Goal: Task Accomplishment & Management: Manage account settings

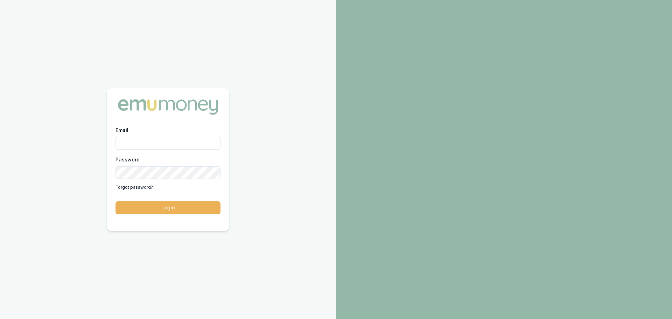
click at [194, 142] on input "Email" at bounding box center [167, 143] width 105 height 13
type input "erin.shield@emumoney.com.au"
click at [200, 210] on button "Login" at bounding box center [167, 207] width 105 height 13
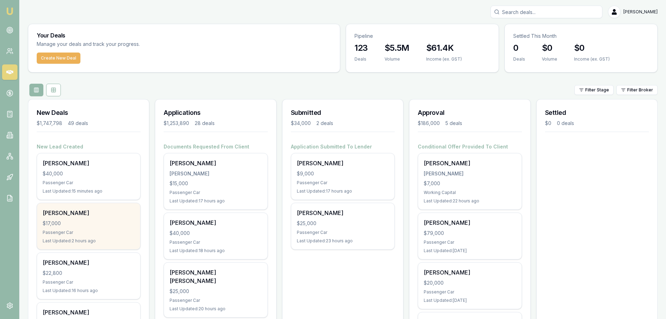
click at [98, 221] on div "$17,000" at bounding box center [89, 223] width 92 height 7
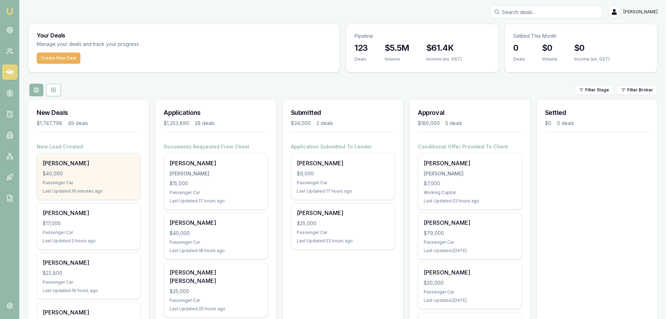
click at [76, 171] on div "$40,000" at bounding box center [89, 173] width 92 height 7
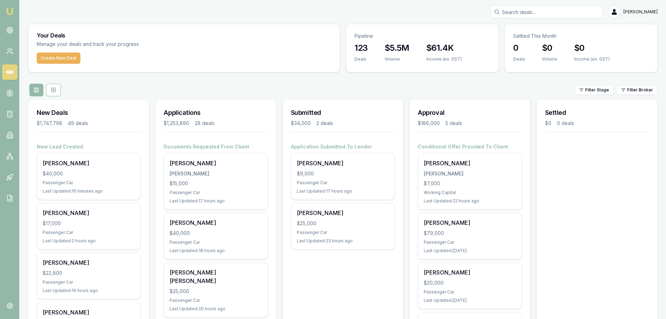
click at [225, 127] on div "Applications $1,253,890 28 deals" at bounding box center [215, 121] width 121 height 44
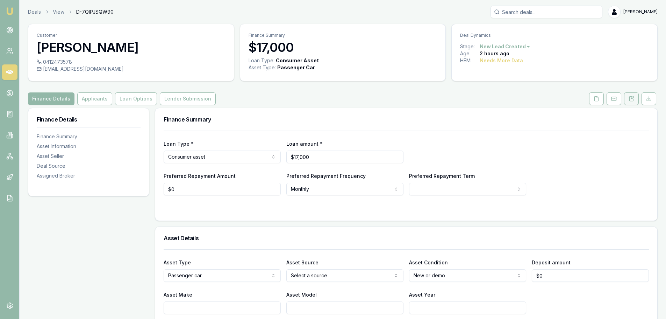
click at [626, 98] on button at bounding box center [631, 98] width 15 height 13
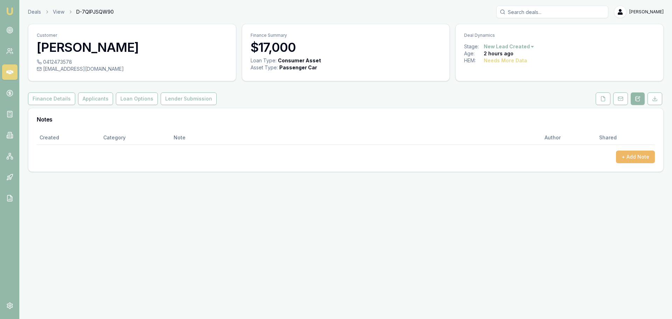
click at [638, 154] on button "+ Add Note" at bounding box center [635, 156] width 39 height 13
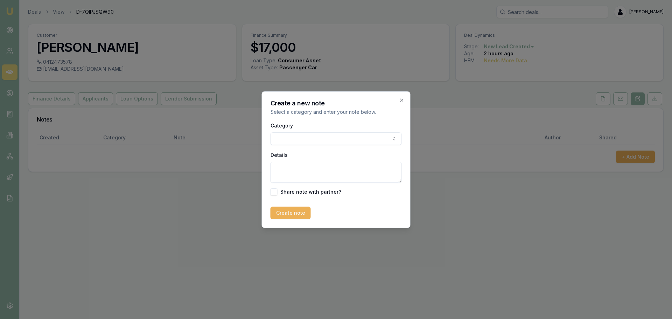
click at [292, 135] on body "Emu Broker Deals View D-7QIPJSQW90 Erin Shield Toggle Menu Customer Amanda Acke…" at bounding box center [336, 159] width 672 height 319
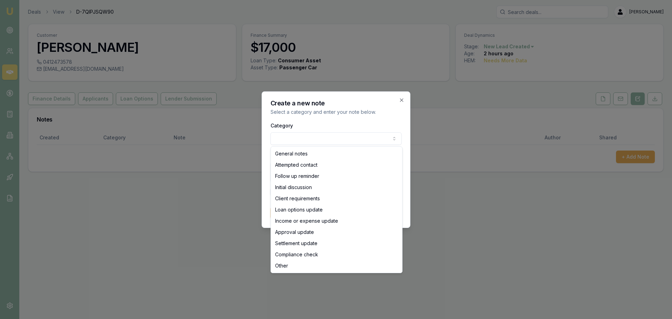
select select "ATTEMPTED_CONTACT"
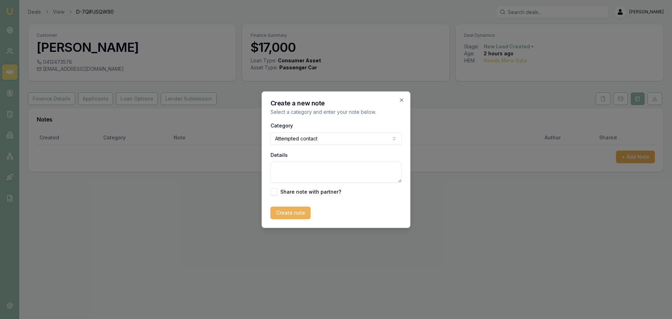
click at [284, 179] on textarea "Details" at bounding box center [335, 172] width 131 height 21
type textarea "sent intro text"
click at [293, 221] on div "Create a new note Select a category and enter your note below. Category Attempt…" at bounding box center [336, 159] width 149 height 136
click at [295, 214] on button "Create note" at bounding box center [290, 212] width 40 height 13
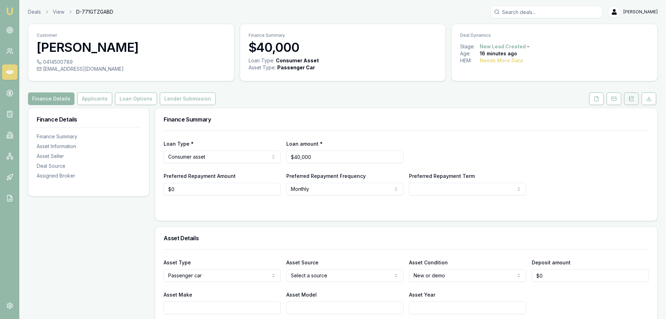
click at [637, 98] on button at bounding box center [631, 98] width 15 height 13
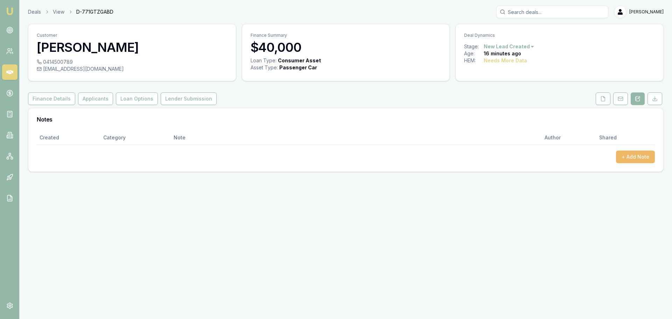
click at [639, 156] on button "+ Add Note" at bounding box center [635, 156] width 39 height 13
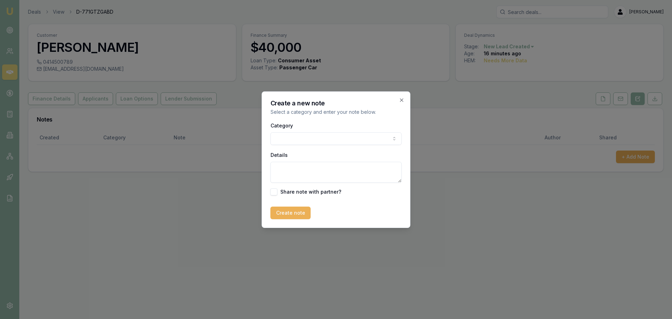
click at [373, 134] on body "Emu Broker Deals View D-771GTZGABD Erin Shield Toggle Menu Customer Anne-maree …" at bounding box center [336, 159] width 672 height 319
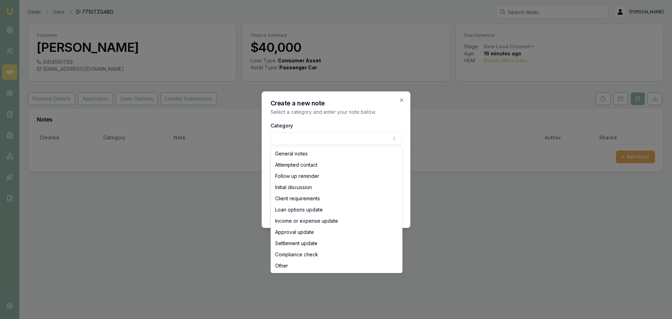
select select "ATTEMPTED_CONTACT"
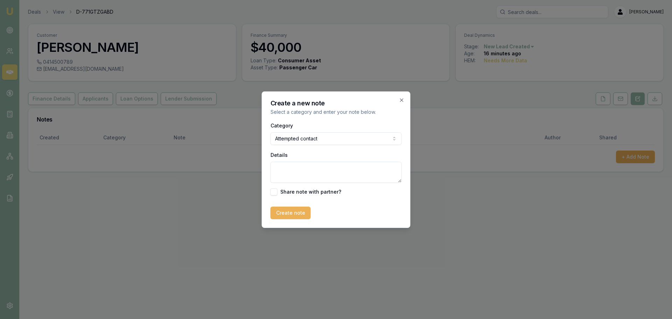
click at [295, 176] on textarea "Details" at bounding box center [335, 172] width 131 height 21
type textarea "Sent intro text"
click at [291, 213] on button "Create note" at bounding box center [290, 212] width 40 height 13
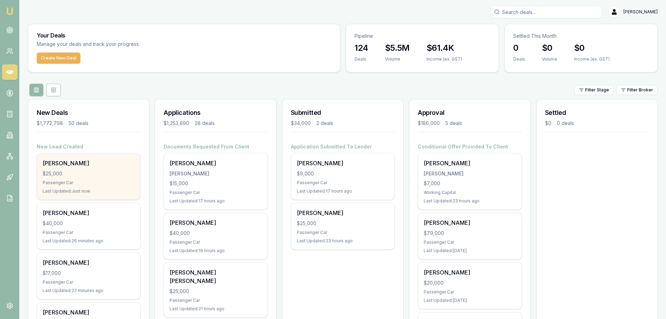
click at [74, 175] on div "$25,000" at bounding box center [89, 173] width 92 height 7
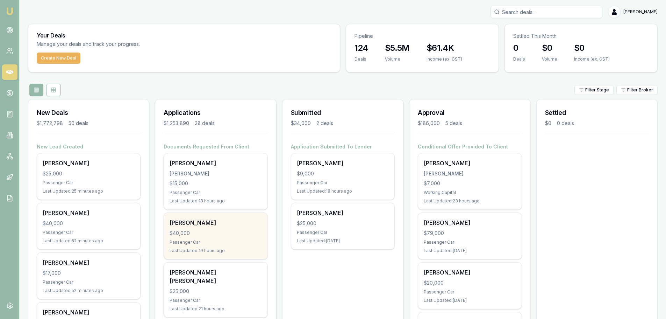
click at [223, 248] on div "Last Updated: 19 hours ago" at bounding box center [216, 251] width 92 height 6
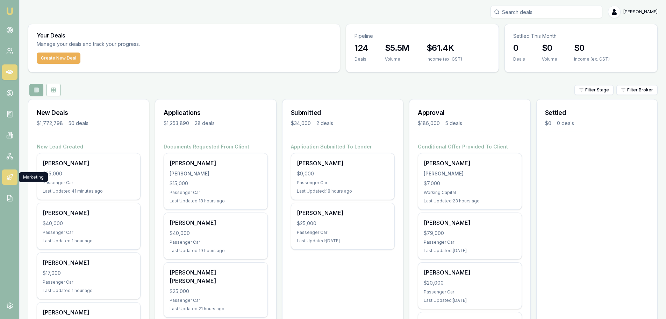
click at [8, 174] on icon at bounding box center [9, 177] width 7 height 7
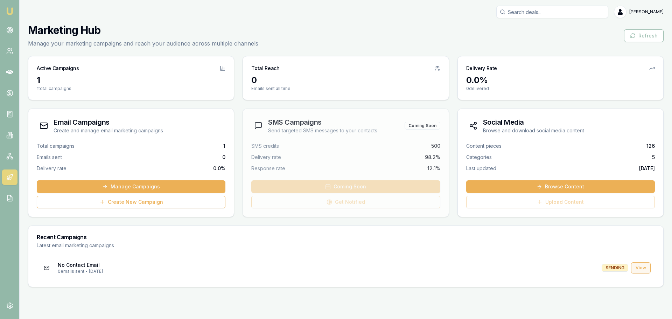
click at [644, 270] on link "View" at bounding box center [641, 267] width 20 height 11
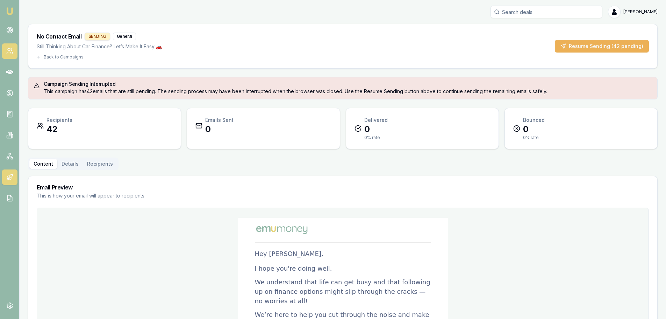
click at [9, 51] on icon at bounding box center [9, 51] width 7 height 7
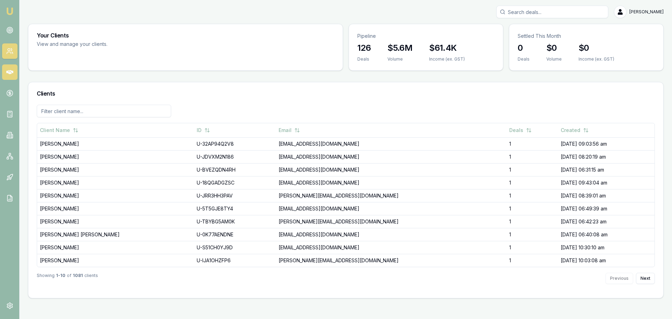
click at [11, 72] on icon at bounding box center [9, 72] width 7 height 4
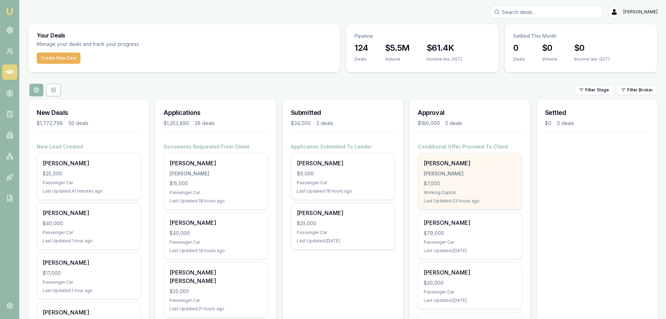
click at [452, 182] on div "$7,000" at bounding box center [470, 183] width 92 height 7
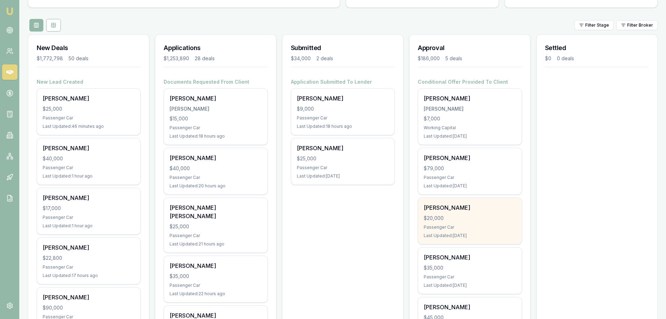
scroll to position [70, 0]
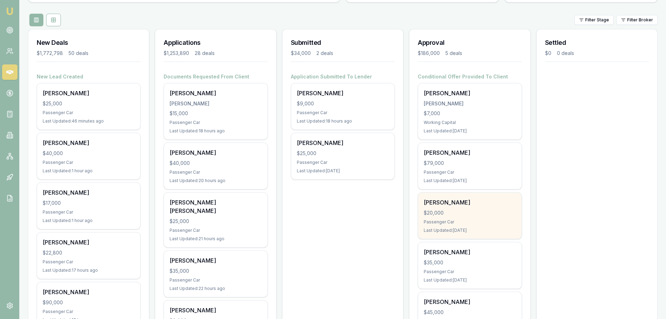
click at [473, 222] on div "Passenger Car" at bounding box center [470, 222] width 92 height 6
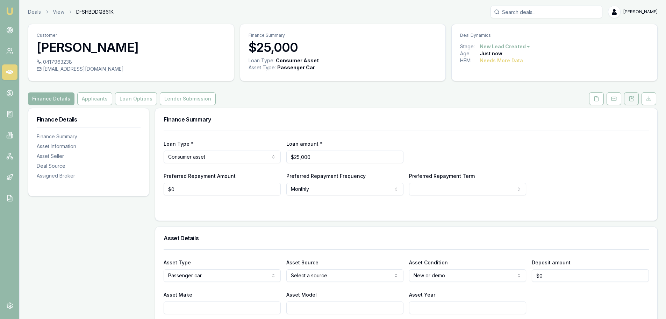
click at [632, 100] on icon at bounding box center [632, 99] width 6 height 6
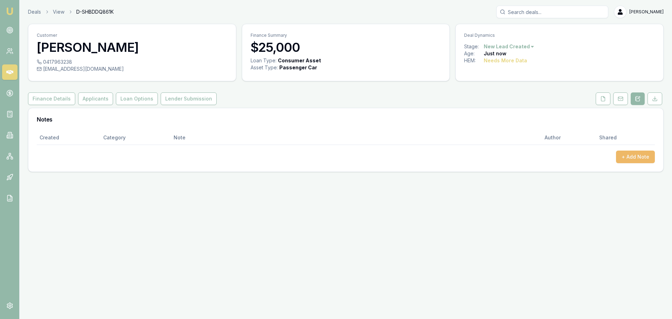
click at [633, 151] on button "+ Add Note" at bounding box center [635, 156] width 39 height 13
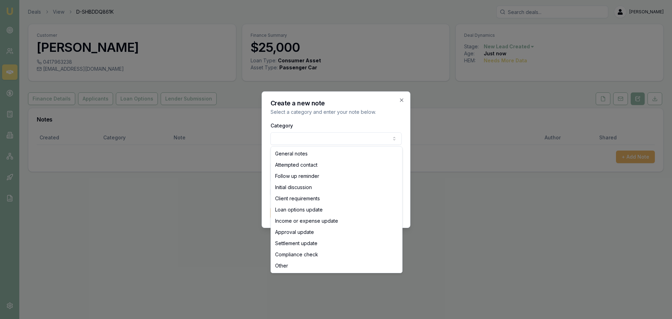
click at [305, 136] on body "Emu Broker Deals View D-SHBDDQ861K [PERSON_NAME] Shield Toggle Menu Customer [P…" at bounding box center [336, 159] width 672 height 319
select select "ATTEMPTED_CONTACT"
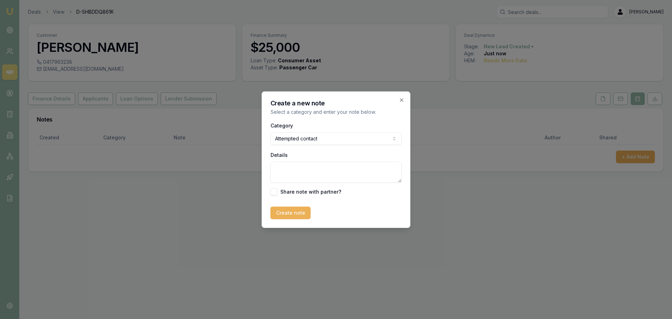
click at [298, 165] on textarea "Details" at bounding box center [335, 172] width 131 height 21
type textarea "sent intro text"
click at [283, 208] on button "Create note" at bounding box center [290, 212] width 40 height 13
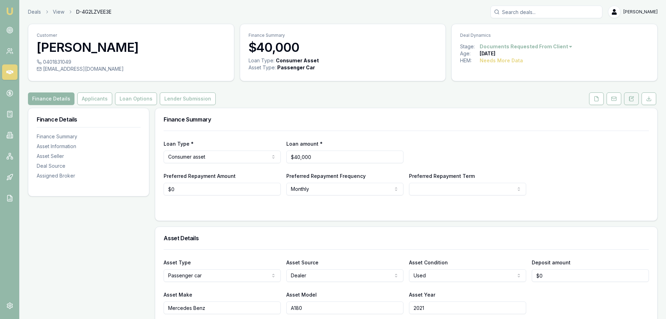
click at [634, 98] on icon at bounding box center [632, 99] width 6 height 6
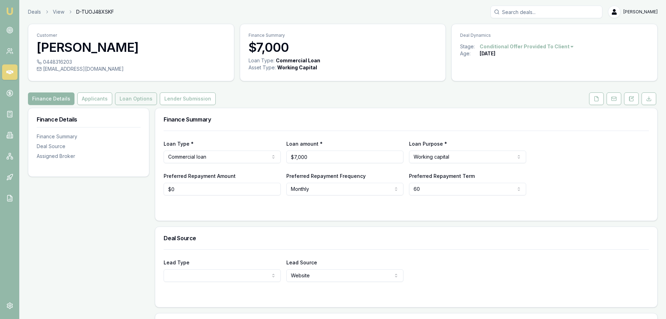
click at [128, 95] on button "Loan Options" at bounding box center [136, 98] width 42 height 13
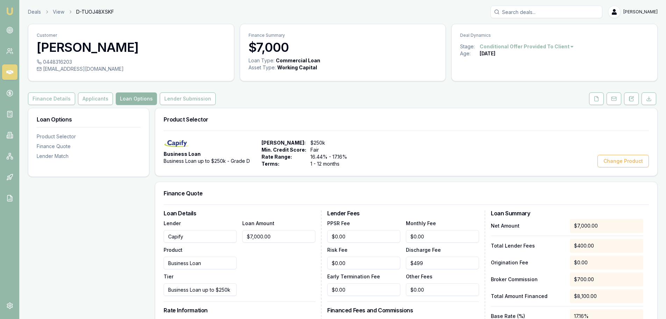
scroll to position [175, 0]
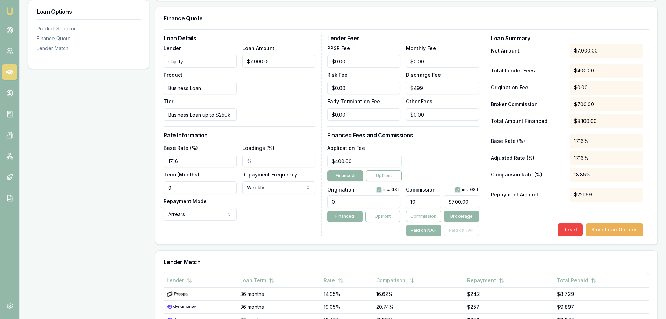
type input "700"
drag, startPoint x: 470, startPoint y: 201, endPoint x: 414, endPoint y: 203, distance: 55.6
click at [414, 203] on div "10 700" at bounding box center [442, 199] width 73 height 15
type input "0.1"
type input "7"
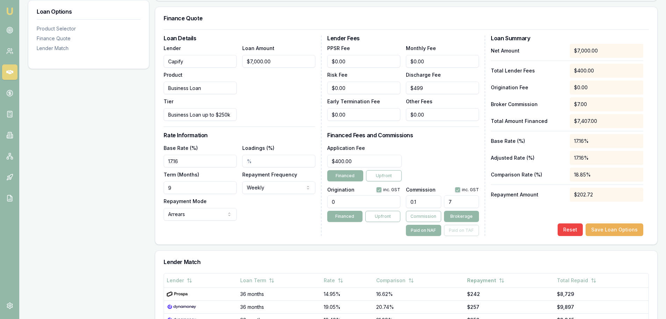
type input "1.042857142857143"
type input "73"
type input "10.514285714285714"
type input "736."
type input "10.518571428571429"
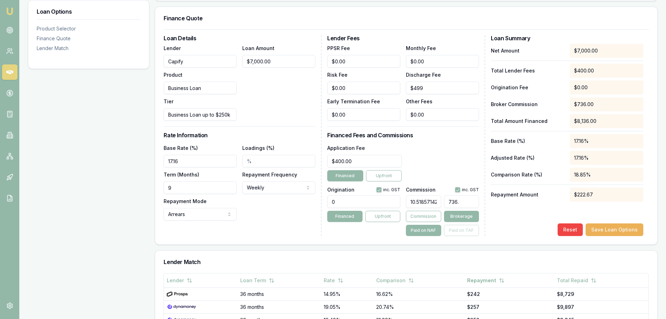
type input "736.3"
type input "10.519428571428572"
type input "$736.36"
click at [501, 220] on div "Net Amount $7,000.00 Total Lender Fees $400.00 Origination Fee $0.00 Broker Com…" at bounding box center [567, 140] width 153 height 192
click at [615, 231] on button "Save Loan Options" at bounding box center [615, 229] width 58 height 13
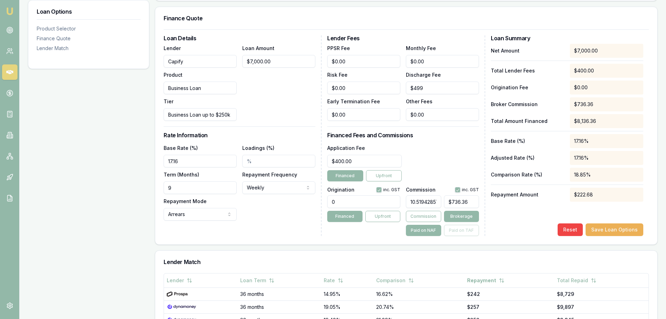
scroll to position [0, 0]
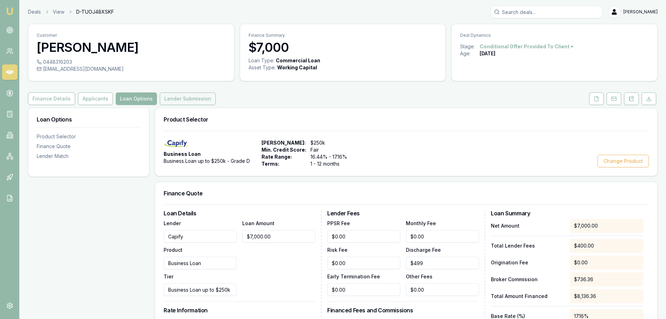
click at [192, 96] on button "Lender Submission" at bounding box center [188, 98] width 56 height 13
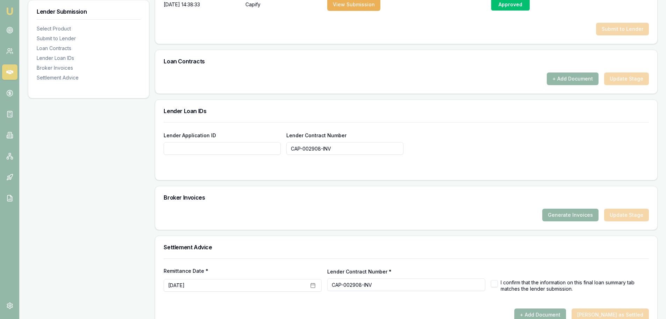
scroll to position [420, 0]
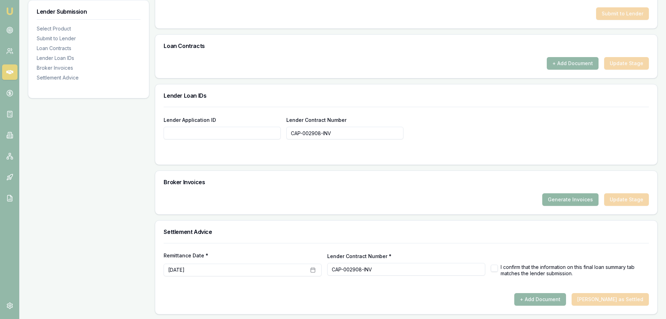
click at [582, 201] on button "Generate Invoices" at bounding box center [571, 199] width 56 height 13
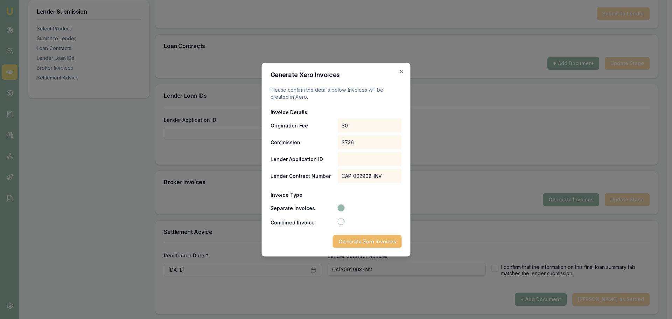
click at [369, 238] on button "Generate Xero Invoices" at bounding box center [367, 241] width 69 height 13
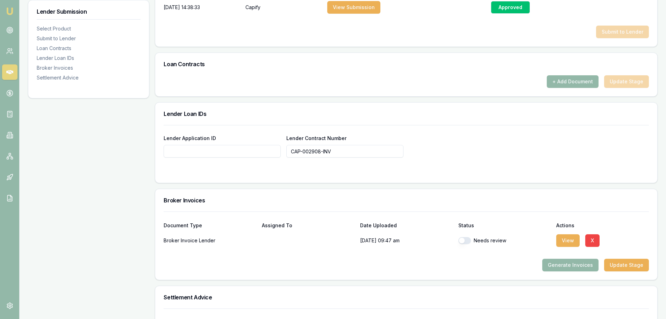
scroll to position [468, 0]
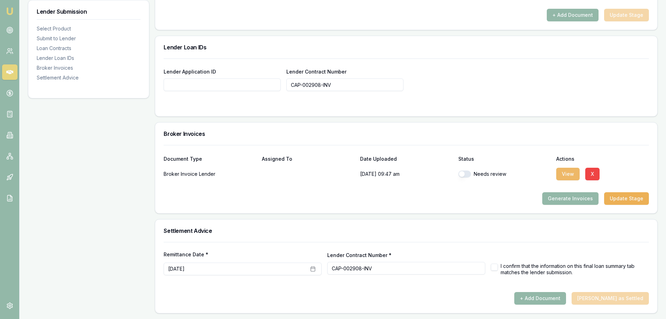
click at [572, 175] on button "View" at bounding box center [568, 174] width 23 height 13
click at [595, 178] on button "X" at bounding box center [593, 174] width 14 height 13
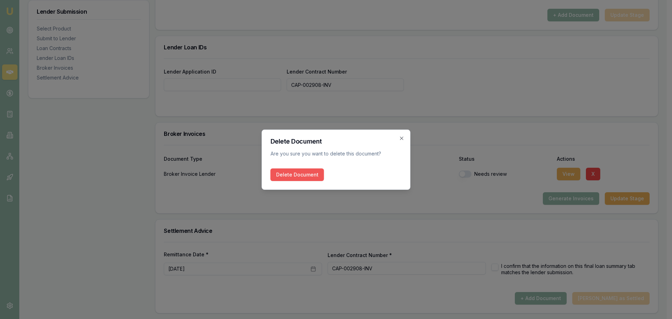
click at [278, 169] on button "Delete Document" at bounding box center [297, 174] width 54 height 13
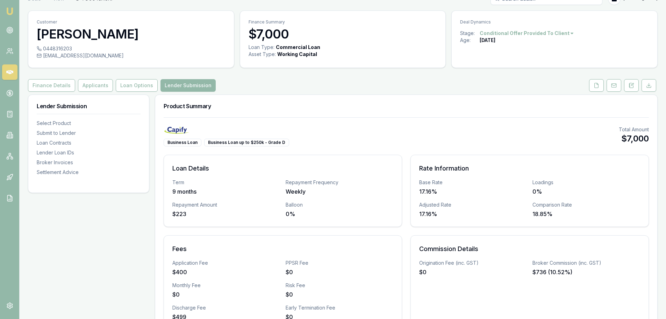
scroll to position [0, 0]
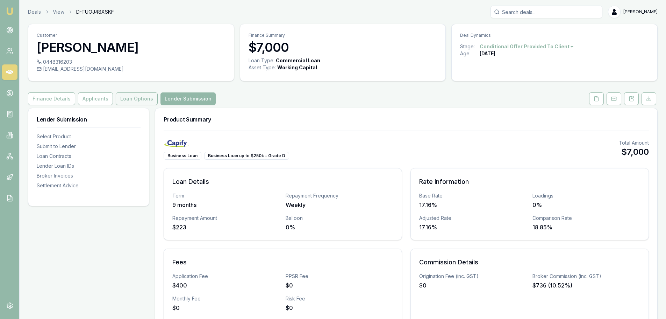
click at [137, 99] on button "Loan Options" at bounding box center [137, 98] width 42 height 13
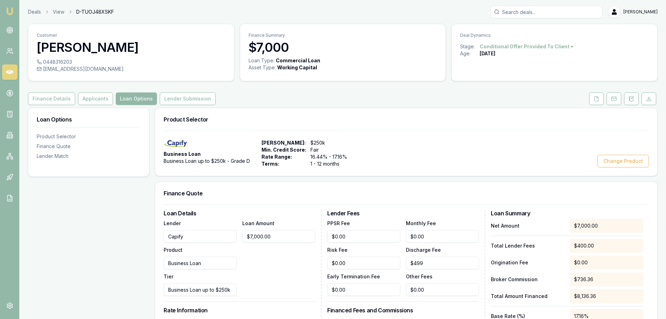
scroll to position [210, 0]
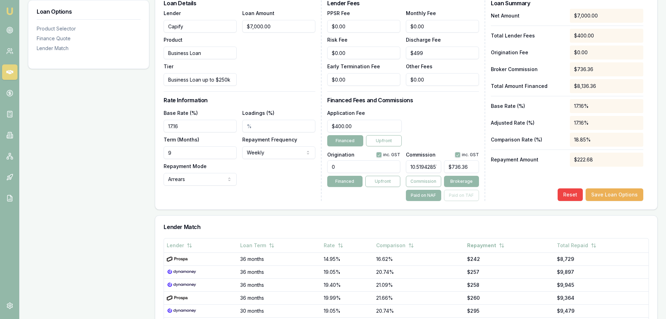
type input "736"
drag, startPoint x: 475, startPoint y: 166, endPoint x: 345, endPoint y: 166, distance: 130.1
click at [362, 164] on div "Origination inc. GST 0 Financed Upfront Commission inc. GST 10.51942857142857 7…" at bounding box center [403, 175] width 152 height 52
type input "0.1142857142857143"
type input "8"
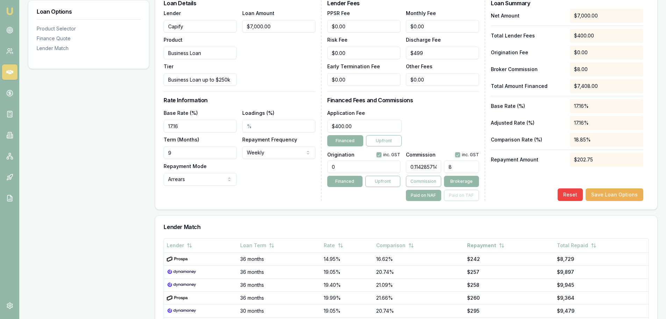
type input "1.157142857142857"
type input "81"
type input "11.571428571428571"
type input "$810.00"
click at [536, 180] on div "Net Amount $7,000.00 Total Lender Fees $400.00 Origination Fee $0.00 Broker Com…" at bounding box center [567, 105] width 153 height 192
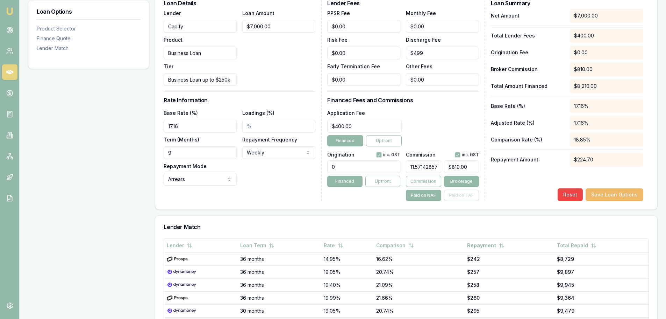
click at [637, 196] on button "Save Loan Options" at bounding box center [615, 194] width 58 height 13
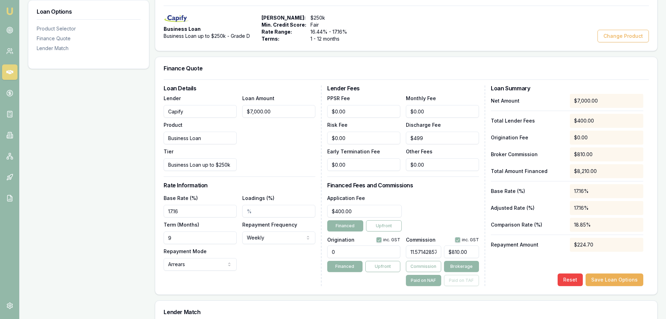
scroll to position [35, 0]
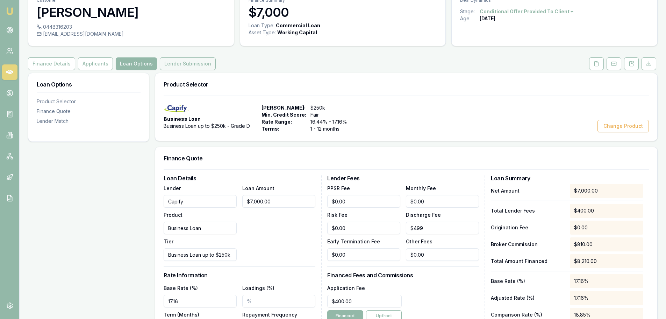
click at [188, 68] on button "Lender Submission" at bounding box center [188, 63] width 56 height 13
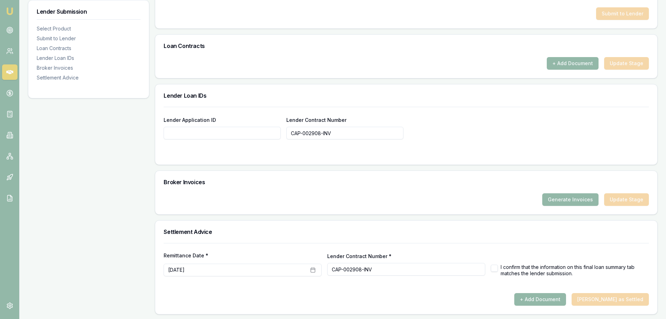
scroll to position [421, 0]
click at [586, 192] on button "Generate Invoices" at bounding box center [571, 198] width 56 height 13
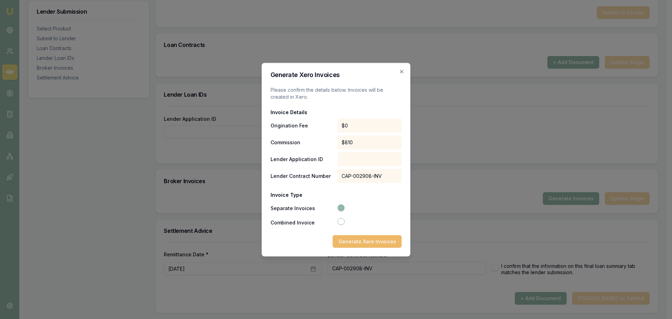
click at [398, 243] on button "Generate Xero Invoices" at bounding box center [367, 241] width 69 height 13
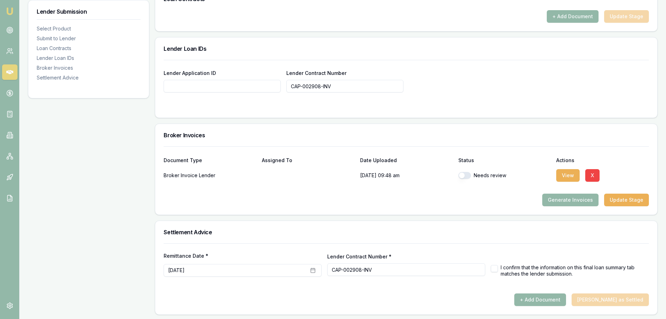
scroll to position [468, 0]
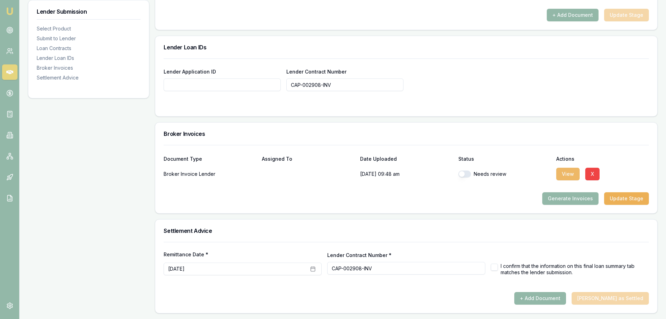
click at [574, 174] on button "View" at bounding box center [568, 174] width 23 height 13
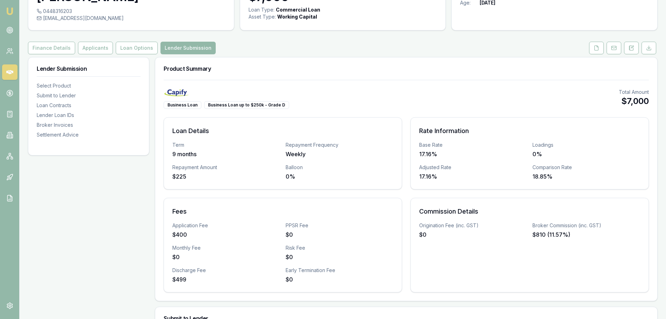
scroll to position [0, 0]
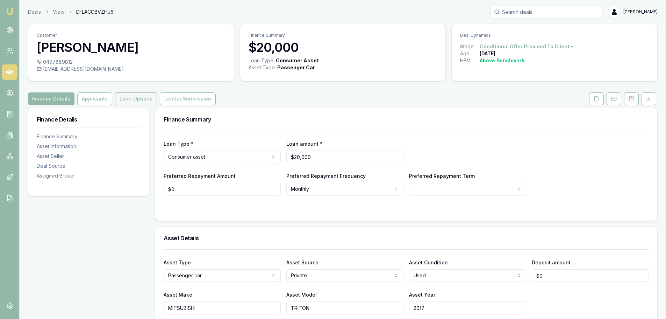
click at [140, 100] on button "Loan Options" at bounding box center [136, 98] width 42 height 13
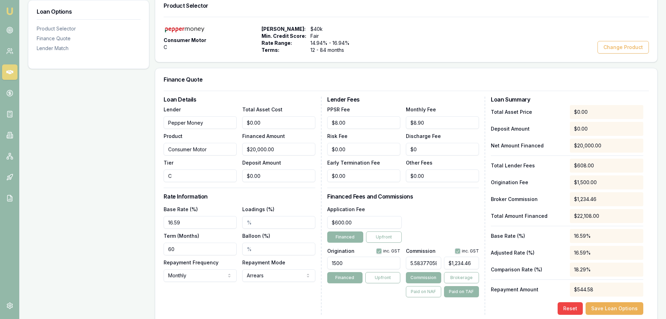
scroll to position [140, 0]
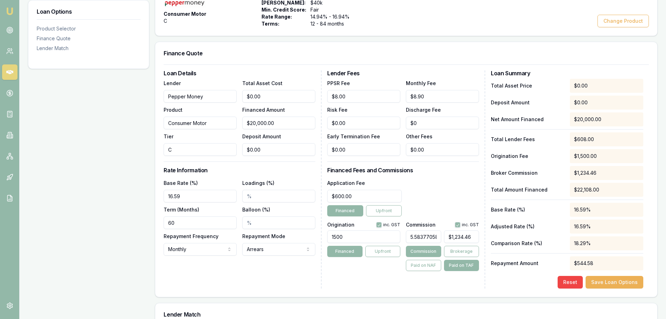
drag, startPoint x: 335, startPoint y: 239, endPoint x: 249, endPoint y: 246, distance: 87.0
click at [249, 246] on div "Loan Details Lender Pepper Money Product Consumer Motor Tier C Total Asset Cost…" at bounding box center [407, 179] width 486 height 218
type input "9"
type input "$1,151.21"
type input "99"
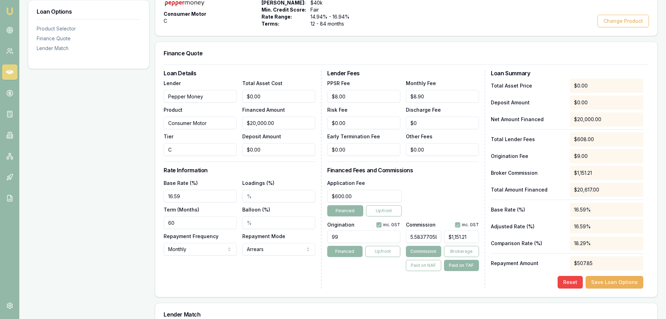
type input "$1,156.23"
type input "990"
type input "$1,205.98"
type input "990.00"
type input "1205"
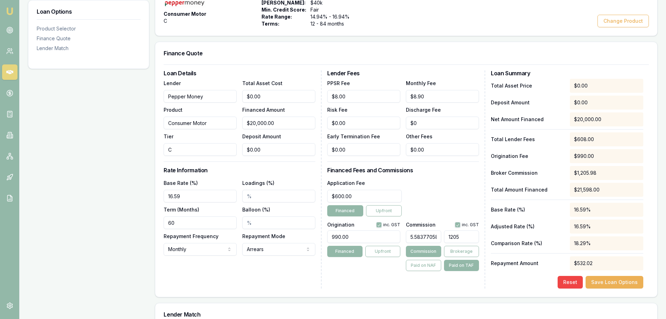
click at [476, 235] on input "1205" at bounding box center [461, 236] width 35 height 13
type input "5.579220298175757"
type input "1205."
type input "5.58338735068062"
type input "1205.9"
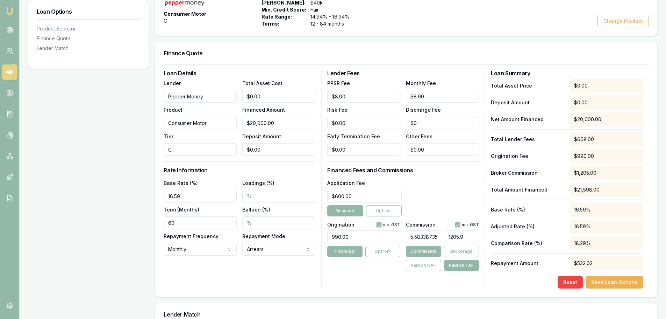
type input "5.583618853597556"
type input "1205.95"
click button "Save Loan Options" at bounding box center [615, 282] width 58 height 13
click at [460, 167] on h3 "Financed Fees and Commissions" at bounding box center [403, 170] width 152 height 6
drag, startPoint x: 281, startPoint y: 94, endPoint x: 116, endPoint y: 92, distance: 164.1
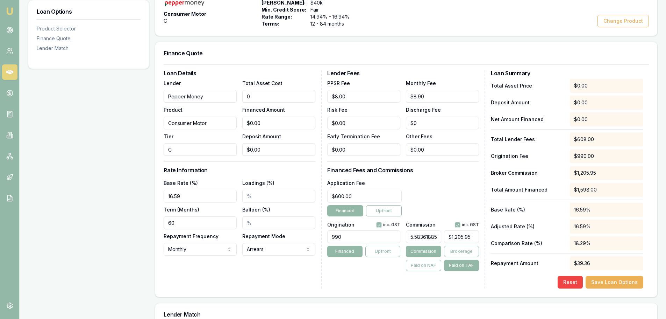
click at [126, 93] on div "Loan Options Product Selector Finance Quote Lender Match Product Selector Consu…" at bounding box center [343, 186] width 630 height 437
type input "2"
type input "$2.00"
type input "20"
type input "$20.00"
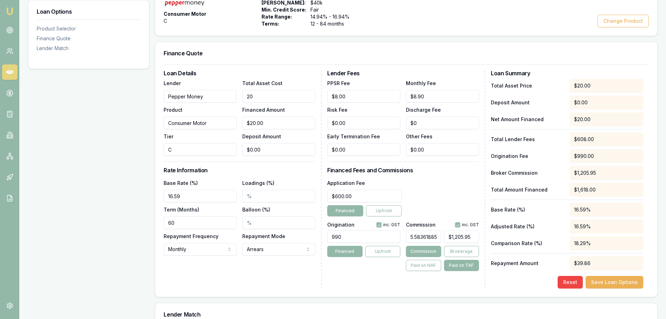
type input "200"
type input "$200.00"
type input "2000"
type input "$2,000.00"
type input "20000"
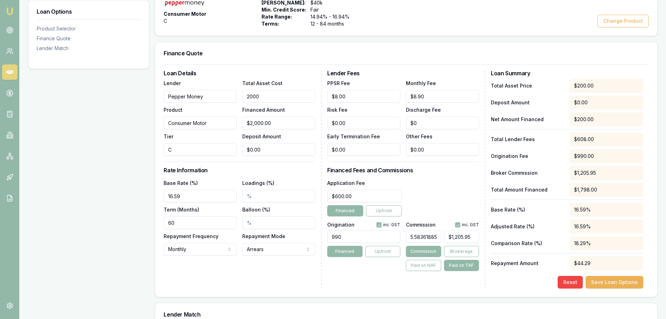
type input "$20,000.00"
click at [440, 191] on div "Application Fee $600.00 Financed Upfront" at bounding box center [403, 197] width 152 height 38
click at [617, 280] on button "Save Loan Options" at bounding box center [615, 282] width 58 height 13
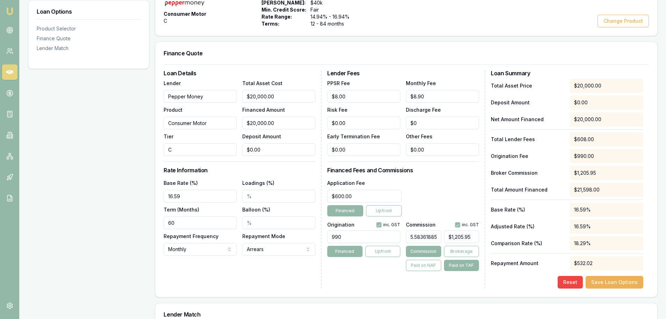
scroll to position [0, 0]
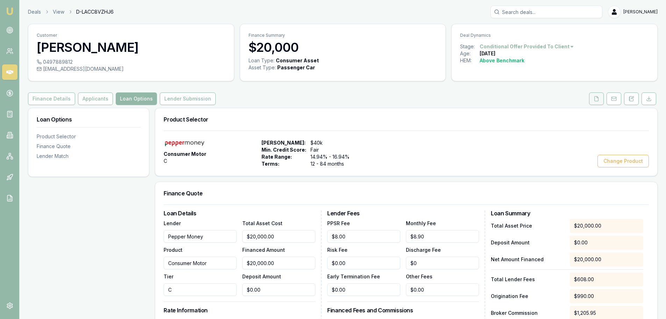
click at [599, 99] on icon at bounding box center [597, 99] width 6 height 6
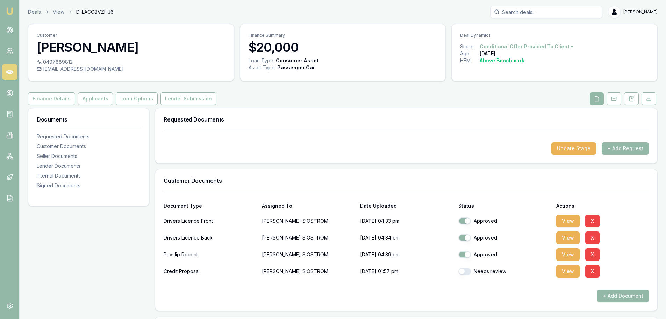
scroll to position [35, 0]
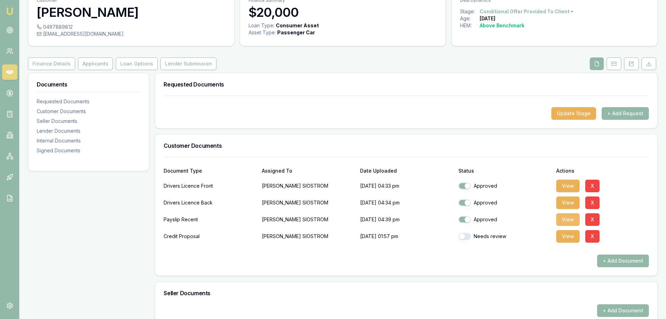
click at [572, 218] on button "View" at bounding box center [568, 219] width 23 height 13
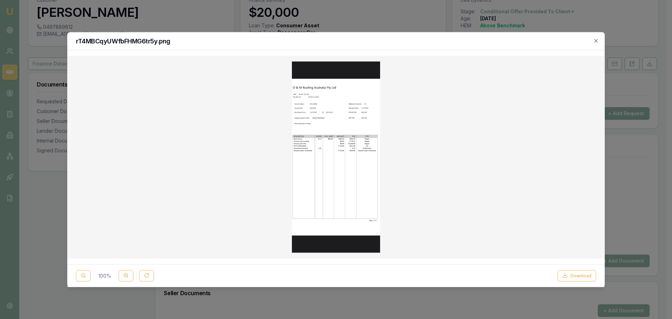
click at [593, 40] on icon "button" at bounding box center [596, 41] width 6 height 6
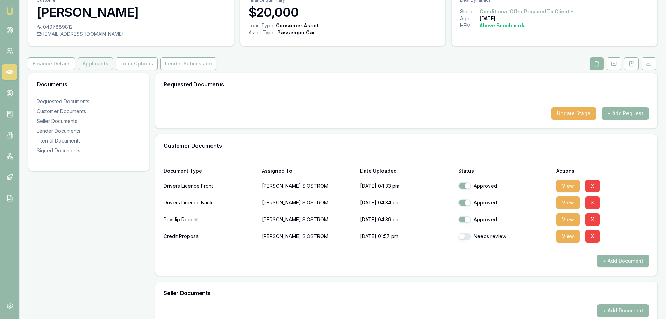
click at [96, 66] on button "Applicants" at bounding box center [95, 63] width 35 height 13
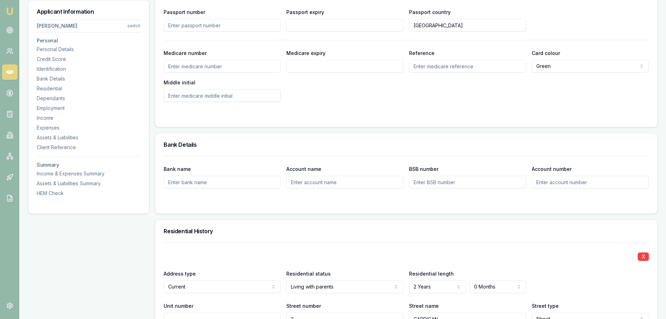
scroll to position [595, 0]
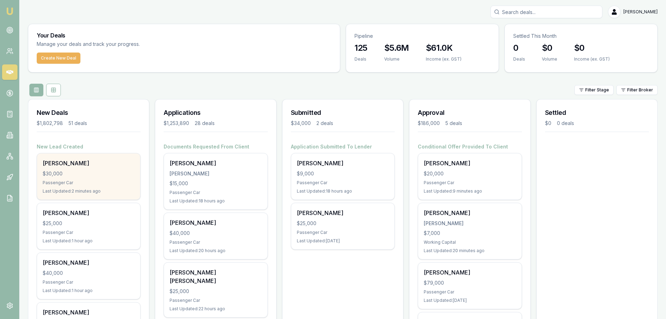
click at [98, 175] on div "$30,000" at bounding box center [89, 173] width 92 height 7
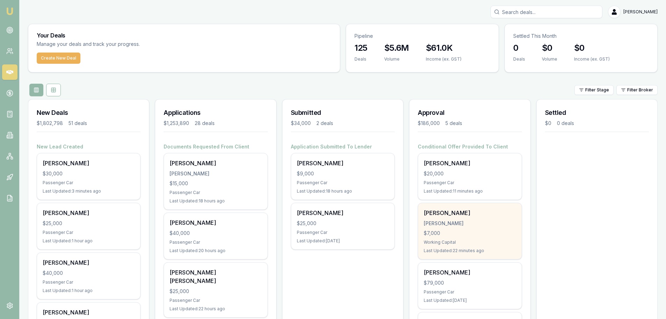
click at [472, 227] on div "[PERSON_NAME] [PERSON_NAME] $7,000 Working Capital Last Updated: 22 minutes ago" at bounding box center [469, 231] width 103 height 56
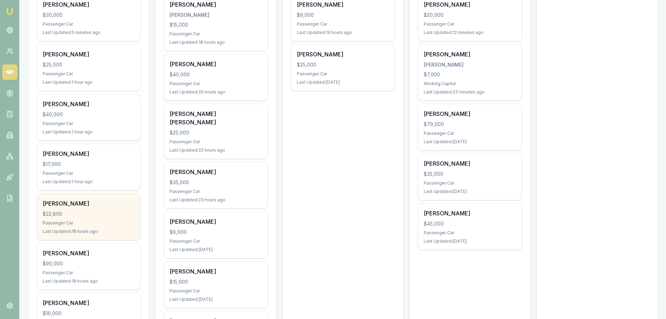
scroll to position [175, 0]
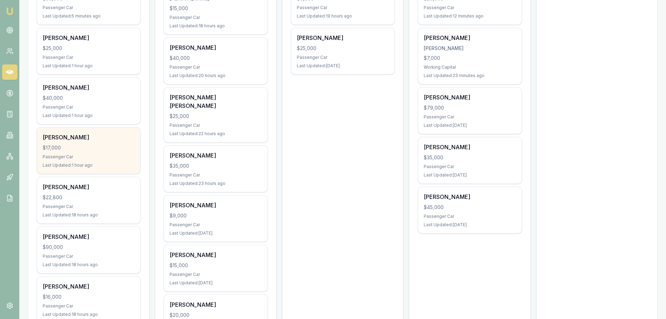
click at [85, 152] on div "Amanda Ackerly $17,000 Passenger Car Last Updated: 1 hour ago" at bounding box center [88, 150] width 103 height 46
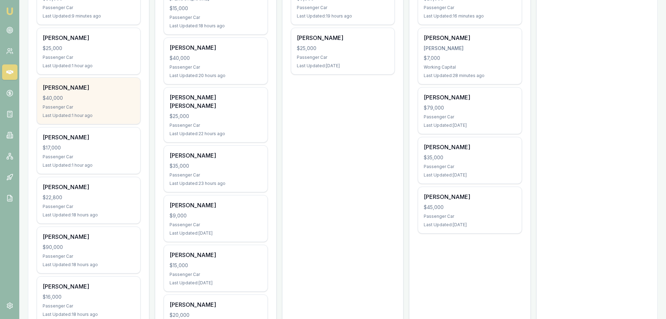
click at [87, 104] on div "Passenger Car" at bounding box center [89, 107] width 92 height 6
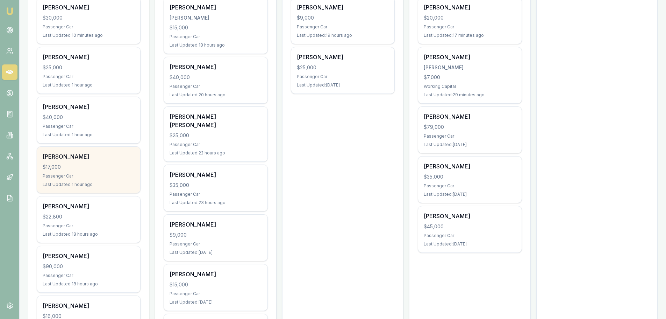
scroll to position [140, 0]
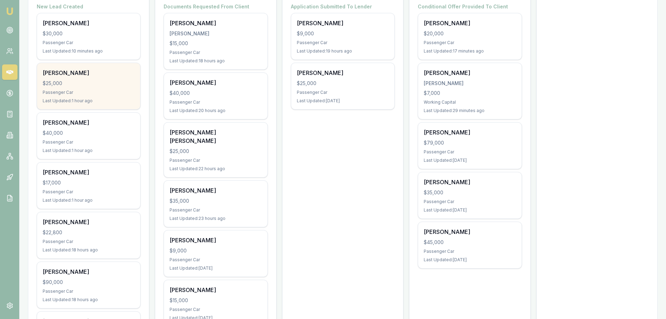
click at [76, 77] on div "Helder Botas $25,000 Passenger Car Last Updated: 1 hour ago" at bounding box center [88, 86] width 103 height 46
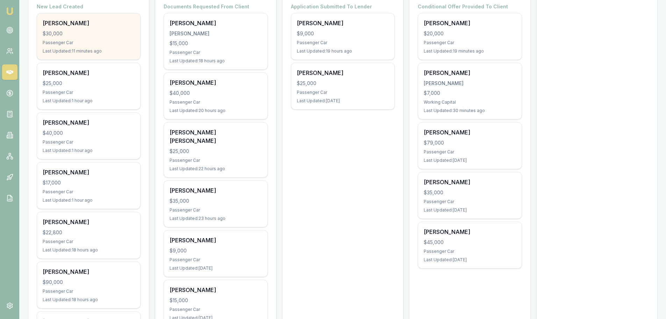
click at [86, 36] on div "$30,000" at bounding box center [89, 33] width 92 height 7
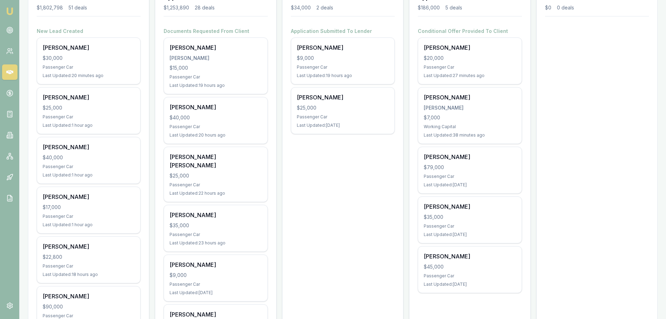
scroll to position [0, 0]
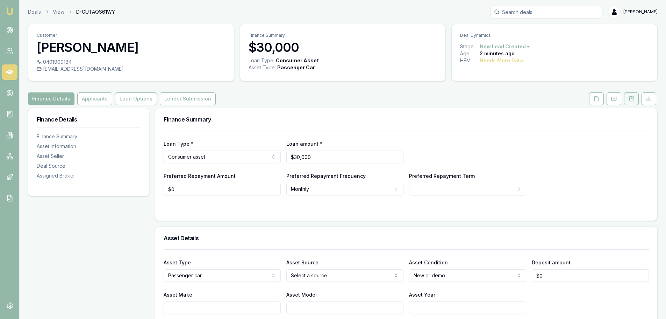
click at [635, 99] on button at bounding box center [631, 98] width 15 height 13
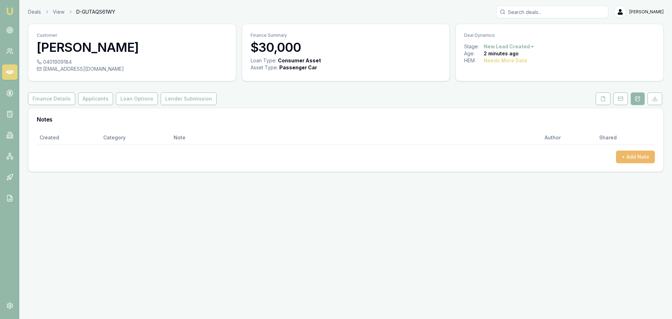
click at [646, 158] on button "+ Add Note" at bounding box center [635, 156] width 39 height 13
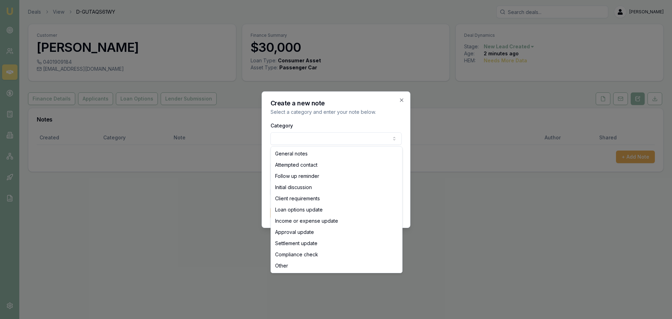
click at [355, 141] on body "Emu Broker Deals View D-GUTAQS61WY [PERSON_NAME] Toggle Menu Customer [PERSON_N…" at bounding box center [336, 159] width 672 height 319
select select "ATTEMPTED_CONTACT"
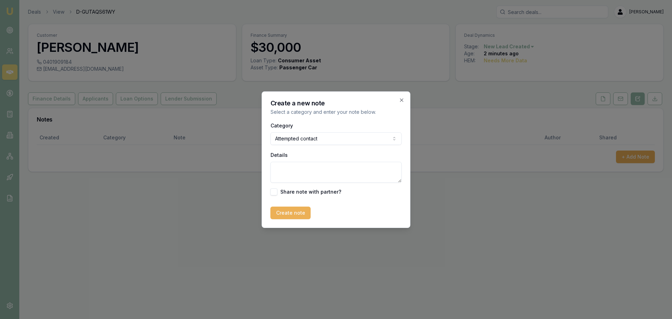
click at [318, 167] on textarea "Details" at bounding box center [335, 172] width 131 height 21
type textarea "sent intro text"
click at [288, 210] on button "Create note" at bounding box center [290, 212] width 40 height 13
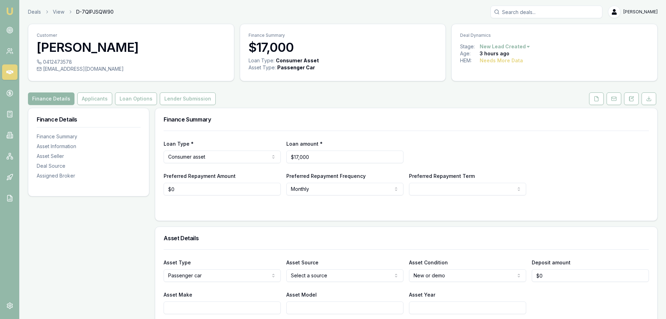
click at [635, 101] on button at bounding box center [631, 98] width 15 height 13
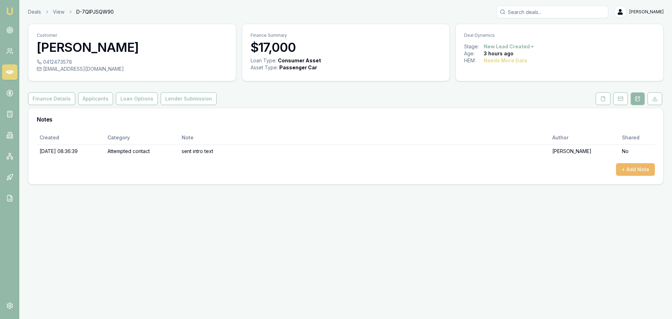
click at [637, 168] on button "+ Add Note" at bounding box center [635, 169] width 39 height 13
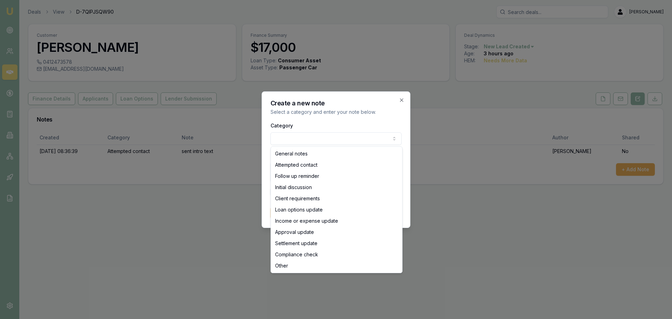
click at [339, 140] on body "Emu Broker Deals View D-7QIPJSQW90 Erin Shield Toggle Menu Customer Amanda Acke…" at bounding box center [336, 159] width 672 height 319
select select "ATTEMPTED_CONTACT"
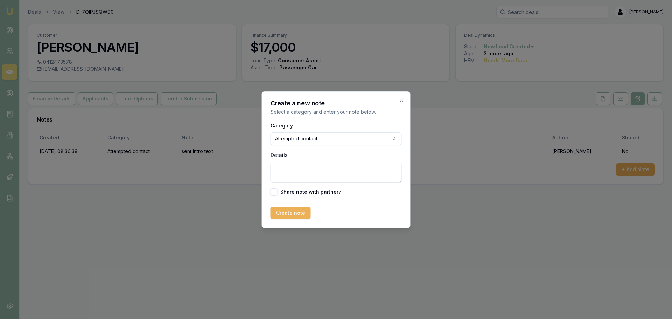
click at [320, 168] on textarea "Details" at bounding box center [335, 172] width 131 height 21
click at [282, 168] on textarea "Details" at bounding box center [335, 172] width 131 height 21
type textarea "Left Vm"
click at [296, 217] on button "Create note" at bounding box center [290, 212] width 40 height 13
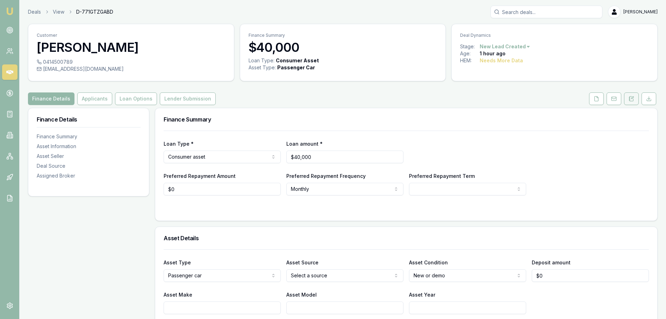
click at [635, 98] on button at bounding box center [631, 98] width 15 height 13
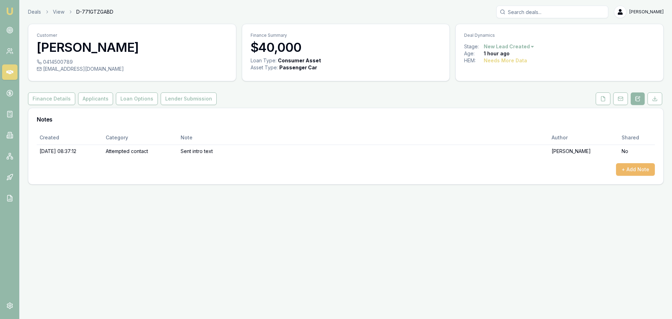
click at [635, 171] on button "+ Add Note" at bounding box center [635, 169] width 39 height 13
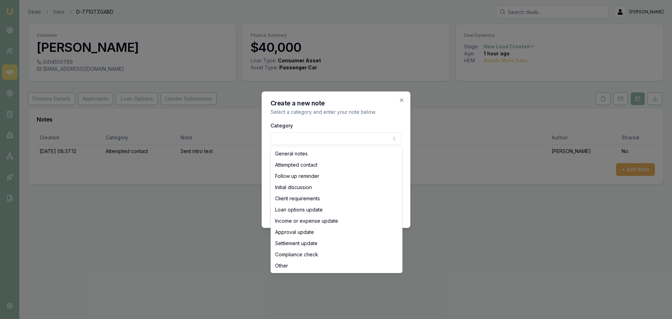
click at [361, 135] on body "Emu Broker Deals View D-771GTZGABD Erin Shield Toggle Menu Customer Anne-maree …" at bounding box center [336, 159] width 672 height 319
select select "ATTEMPTED_CONTACT"
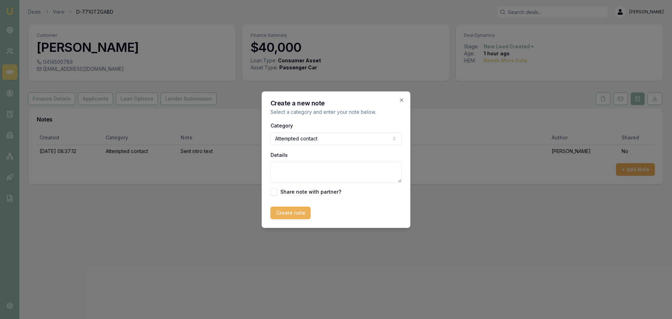
click at [310, 171] on textarea "Details" at bounding box center [335, 172] width 131 height 21
click at [320, 171] on textarea "Details" at bounding box center [335, 172] width 131 height 21
type textarea "left VM"
click at [297, 209] on button "Create note" at bounding box center [290, 212] width 40 height 13
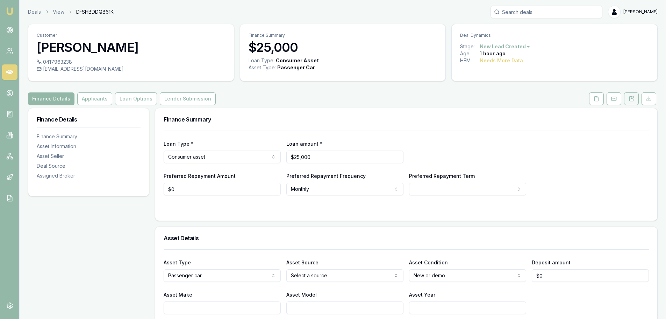
click at [629, 101] on button at bounding box center [631, 98] width 15 height 13
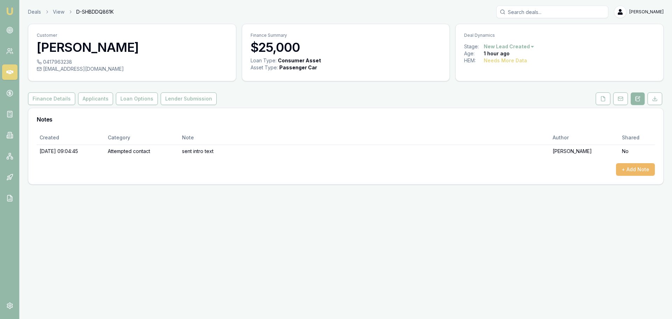
click at [632, 165] on button "+ Add Note" at bounding box center [635, 169] width 39 height 13
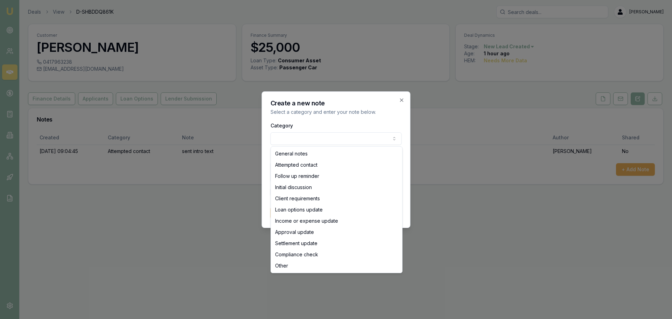
click at [348, 138] on body "Emu Broker Deals View D-SHBDDQ861K [PERSON_NAME] Toggle Menu Customer [PERSON_N…" at bounding box center [336, 159] width 672 height 319
select select "ATTEMPTED_CONTACT"
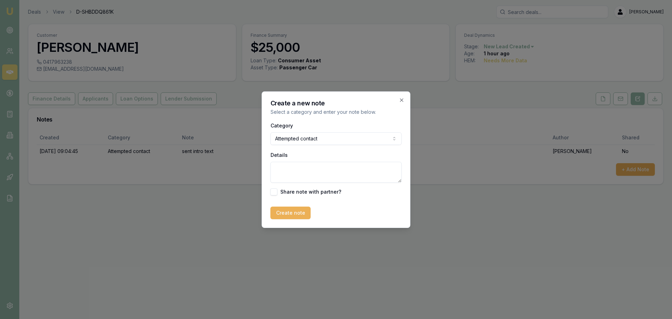
click at [328, 168] on textarea "Details" at bounding box center [335, 172] width 131 height 21
type textarea "left VM"
click at [291, 206] on button "Create note" at bounding box center [290, 212] width 40 height 13
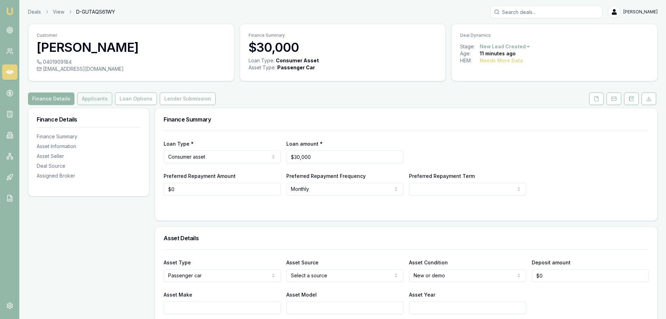
click at [104, 97] on button "Applicants" at bounding box center [94, 98] width 35 height 13
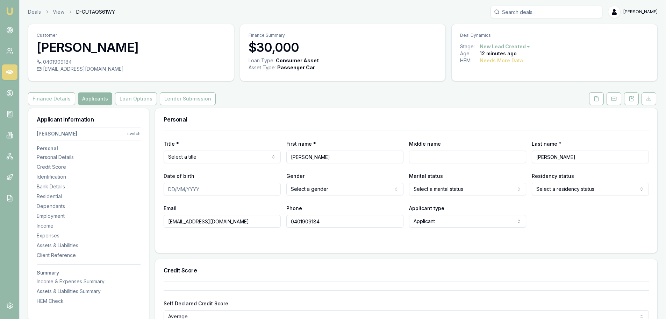
click at [326, 102] on div "Finance Details Applicants Loan Options Lender Submission" at bounding box center [343, 98] width 630 height 13
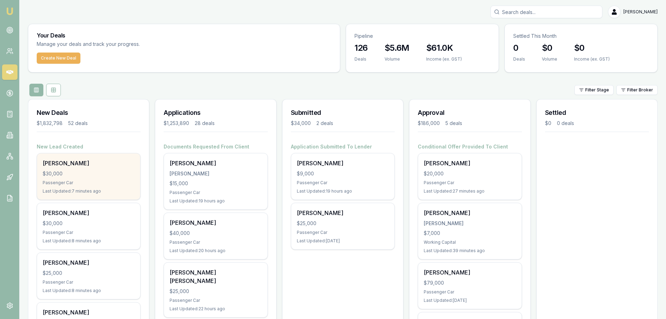
click at [54, 165] on div "[PERSON_NAME]" at bounding box center [89, 163] width 92 height 8
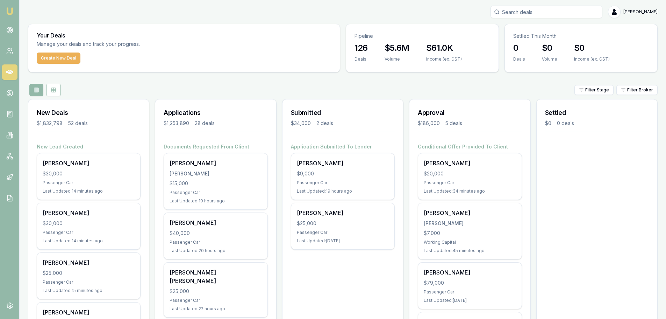
click at [575, 15] on input "Search deals" at bounding box center [547, 12] width 112 height 13
type input "0415448343"
click at [342, 91] on div "Filter Stage Filter Broker" at bounding box center [343, 90] width 630 height 13
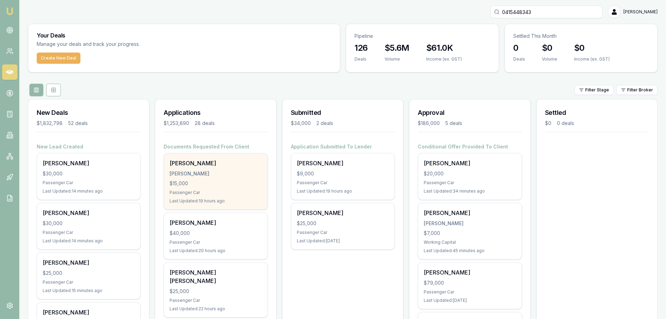
click at [236, 167] on div "GORAN URUKALO" at bounding box center [216, 163] width 92 height 8
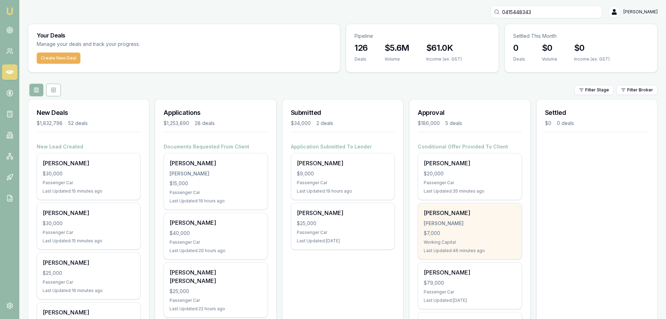
click at [472, 238] on div "Shannon Murphy MURPHY, SHANNON $7,000 Working Capital Last Updated: 46 minutes …" at bounding box center [469, 231] width 103 height 56
click at [454, 226] on div "MURPHY, SHANNON" at bounding box center [470, 223] width 92 height 7
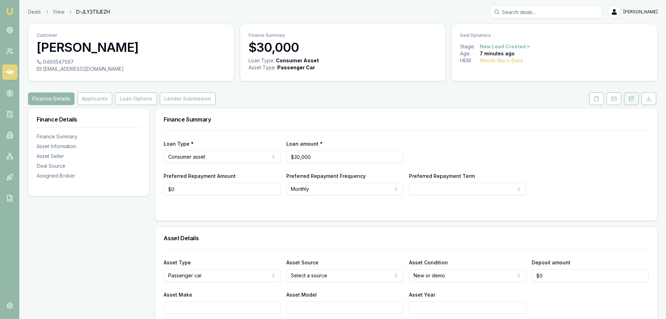
click at [632, 102] on button at bounding box center [631, 98] width 15 height 13
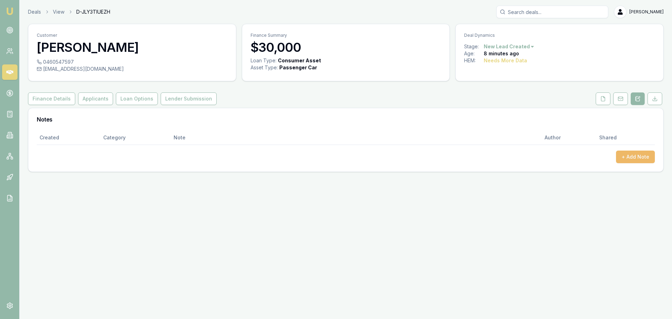
click at [635, 155] on button "+ Add Note" at bounding box center [635, 156] width 39 height 13
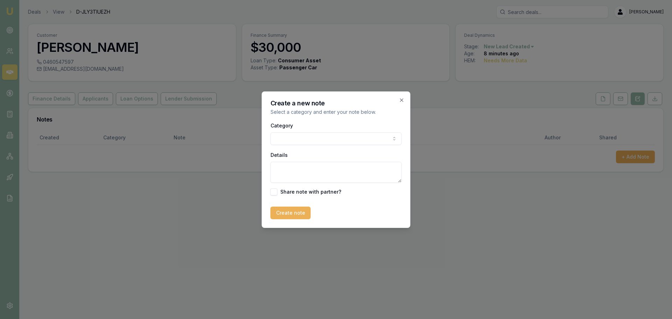
click at [295, 139] on body "Emu Broker Deals View D-JLY3TIUEZH [PERSON_NAME] Shield Toggle Menu Customer [P…" at bounding box center [336, 159] width 672 height 319
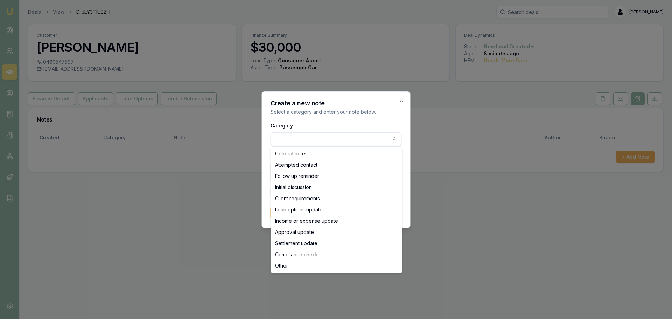
select select "ATTEMPTED_CONTACT"
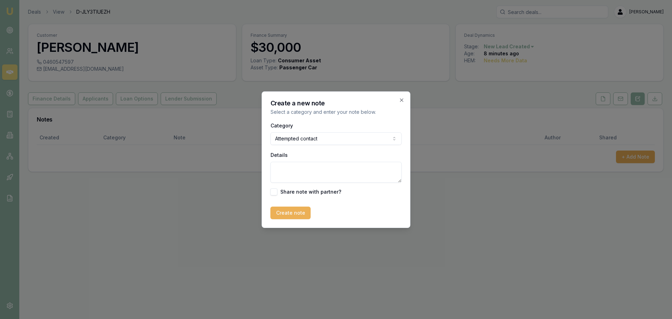
click at [305, 175] on textarea "Details" at bounding box center [335, 172] width 131 height 21
type textarea "Sent intro text"
click at [297, 215] on button "Create note" at bounding box center [290, 212] width 40 height 13
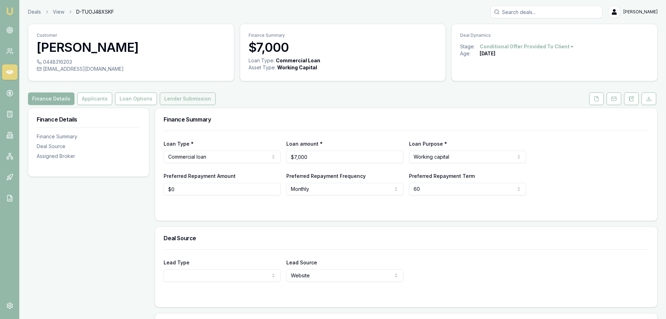
click at [176, 98] on button "Lender Submission" at bounding box center [188, 98] width 56 height 13
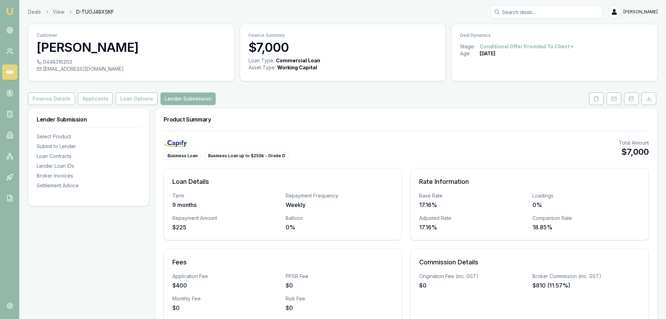
click at [308, 114] on div "Product Summary" at bounding box center [406, 119] width 502 height 22
click at [558, 13] on input "Search deals" at bounding box center [547, 12] width 112 height 13
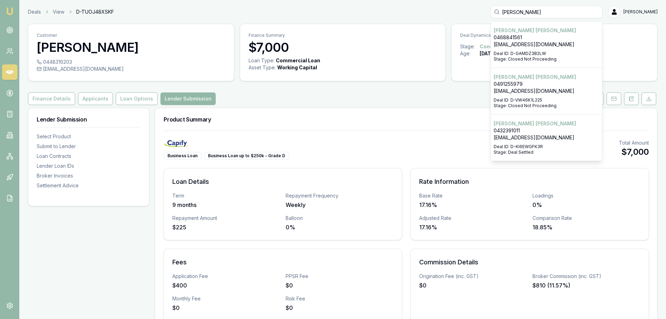
scroll to position [0, 0]
type input "byrnes"
click at [559, 144] on p "Deal ID: D-KI6EWGFK3R" at bounding box center [547, 146] width 106 height 6
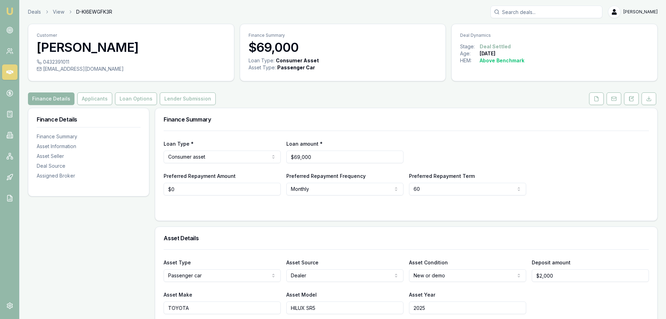
click at [599, 99] on icon at bounding box center [597, 99] width 6 height 6
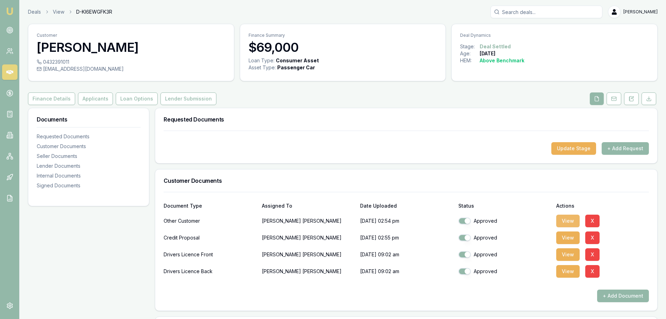
click at [568, 224] on button "View" at bounding box center [568, 220] width 23 height 13
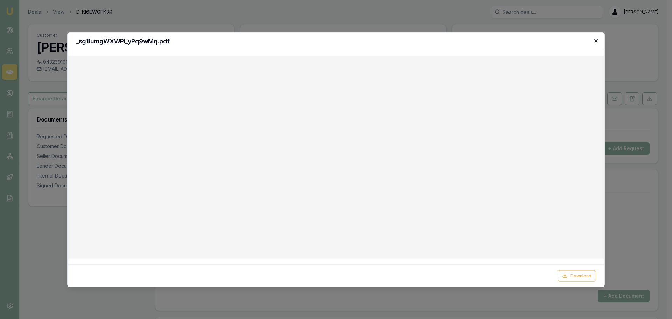
click at [595, 40] on icon "button" at bounding box center [596, 41] width 6 height 6
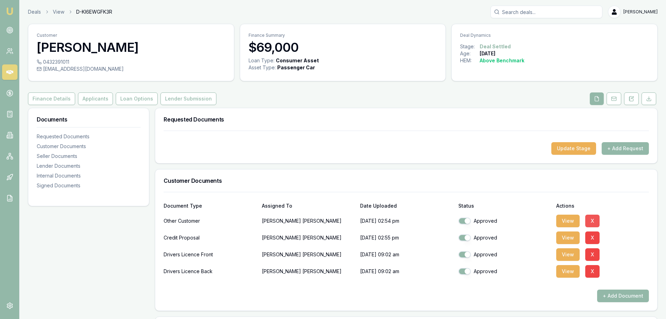
click at [592, 221] on button "X" at bounding box center [593, 220] width 14 height 13
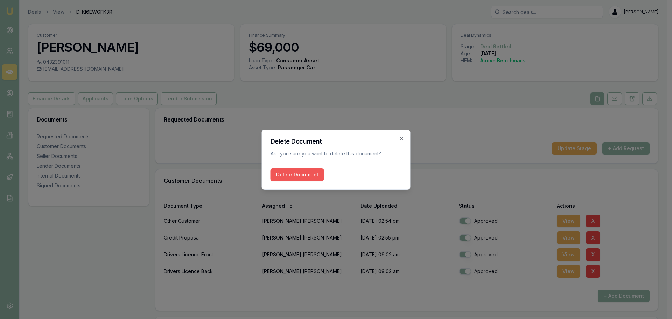
click at [298, 175] on button "Delete Document" at bounding box center [297, 174] width 54 height 13
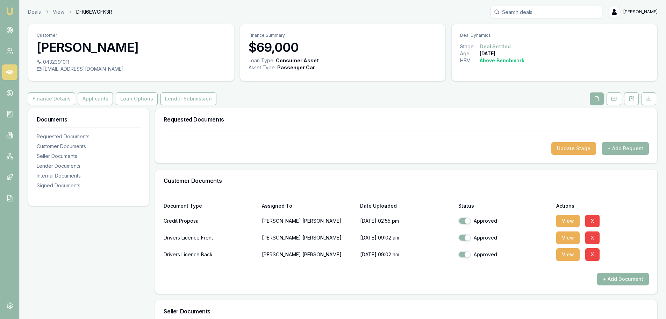
click at [613, 277] on button "+ Add Document" at bounding box center [623, 279] width 52 height 13
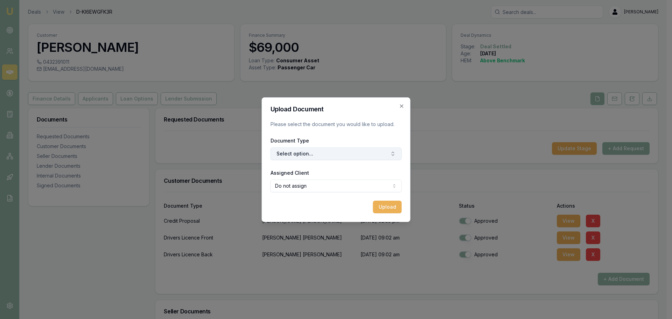
click at [302, 156] on button "Select option..." at bounding box center [335, 153] width 131 height 13
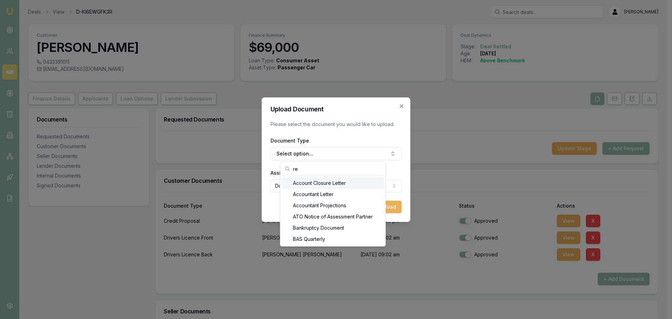
type input "r"
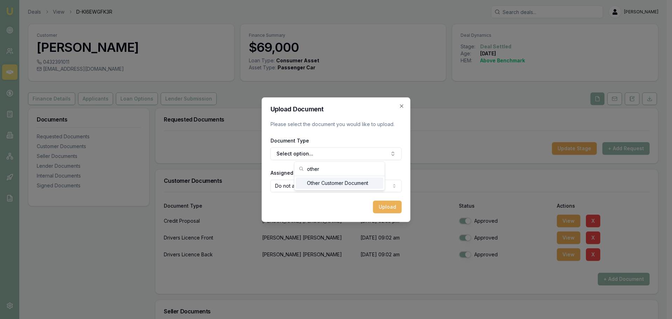
type input "other"
click at [343, 183] on div "Other Customer Document" at bounding box center [339, 182] width 87 height 11
click at [348, 186] on body "Emu Broker Deals View D-KI6EWGFK3R Erin Shield Toggle Menu Customer Matthew Byr…" at bounding box center [333, 159] width 666 height 319
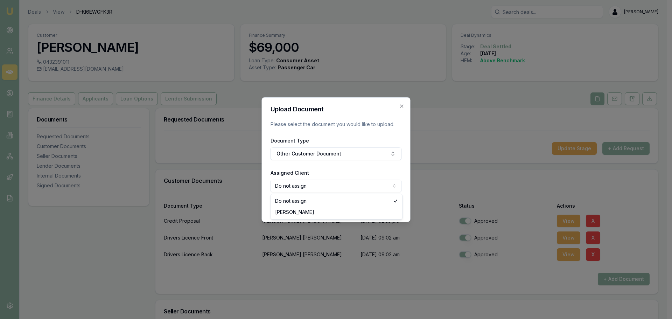
select select "U-X117MA7QLH"
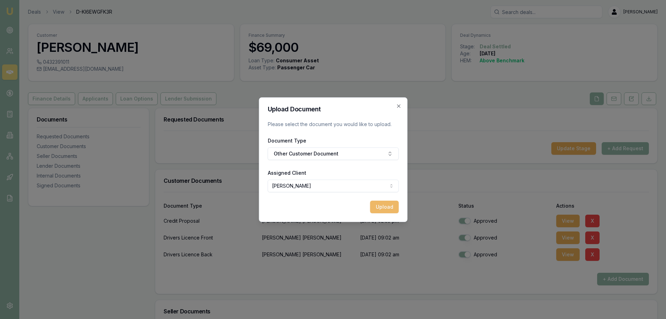
click at [380, 205] on button "Upload" at bounding box center [384, 206] width 29 height 13
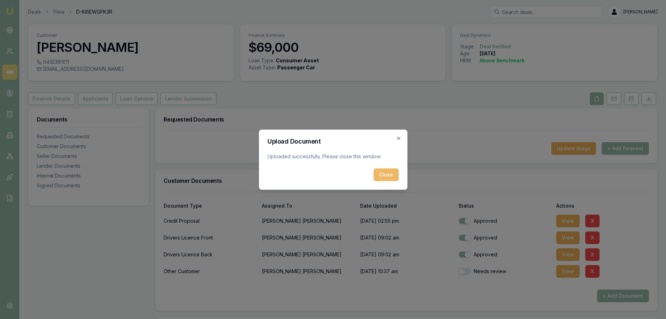
click at [382, 172] on button "Close" at bounding box center [386, 174] width 25 height 13
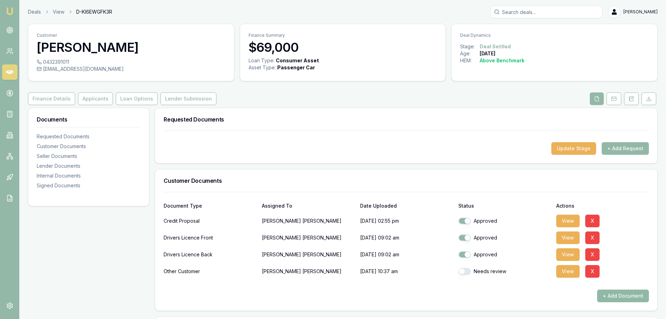
click at [609, 296] on button "+ Add Document" at bounding box center [623, 295] width 52 height 13
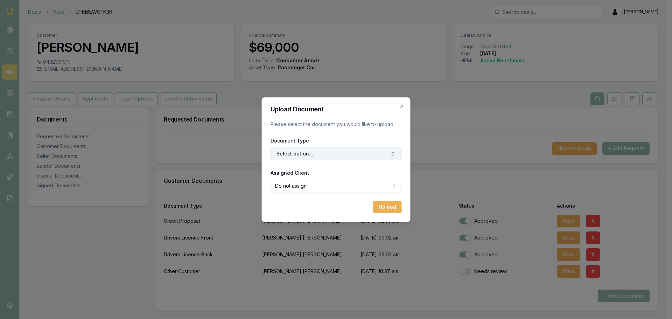
click at [317, 154] on button "Select option..." at bounding box center [335, 153] width 131 height 13
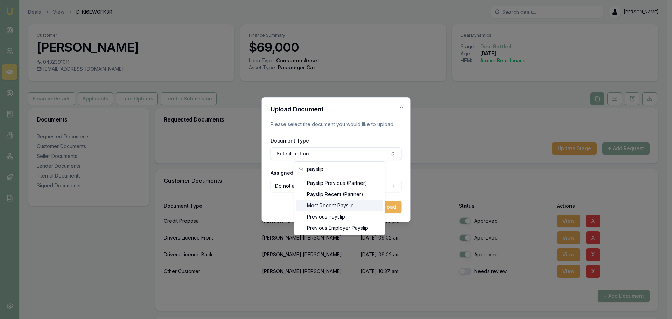
type input "payslip"
click at [344, 203] on div "Most Recent Payslip" at bounding box center [339, 205] width 87 height 11
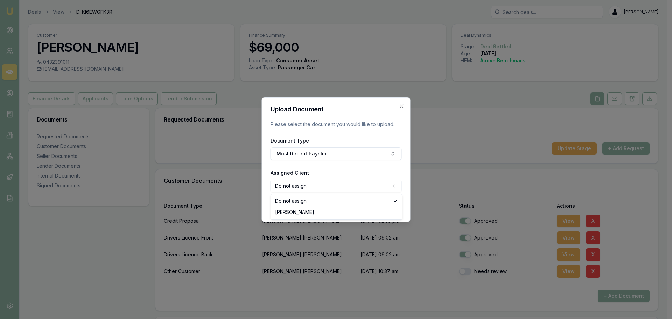
click at [346, 185] on body "Emu Broker Deals View D-KI6EWGFK3R Erin Shield Toggle Menu Customer Matthew Byr…" at bounding box center [333, 159] width 666 height 319
select select "U-X117MA7QLH"
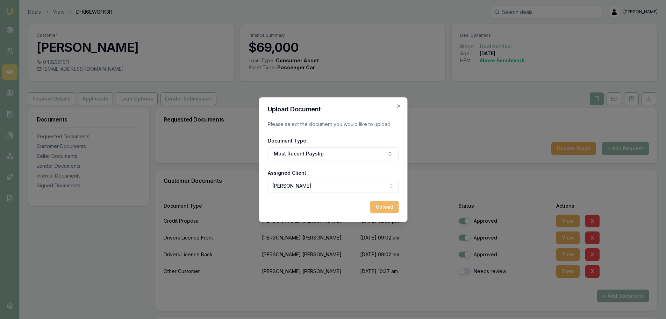
click at [384, 206] on button "Upload" at bounding box center [384, 206] width 29 height 13
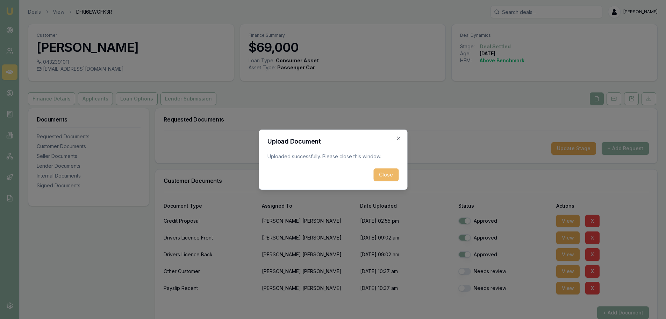
click at [382, 174] on button "Close" at bounding box center [386, 174] width 25 height 13
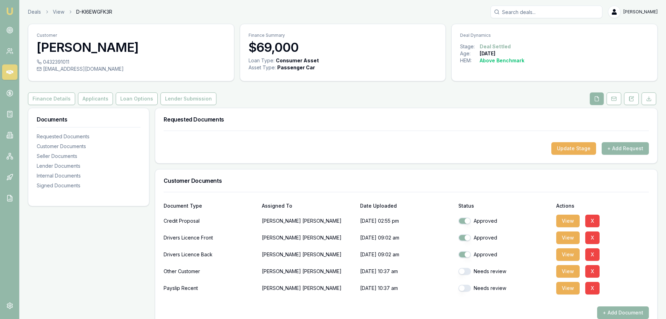
click at [468, 273] on button "button" at bounding box center [465, 271] width 13 height 7
checkbox input "true"
click at [468, 286] on button "button" at bounding box center [465, 287] width 13 height 7
checkbox input "true"
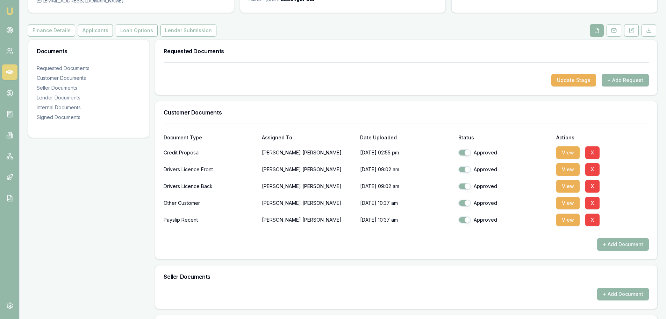
scroll to position [70, 0]
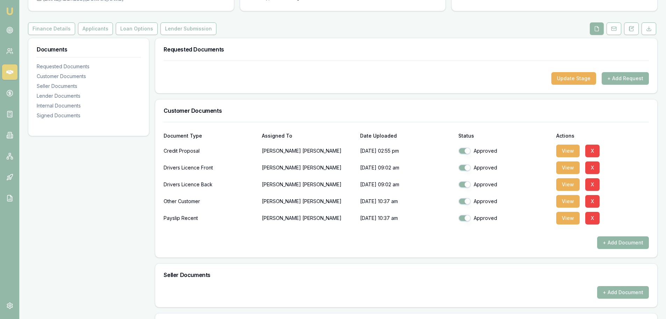
click at [627, 244] on button "+ Add Document" at bounding box center [623, 242] width 52 height 13
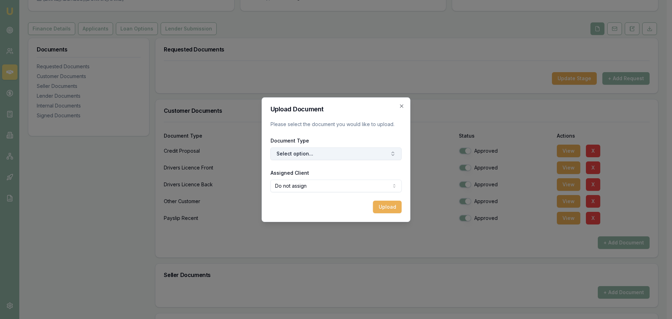
click at [325, 153] on button "Select option..." at bounding box center [335, 153] width 131 height 13
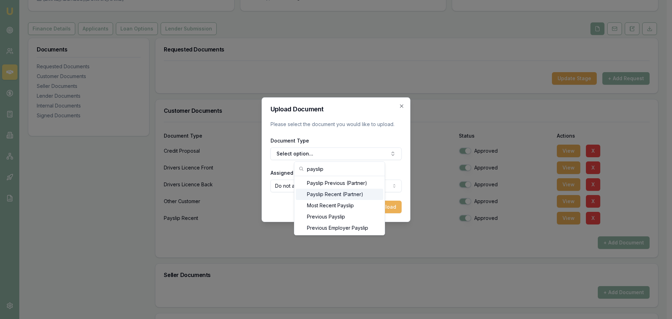
type input "payslip"
click at [328, 193] on div "Payslip Recent (Partner)" at bounding box center [339, 194] width 87 height 11
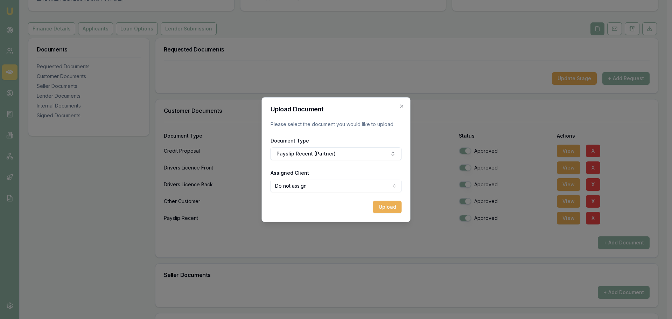
click at [334, 184] on body "Emu Broker Deals View D-KI6EWGFK3R Erin Shield Toggle Menu Customer Matthew Byr…" at bounding box center [333, 89] width 666 height 319
select select "U-X117MA7QLH"
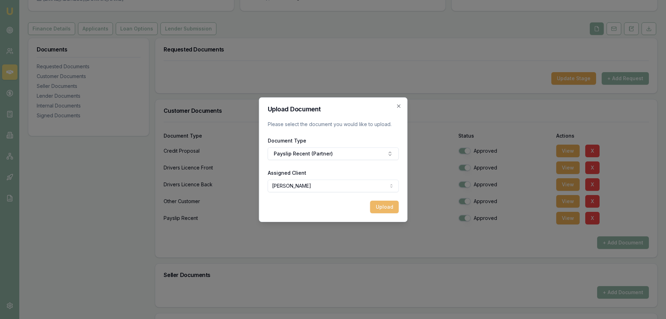
click at [384, 211] on button "Upload" at bounding box center [384, 206] width 29 height 13
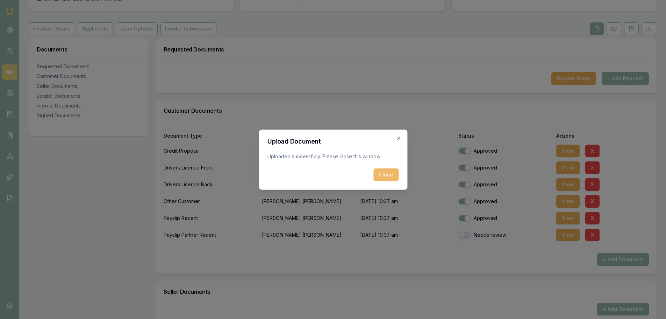
click at [389, 174] on button "Close" at bounding box center [386, 174] width 25 height 13
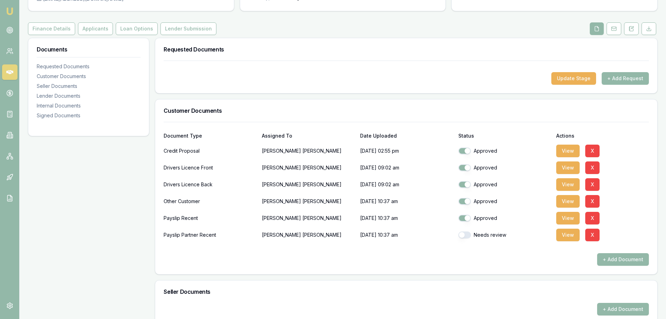
click at [467, 234] on button "button" at bounding box center [465, 234] width 13 height 7
checkbox input "true"
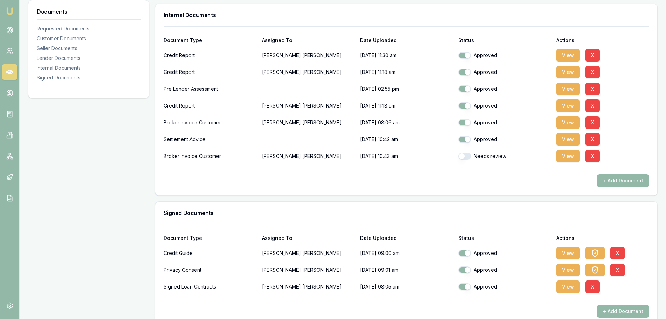
scroll to position [455, 0]
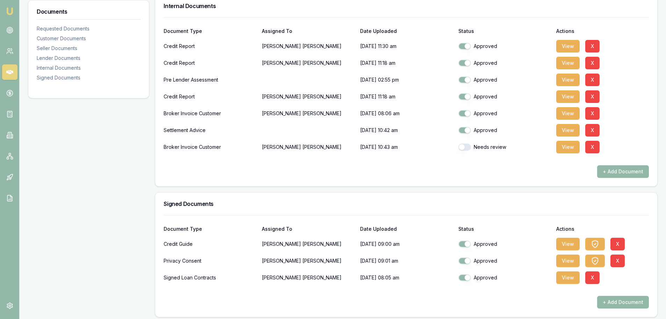
click at [468, 148] on button "button" at bounding box center [465, 146] width 13 height 7
checkbox input "true"
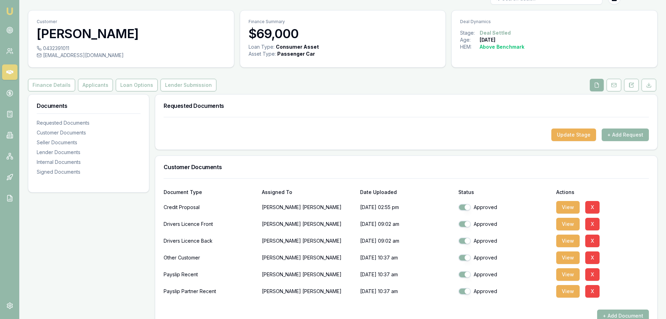
scroll to position [0, 0]
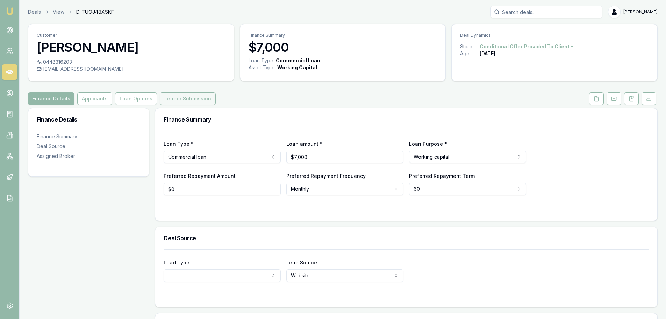
drag, startPoint x: 196, startPoint y: 98, endPoint x: 203, endPoint y: 99, distance: 7.1
click at [196, 98] on button "Lender Submission" at bounding box center [188, 98] width 56 height 13
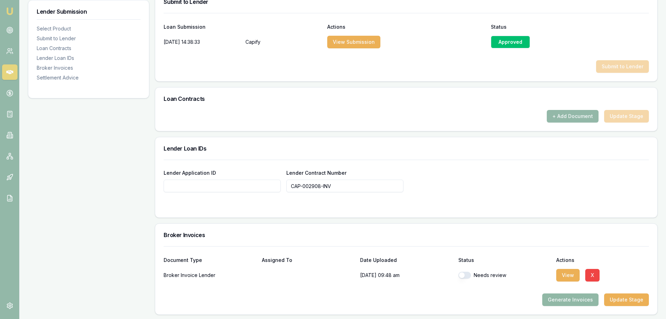
scroll to position [468, 0]
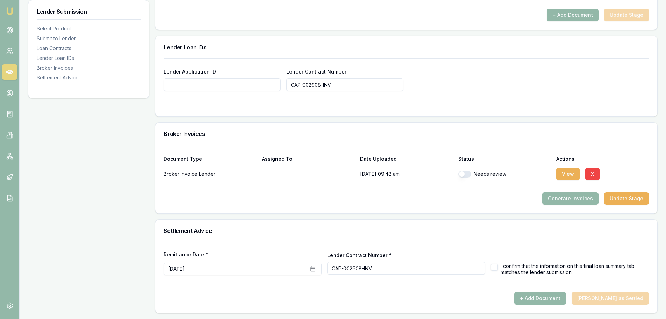
click at [466, 176] on button "button" at bounding box center [465, 173] width 13 height 7
checkbox input "true"
click at [311, 269] on icon "button" at bounding box center [313, 269] width 6 height 6
click at [182, 193] on button "1" at bounding box center [184, 194] width 11 height 11
click at [323, 228] on h3 "Settlement Advice" at bounding box center [407, 231] width 486 height 6
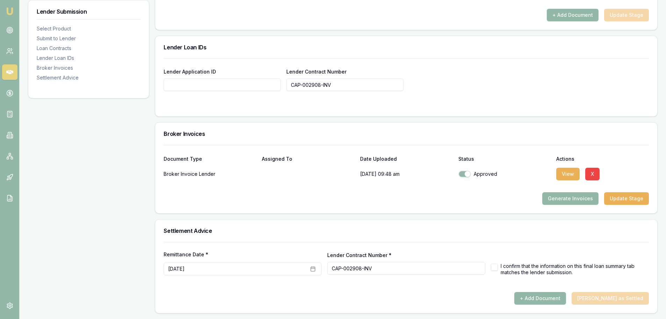
click at [494, 266] on button "button" at bounding box center [494, 266] width 7 height 7
checkbox input "true"
click at [491, 278] on form "Remittance Date * [DATE] Lender Contract Number * CAP-002908-INV I confirm that…" at bounding box center [407, 267] width 486 height 50
click at [560, 297] on button "+ Add Document" at bounding box center [541, 298] width 52 height 13
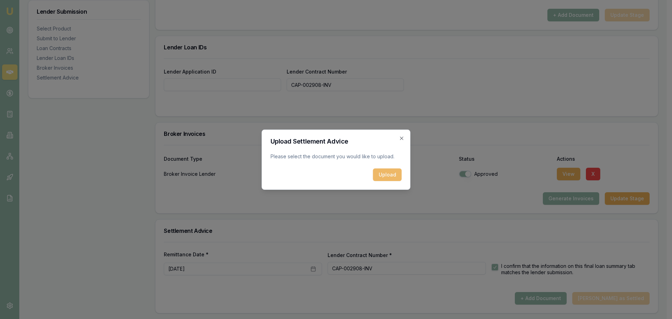
click at [388, 171] on button "Upload" at bounding box center [387, 174] width 29 height 13
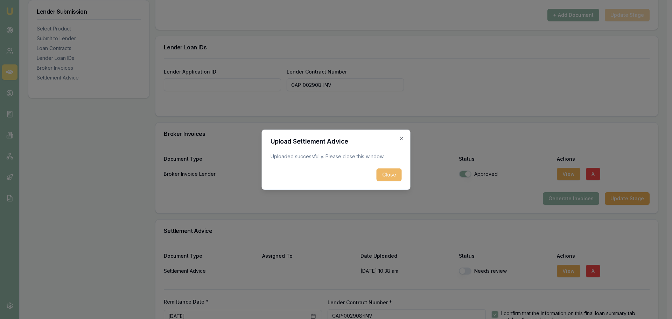
click at [390, 173] on button "Close" at bounding box center [388, 174] width 25 height 13
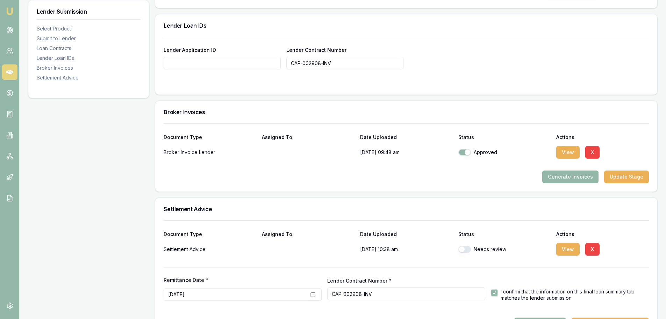
scroll to position [515, 0]
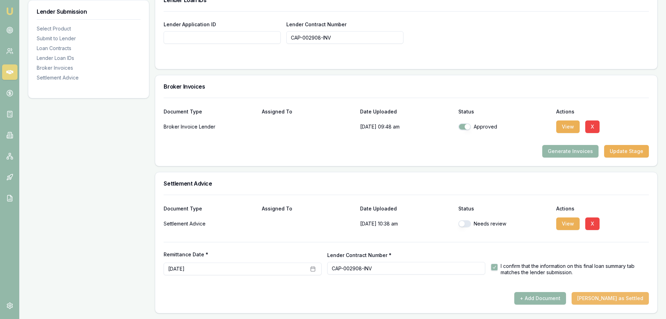
click at [598, 295] on button "[PERSON_NAME] as Settled" at bounding box center [610, 298] width 77 height 13
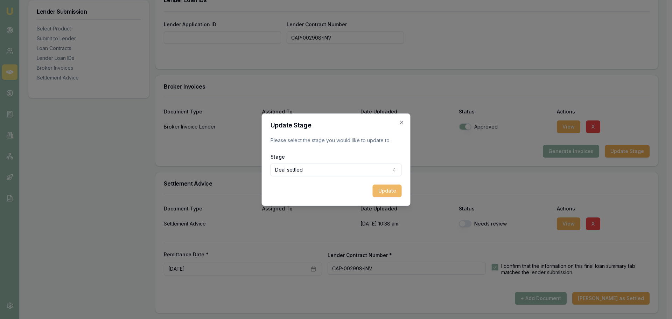
click at [386, 187] on button "Update" at bounding box center [387, 190] width 29 height 13
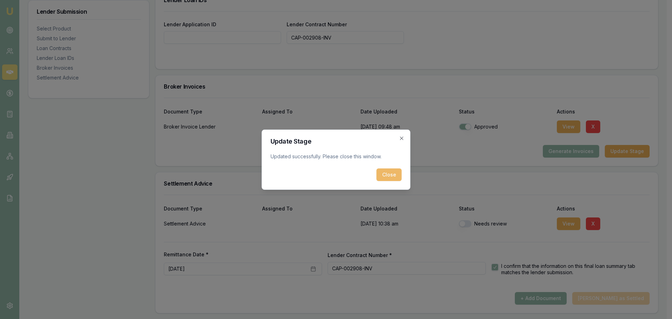
click at [396, 175] on button "Close" at bounding box center [388, 174] width 25 height 13
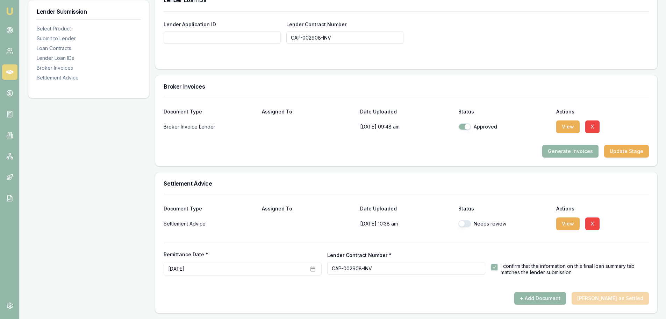
click at [464, 226] on button "button" at bounding box center [465, 223] width 13 height 7
checkbox input "true"
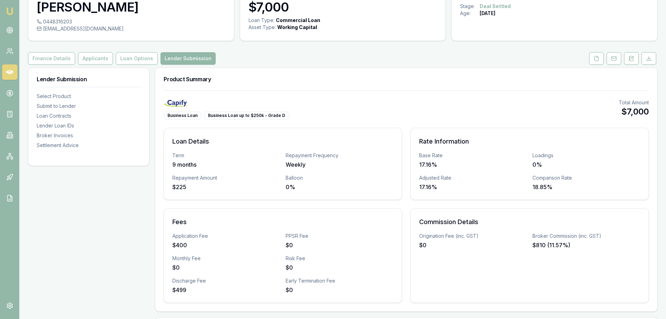
scroll to position [0, 0]
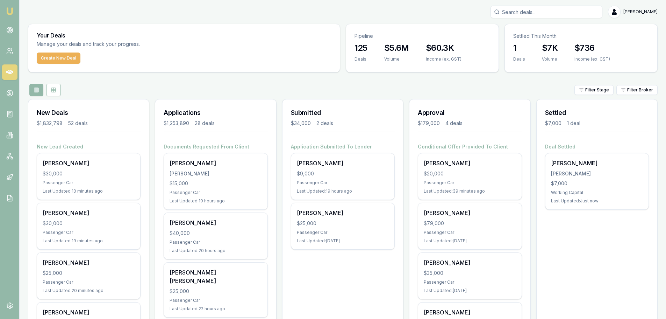
click at [413, 85] on div "Filter Stage Filter Broker" at bounding box center [343, 90] width 630 height 13
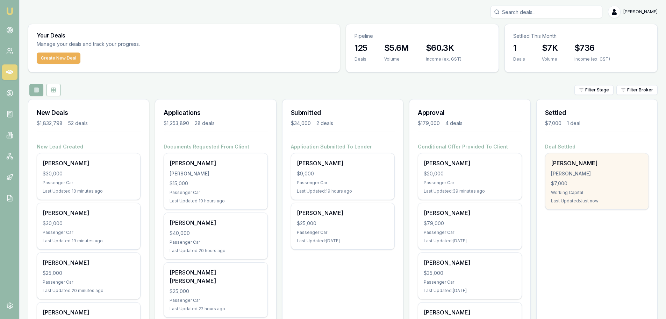
click at [583, 184] on div "$7,000" at bounding box center [597, 183] width 92 height 7
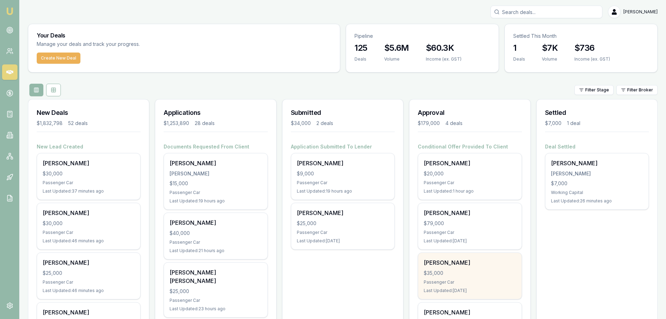
scroll to position [175, 0]
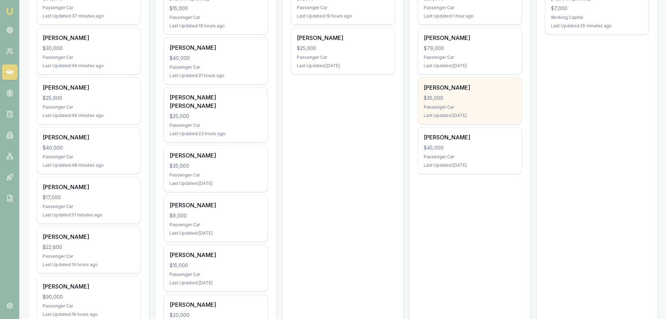
click at [478, 96] on div "$35,000" at bounding box center [470, 97] width 92 height 7
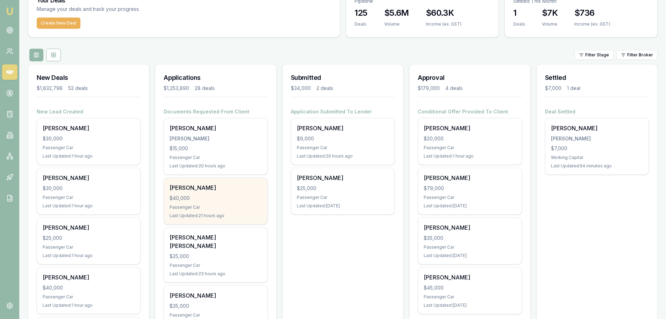
scroll to position [0, 0]
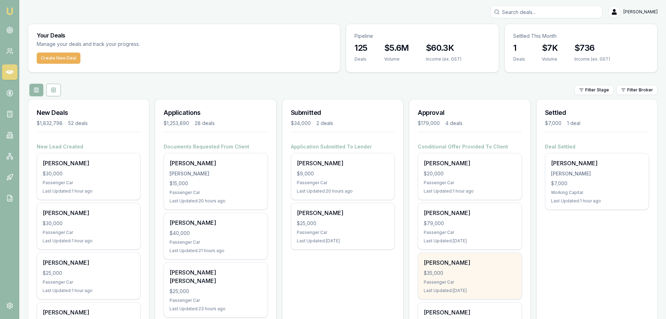
click at [464, 275] on div "$35,000" at bounding box center [470, 272] width 92 height 7
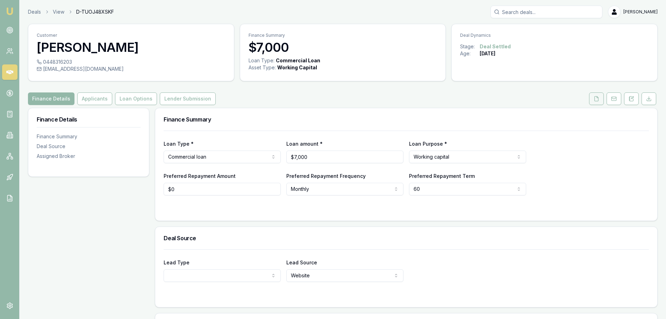
click at [594, 96] on button at bounding box center [596, 98] width 15 height 13
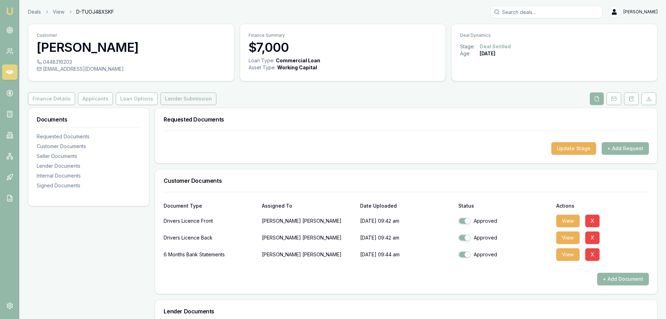
click at [167, 99] on button "Lender Submission" at bounding box center [189, 98] width 56 height 13
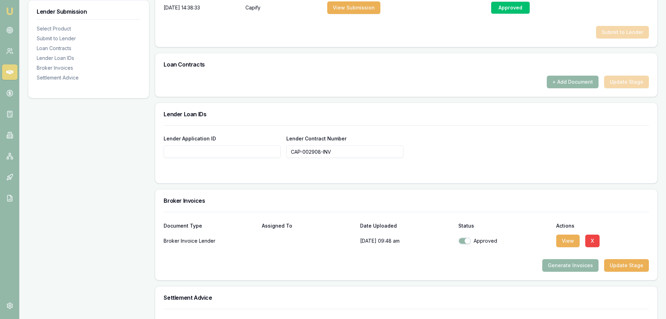
scroll to position [420, 0]
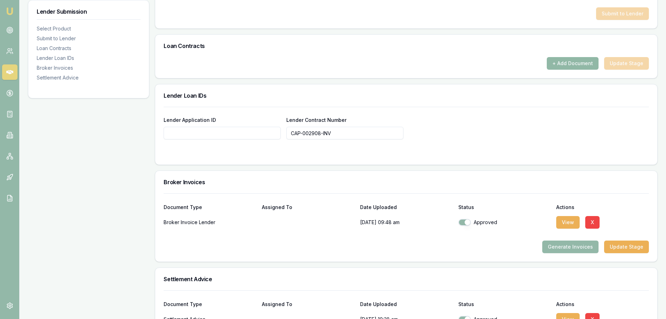
click at [573, 60] on button "+ Add Document" at bounding box center [573, 63] width 52 height 13
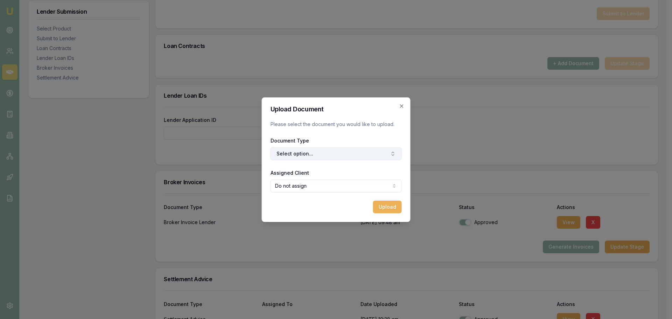
click at [324, 154] on button "Select option..." at bounding box center [335, 153] width 131 height 13
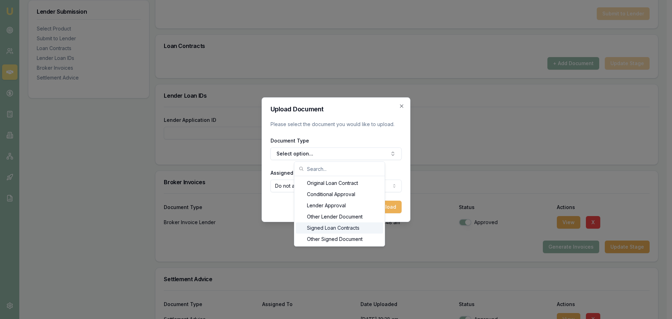
click at [341, 229] on div "Signed Loan Contracts" at bounding box center [339, 227] width 87 height 11
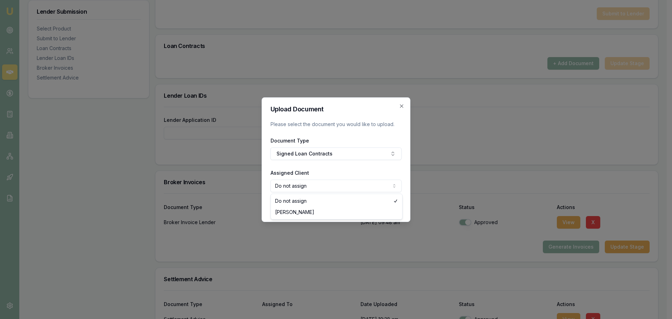
select select "U-3VWVZORQDW"
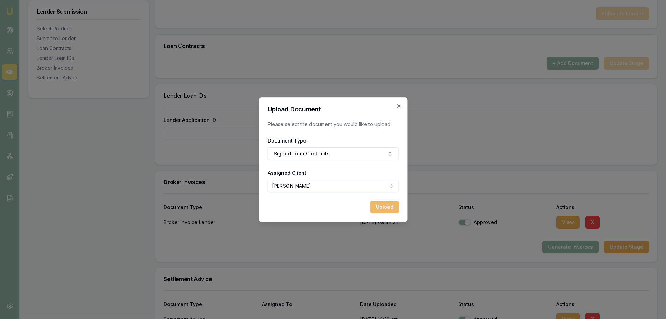
click at [382, 205] on button "Upload" at bounding box center [384, 206] width 29 height 13
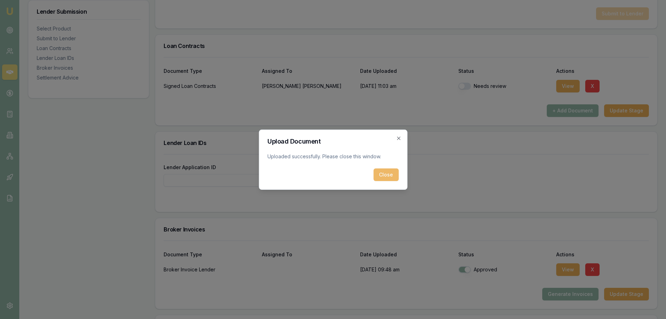
click at [385, 173] on button "Close" at bounding box center [386, 174] width 25 height 13
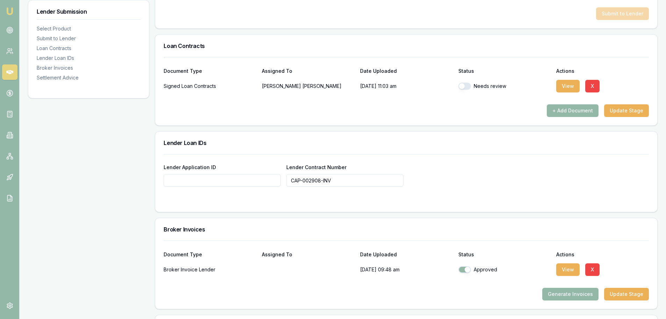
click at [468, 87] on button "button" at bounding box center [465, 86] width 13 height 7
checkbox input "true"
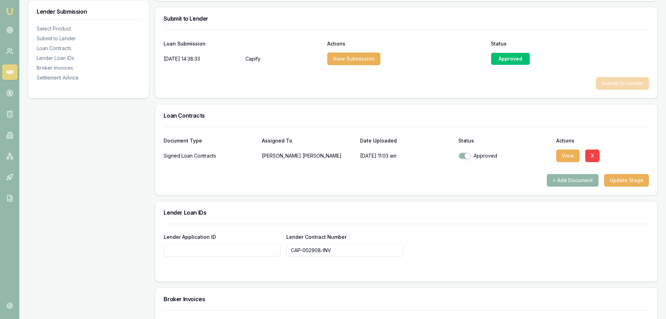
scroll to position [350, 0]
drag, startPoint x: 346, startPoint y: 252, endPoint x: 241, endPoint y: 254, distance: 104.3
click at [241, 254] on div "Lender Application ID Lender Contract Number CAP-002908-INV" at bounding box center [407, 245] width 486 height 24
click at [226, 250] on input "Lender Application ID" at bounding box center [222, 250] width 117 height 13
paste input "CAP-002908-INV"
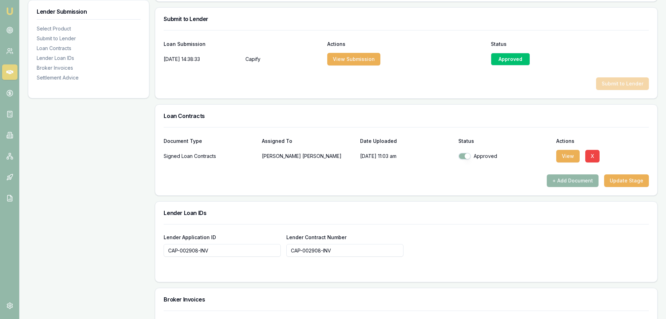
type input "CAP-002908-INV"
click at [471, 215] on div "Lender Loan IDs" at bounding box center [406, 212] width 502 height 22
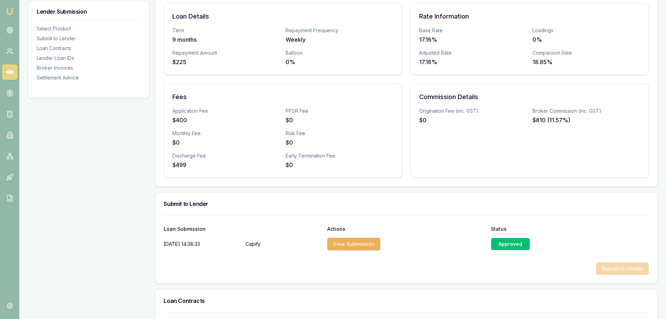
scroll to position [70, 0]
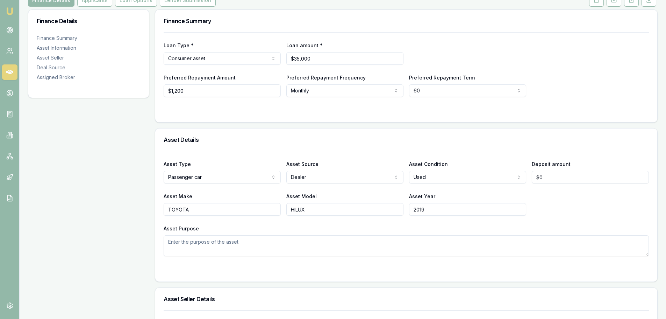
scroll to position [105, 0]
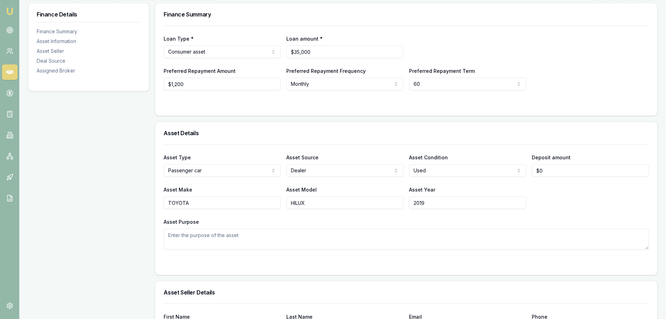
drag, startPoint x: 452, startPoint y: 202, endPoint x: 267, endPoint y: 202, distance: 185.1
click at [273, 204] on div "Asset Make TOYOTA Asset Model HILUX Asset Year [DATE]" at bounding box center [407, 197] width 486 height 24
type input "2010"
click at [356, 220] on div "Asset Purpose" at bounding box center [407, 233] width 486 height 32
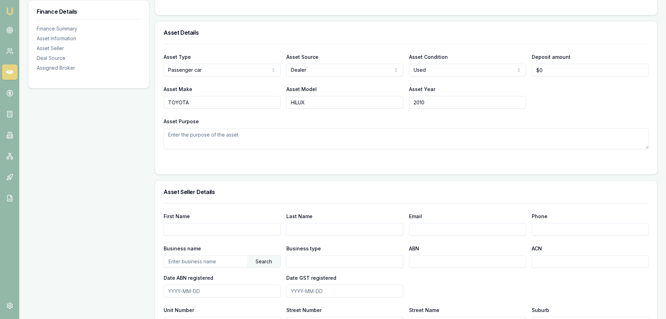
scroll to position [245, 0]
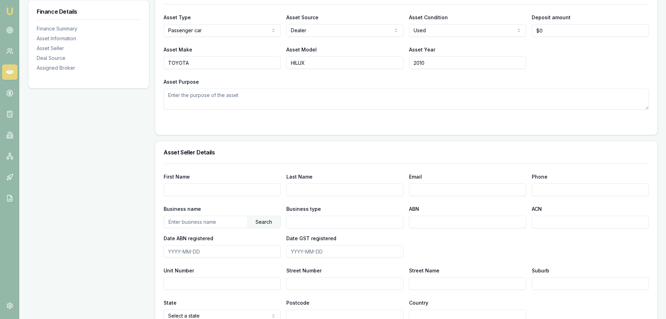
click at [202, 223] on input "text" at bounding box center [205, 221] width 83 height 11
type input "a"
type input "AUTOPLEX WA PTY LTD"
click at [271, 224] on div "Search" at bounding box center [263, 222] width 33 height 12
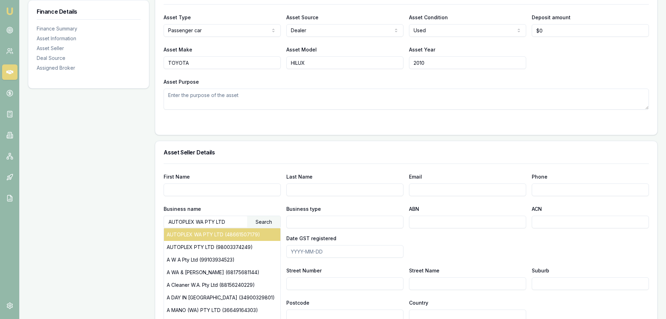
click at [256, 233] on div "AUTOPLEX WA PTY LTD (48661507179)" at bounding box center [222, 234] width 116 height 13
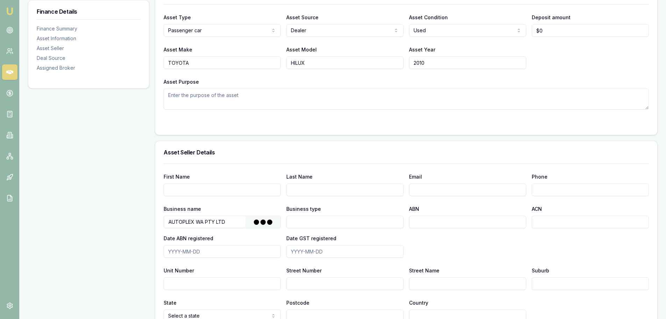
type input "Australian Private Company"
type input "48661507179"
type input "661507179"
type input "2023-07-01"
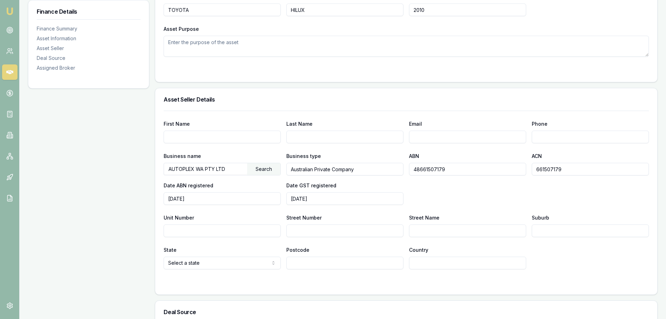
scroll to position [315, 0]
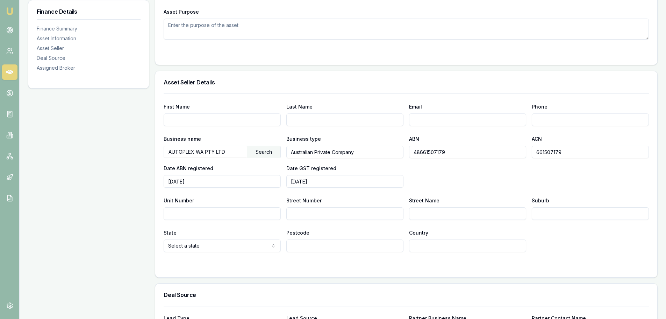
click at [337, 212] on input "Street Number" at bounding box center [345, 213] width 117 height 13
type input "22"
type input "CLAPHAM ST"
type input "BECKENHAM"
select select "WA"
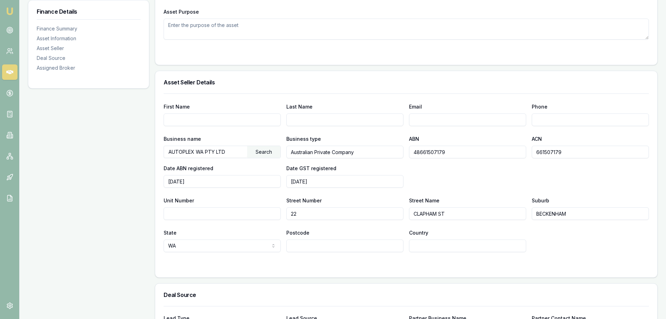
click at [472, 246] on input "Country" at bounding box center [467, 245] width 117 height 13
type input "6107"
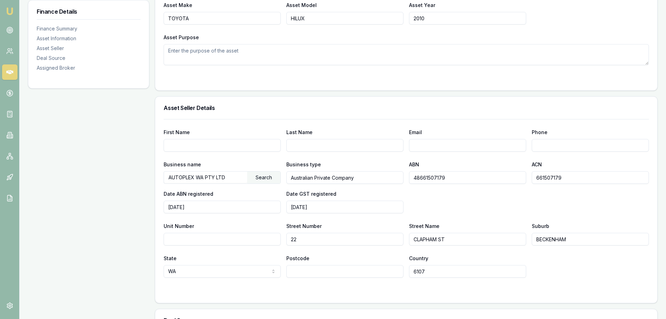
scroll to position [350, 0]
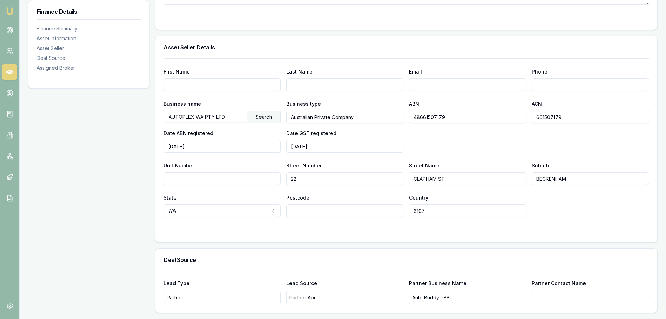
click at [384, 210] on input "Postcode" at bounding box center [345, 210] width 117 height 13
type input "6107"
type input "[GEOGRAPHIC_DATA]"
click at [84, 232] on div "Finance Details Finance Summary Asset Information Asset Seller Deal Source Assi…" at bounding box center [88, 82] width 121 height 648
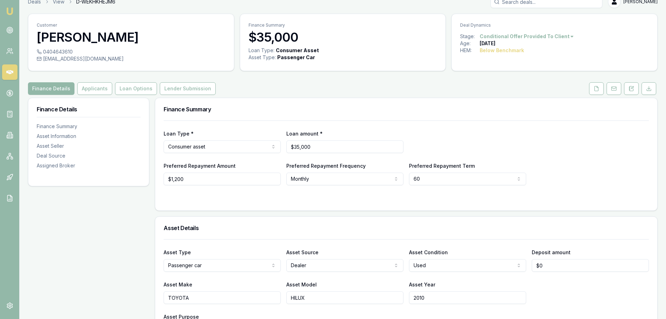
scroll to position [0, 0]
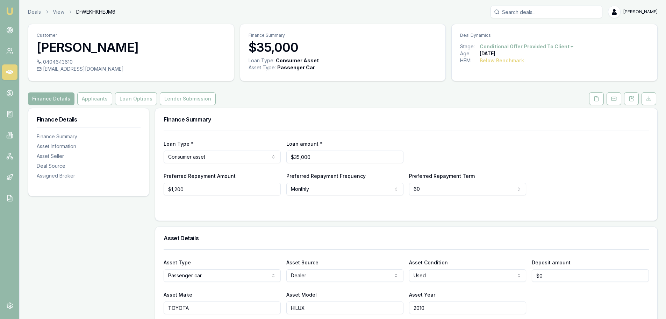
click at [326, 96] on div "Finance Details Applicants Loan Options Lender Submission" at bounding box center [343, 98] width 630 height 13
click at [302, 110] on div "Finance Summary" at bounding box center [406, 119] width 502 height 22
drag, startPoint x: 333, startPoint y: 161, endPoint x: 172, endPoint y: 160, distance: 160.9
click at [192, 163] on div "Loan Type * Consumer asset Consumer loan Consumer asset Commercial loan Commerc…" at bounding box center [407, 162] width 486 height 65
type input "$24,500"
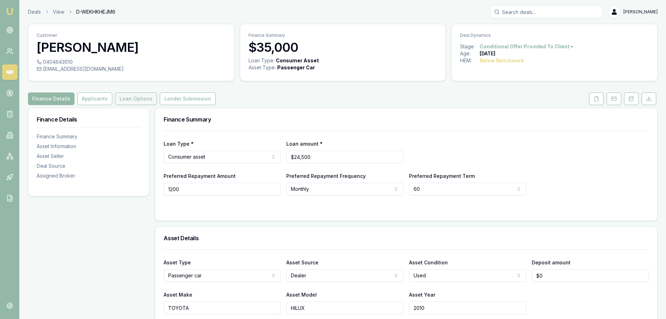
type input "$1,200"
click at [136, 100] on button "Loan Options" at bounding box center [136, 98] width 42 height 13
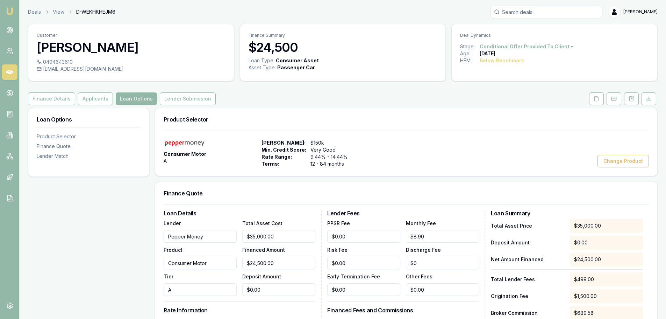
click at [424, 141] on div "Consumer Motor A Max Loan Amount: $150k Min. Credit Score: Very Good Rate Range…" at bounding box center [407, 153] width 486 height 28
drag, startPoint x: 281, startPoint y: 237, endPoint x: 129, endPoint y: 239, distance: 152.5
type input "2"
type input "$2.00"
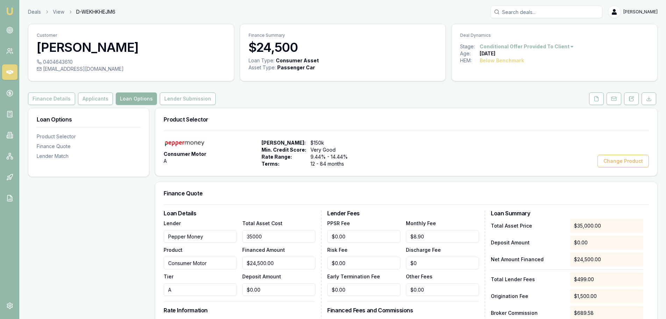
type input "$52.07"
type input "24"
type input "$24.00"
type input "$52.64"
type input "245"
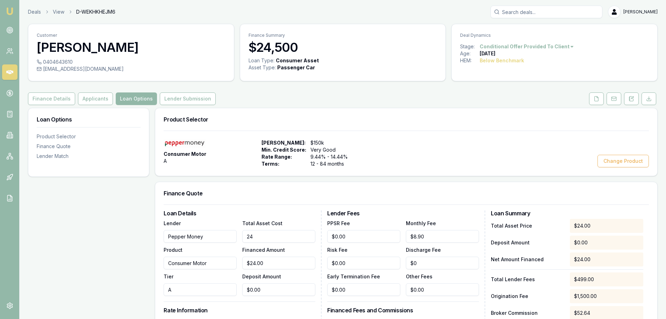
type input "$245.00"
type input "$58.40"
type input "2450"
type input "$2,450.00"
type input "$115.78"
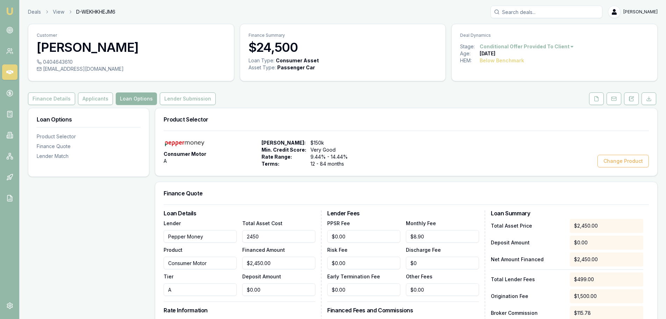
type input "24500"
type input "$24,500.00"
type input "$689.58"
type input "$24,500.00"
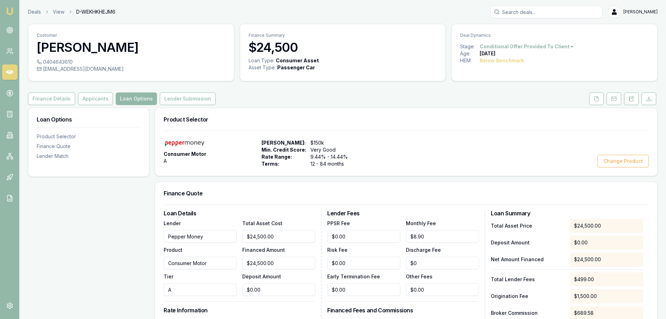
click at [438, 141] on div "Consumer Motor A Max Loan Amount: $150k Min. Credit Score: Very Good Rate Range…" at bounding box center [407, 153] width 486 height 28
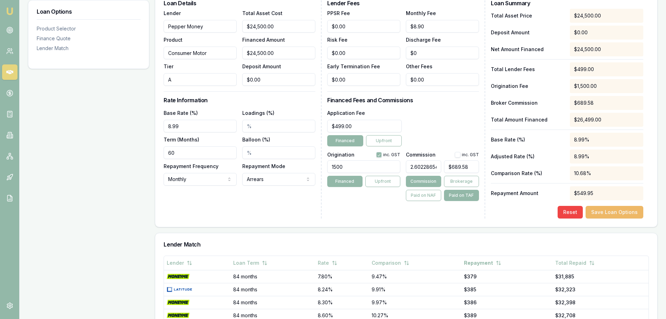
click at [630, 213] on button "Save Loan Options" at bounding box center [615, 212] width 58 height 13
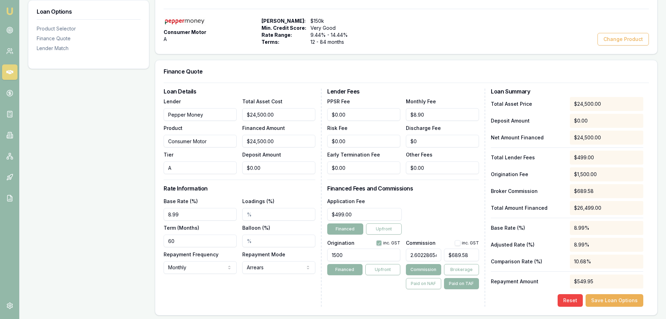
scroll to position [35, 0]
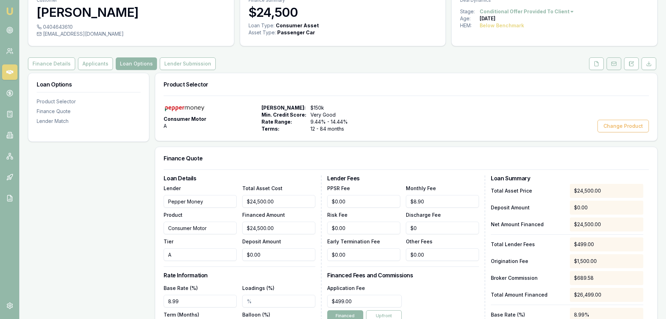
click at [618, 66] on button at bounding box center [614, 63] width 15 height 13
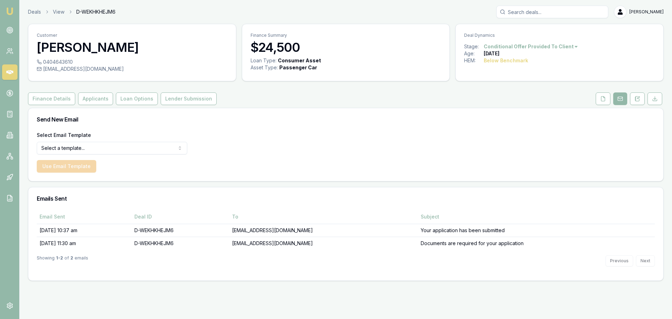
click at [150, 148] on html "Emu Broker Deals View D-WEKHKHEJM6 Erin Shield Toggle Menu Customer Sergio Trav…" at bounding box center [336, 159] width 672 height 319
click at [63, 164] on button "Use Email Template" at bounding box center [66, 166] width 59 height 13
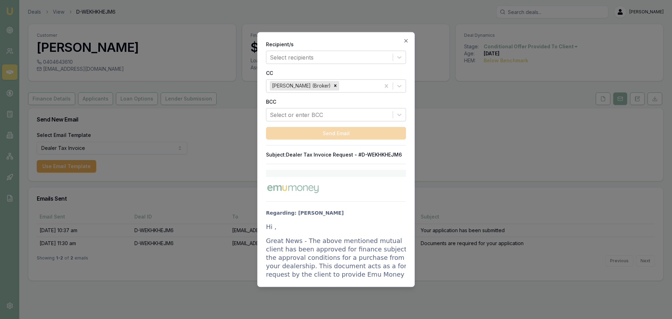
drag, startPoint x: 267, startPoint y: 226, endPoint x: 363, endPoint y: 268, distance: 105.0
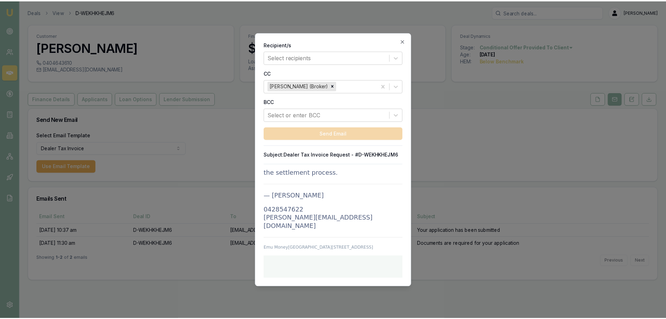
scroll to position [1104, 0]
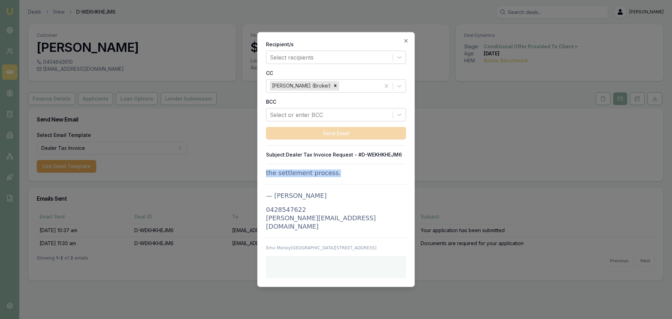
drag, startPoint x: 266, startPoint y: 227, endPoint x: 334, endPoint y: 178, distance: 83.3
copy td "Hi , Great News - The above mentioned mutual client has been approved for finan…"
click at [406, 40] on icon "button" at bounding box center [406, 41] width 6 height 6
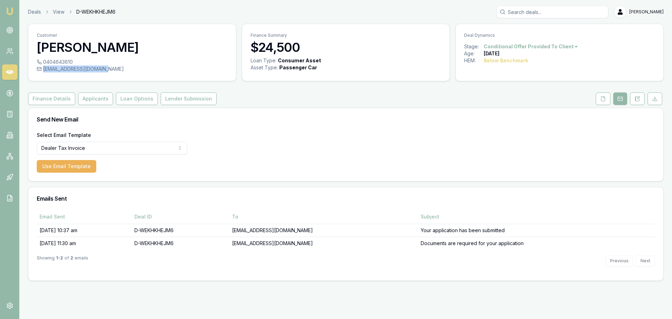
click at [103, 68] on div "[EMAIL_ADDRESS][DOMAIN_NAME]" at bounding box center [132, 68] width 191 height 7
copy div "[EMAIL_ADDRESS][DOMAIN_NAME]"
click at [96, 99] on button "Applicants" at bounding box center [95, 98] width 35 height 13
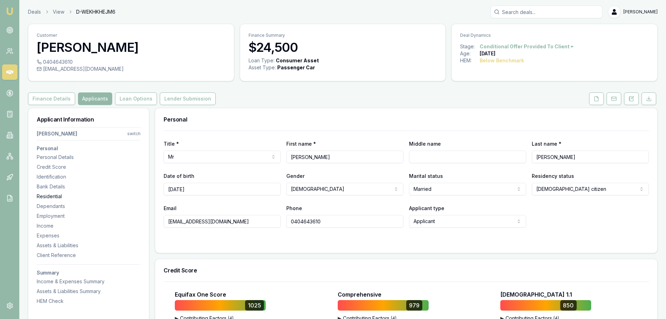
click at [51, 199] on div "Residential" at bounding box center [89, 196] width 104 height 7
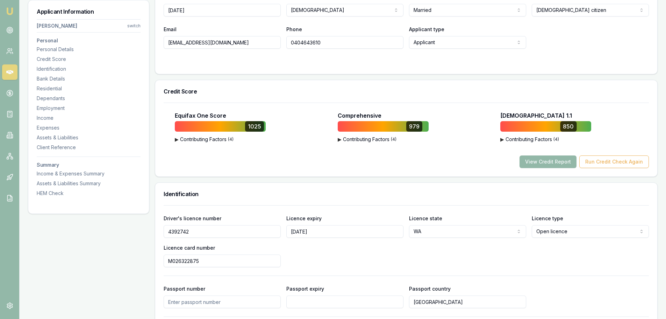
scroll to position [45, 0]
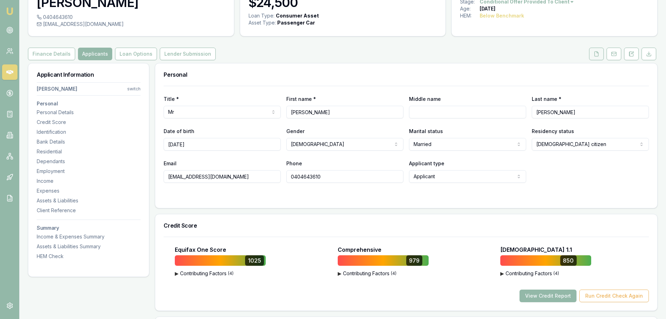
click at [597, 54] on icon at bounding box center [597, 54] width 6 height 6
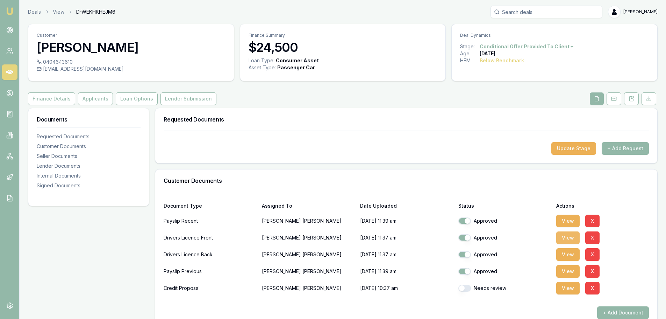
click at [570, 239] on button "View" at bounding box center [568, 237] width 23 height 13
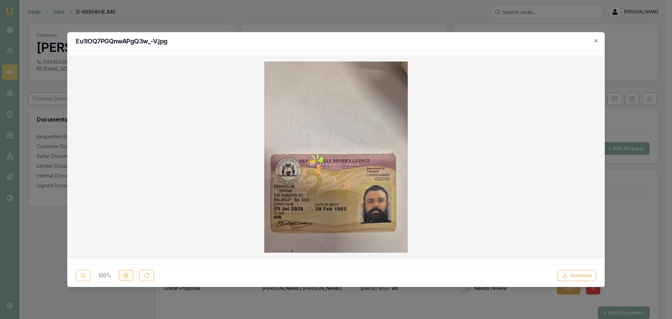
click at [125, 277] on icon at bounding box center [126, 276] width 6 height 6
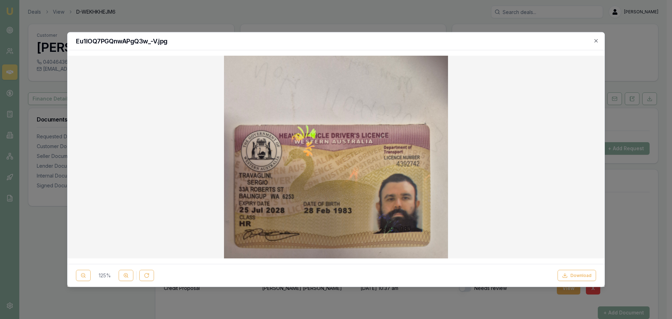
scroll to position [102, 0]
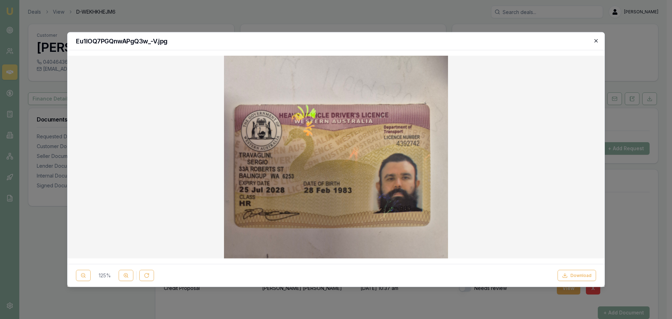
click at [595, 38] on icon "button" at bounding box center [596, 41] width 6 height 6
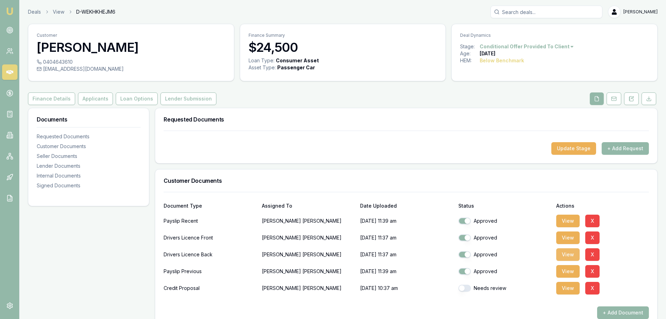
click at [575, 257] on button "View" at bounding box center [568, 254] width 23 height 13
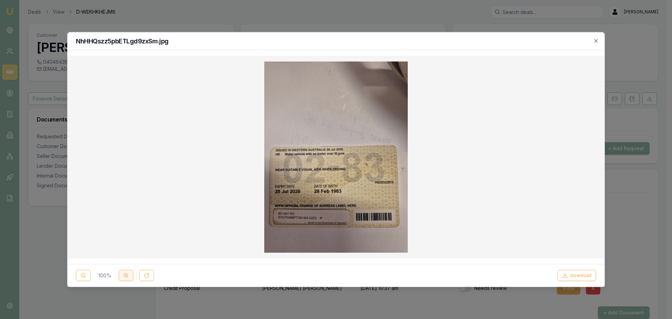
click at [126, 273] on circle at bounding box center [126, 275] width 4 height 4
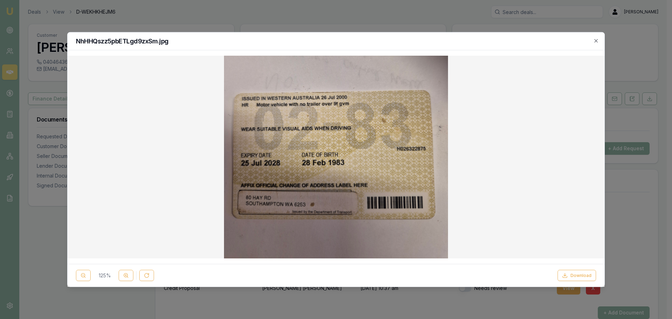
drag, startPoint x: 596, startPoint y: 39, endPoint x: 590, endPoint y: 41, distance: 5.5
click at [596, 39] on icon "button" at bounding box center [596, 41] width 6 height 6
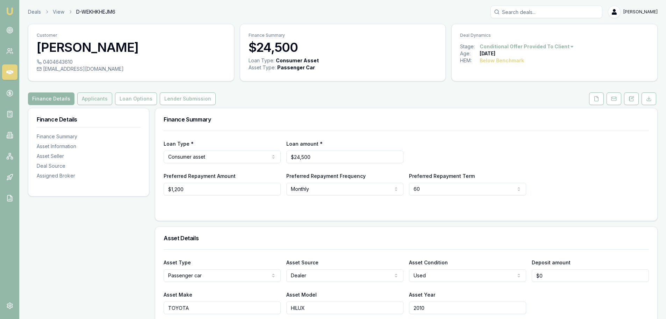
click at [99, 96] on button "Applicants" at bounding box center [94, 98] width 35 height 13
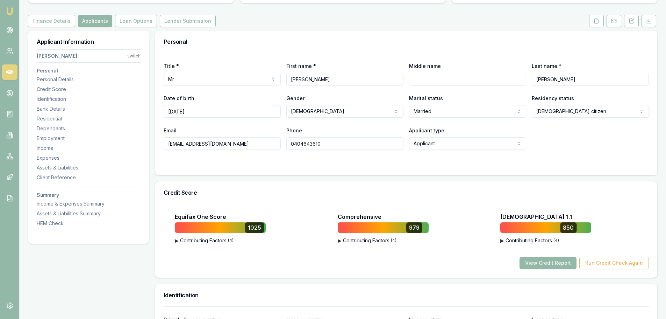
scroll to position [105, 0]
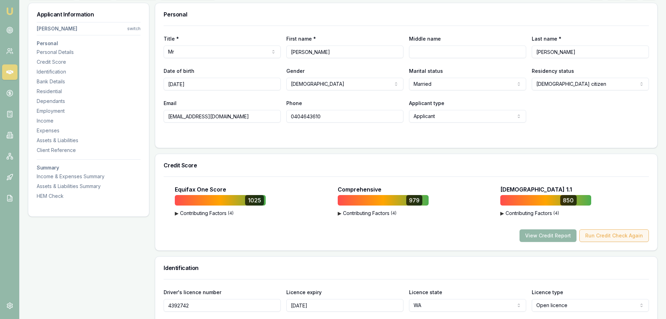
click at [609, 235] on button "Run Credit Check Again" at bounding box center [615, 235] width 70 height 13
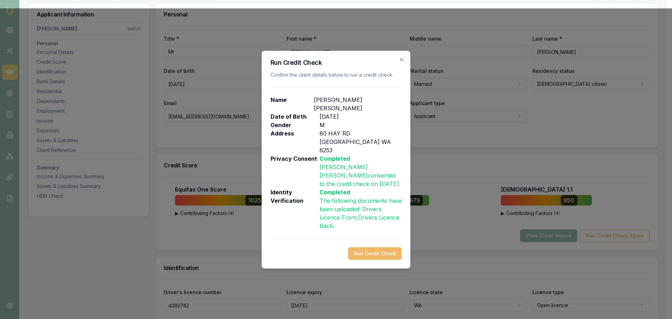
click at [380, 247] on button "Run Credit Check" at bounding box center [375, 253] width 54 height 13
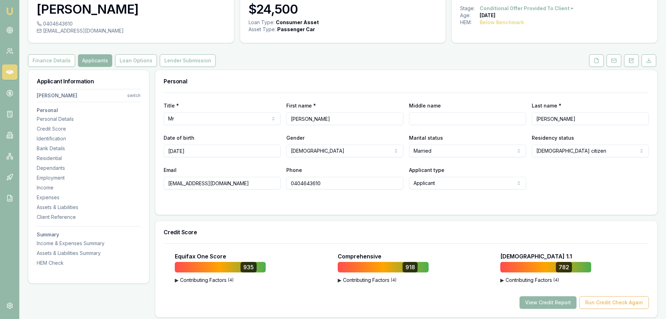
scroll to position [0, 0]
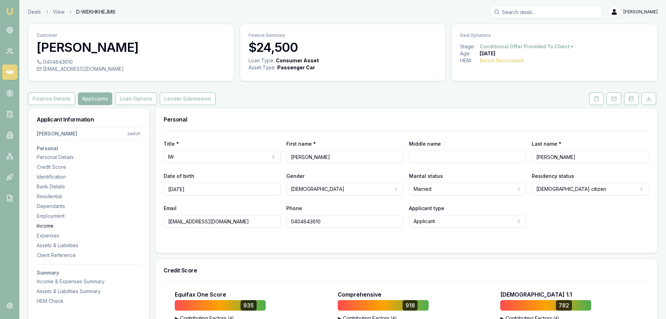
drag, startPoint x: 234, startPoint y: 222, endPoint x: 111, endPoint y: 222, distance: 123.1
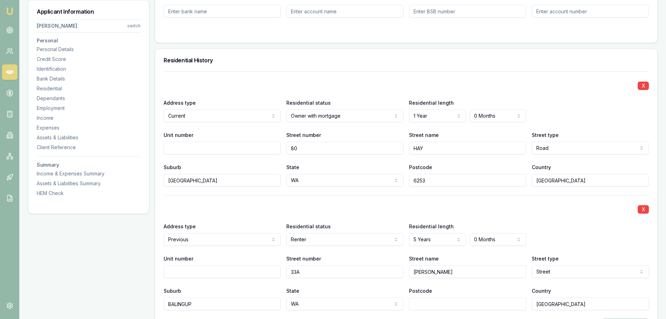
scroll to position [630, 0]
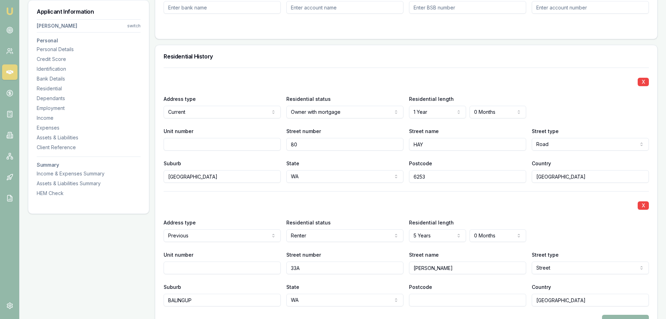
click at [335, 58] on h3 "Residential History" at bounding box center [407, 57] width 486 height 6
click at [268, 52] on div "Residential History" at bounding box center [406, 56] width 502 height 22
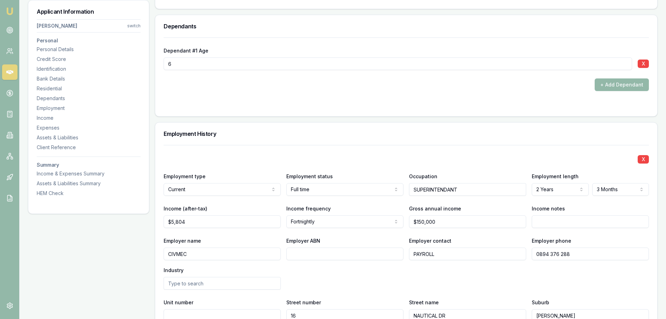
scroll to position [910, 0]
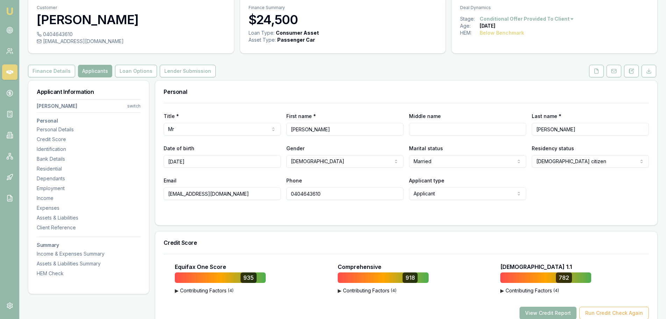
scroll to position [0, 0]
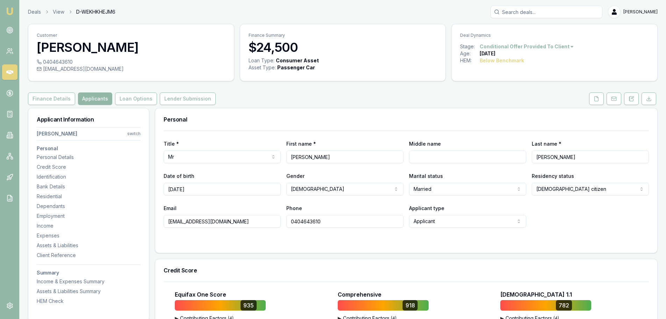
click at [285, 53] on h3 "$24,500" at bounding box center [343, 47] width 189 height 14
click at [266, 56] on div "Finance Summary $24,500" at bounding box center [343, 40] width 206 height 33
click at [362, 103] on div "Finance Details Applicants Loan Options Lender Submission" at bounding box center [343, 98] width 630 height 13
click at [49, 93] on button "Finance Details" at bounding box center [51, 98] width 47 height 13
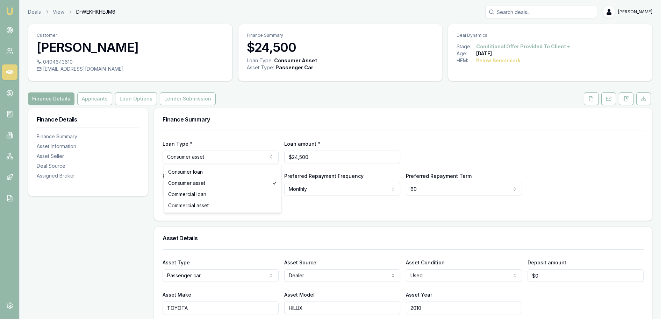
click at [240, 158] on html "Emu Broker Deals View D-WEKHKHEJM6 Erin Shield Toggle Menu Customer Sergio Trav…" at bounding box center [333, 159] width 666 height 319
select select "CONSUMER_LOAN"
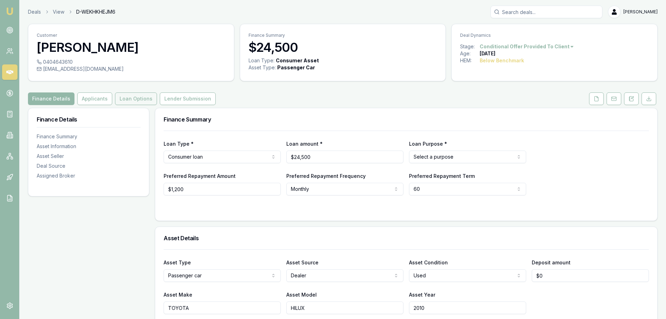
click at [136, 98] on button "Loan Options" at bounding box center [136, 98] width 42 height 13
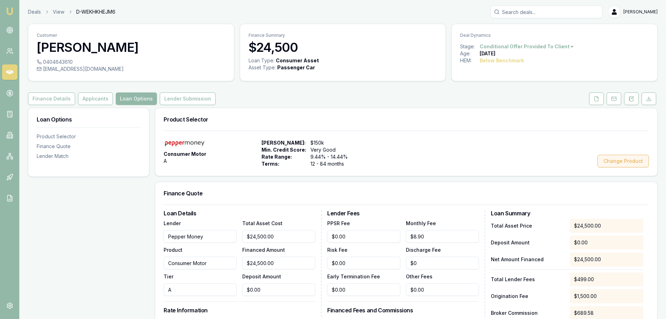
click at [630, 159] on button "Change Product" at bounding box center [623, 161] width 51 height 13
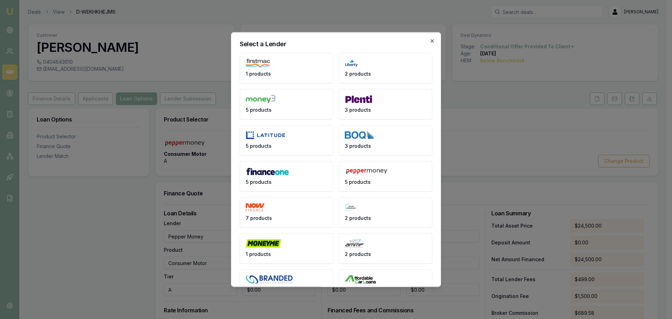
click at [429, 39] on icon "button" at bounding box center [432, 41] width 6 height 6
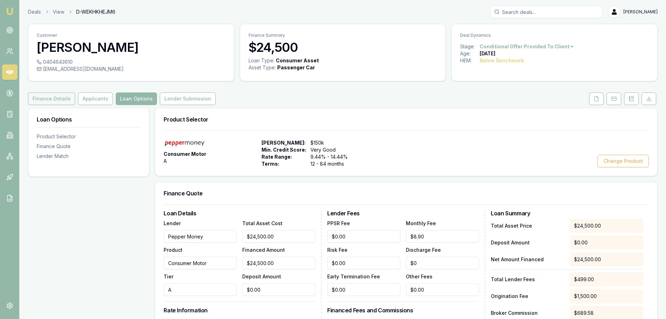
click at [62, 101] on button "Finance Details" at bounding box center [51, 98] width 47 height 13
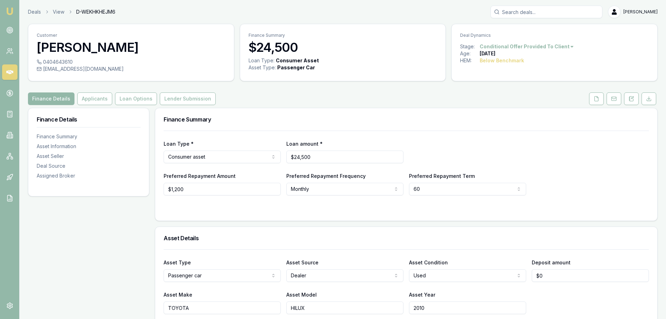
click at [247, 160] on html "Emu Broker Deals View D-WEKHKHEJM6 Erin Shield Toggle Menu Customer Sergio Trav…" at bounding box center [333, 159] width 666 height 319
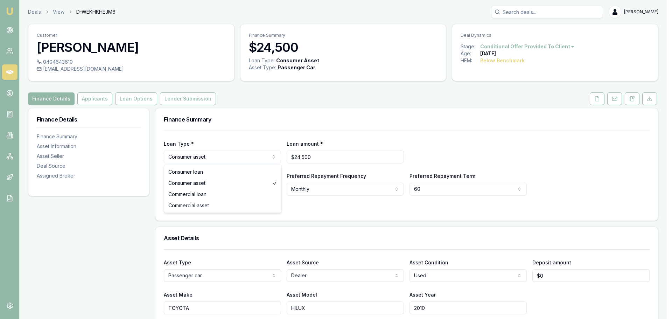
select select "CONSUMER_LOAN"
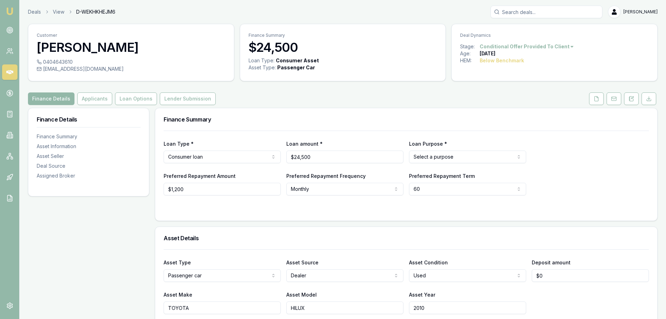
click at [296, 111] on div "Finance Summary" at bounding box center [406, 119] width 502 height 22
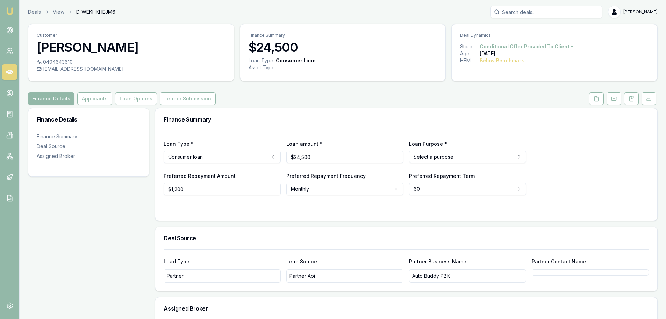
click at [472, 158] on html "Emu Broker Deals View D-WEKHKHEJM6 Erin Shield Toggle Menu Customer Sergio Trav…" at bounding box center [333, 159] width 666 height 319
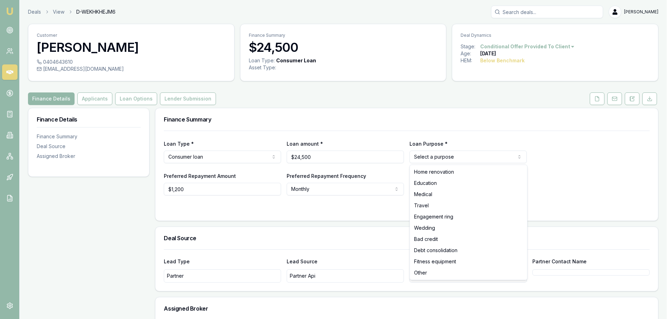
select select "OTHER"
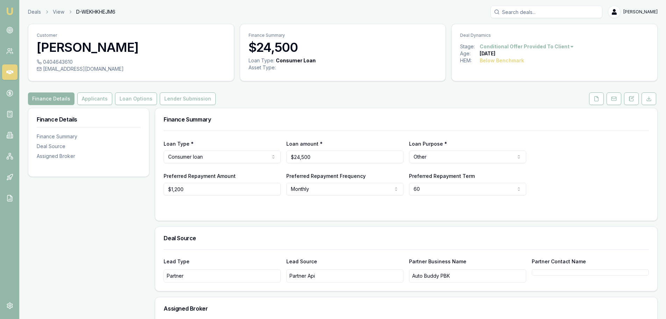
click at [235, 213] on div "Loan Type * Consumer loan Consumer loan Consumer asset Commercial loan Commerci…" at bounding box center [406, 175] width 502 height 90
click at [139, 98] on button "Loan Options" at bounding box center [136, 98] width 42 height 13
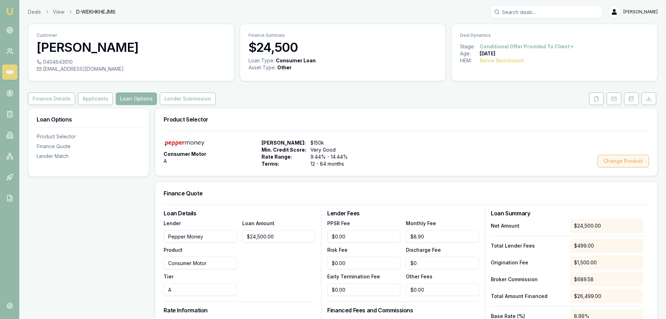
click at [622, 164] on button "Change Product" at bounding box center [623, 161] width 51 height 13
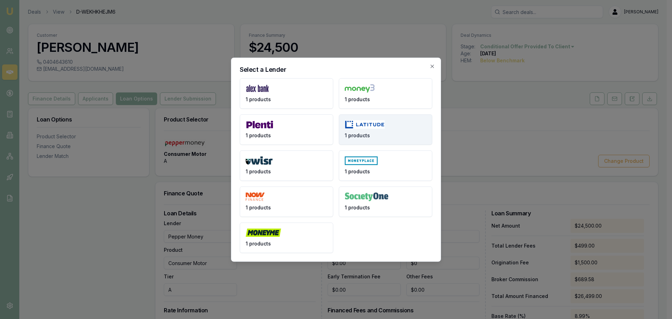
click at [383, 125] on img at bounding box center [365, 124] width 40 height 9
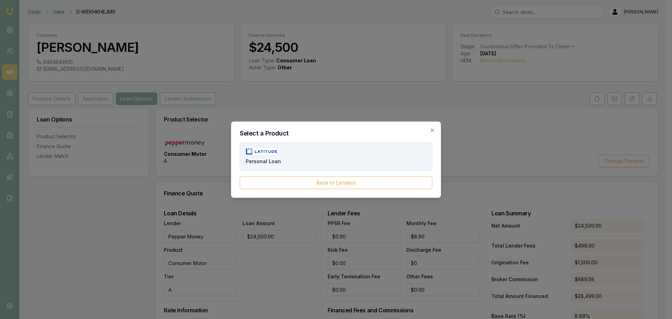
click at [362, 159] on button "Personal Loan" at bounding box center [336, 156] width 192 height 29
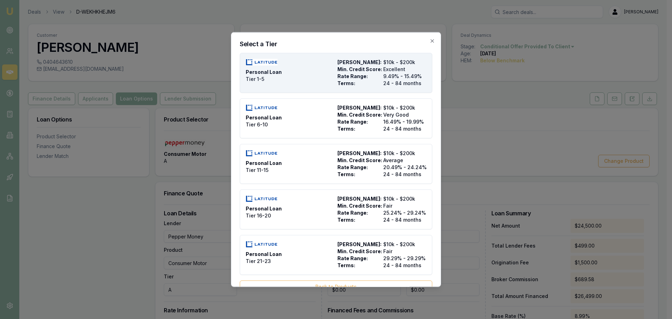
click at [337, 74] on span "Rate Range:" at bounding box center [358, 75] width 43 height 7
type input "Latitude"
type input "Personal Loan"
type input "Tier 1-5"
type input "9.49"
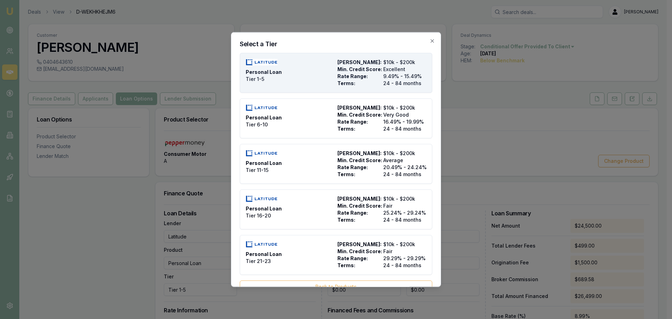
type input "24"
type input "$0.00"
type input "2500"
type input "$0.00"
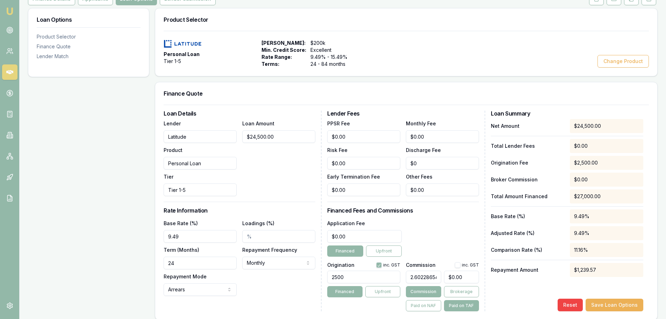
scroll to position [105, 0]
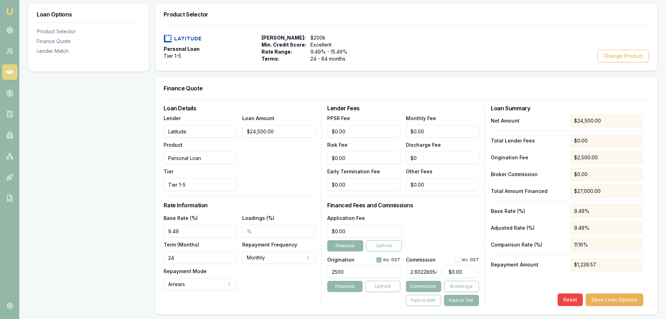
drag, startPoint x: 196, startPoint y: 232, endPoint x: 21, endPoint y: 236, distance: 175.0
click at [22, 237] on main "Customer Sergio Travaglini 0404643610 sergetrava4@outlook.com Finance Summary $…" at bounding box center [343, 218] width 647 height 599
type input "12.99%"
drag, startPoint x: 182, startPoint y: 257, endPoint x: 108, endPoint y: 256, distance: 73.1
click at [124, 257] on div "Loan Options Product Selector Finance Quote Lender Match Product Selector Perso…" at bounding box center [343, 260] width 630 height 515
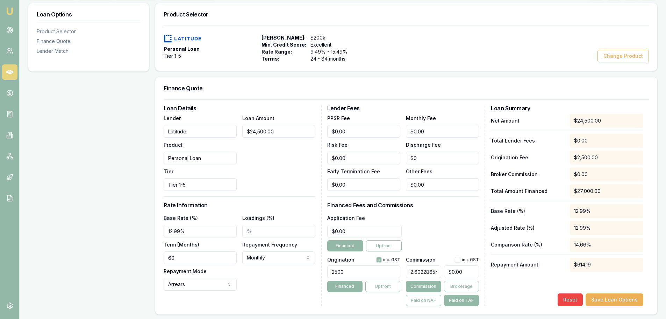
type input "60"
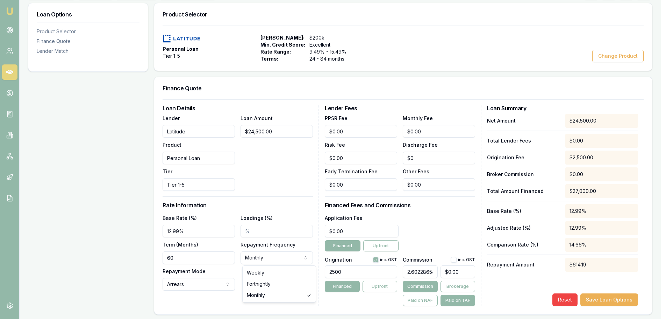
click at [272, 214] on html "Emu Broker Deals View D-WEKHKHEJM6 Erin Shield Toggle Menu Customer Sergio Trav…" at bounding box center [333, 54] width 666 height 319
select select "FORTNIGHTLY"
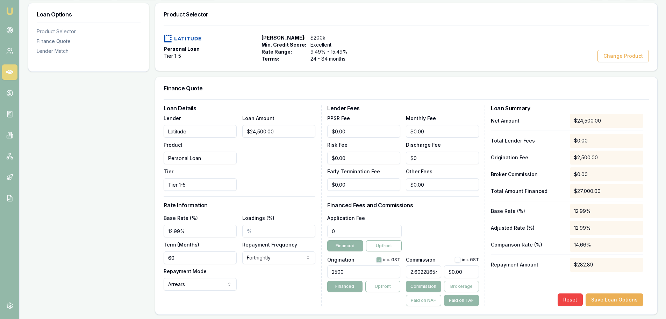
drag, startPoint x: 365, startPoint y: 229, endPoint x: 65, endPoint y: 222, distance: 299.9
click at [65, 222] on div "Loan Options Product Selector Finance Quote Lender Match Product Selector Perso…" at bounding box center [343, 260] width 630 height 515
type input "$399.00"
drag, startPoint x: 374, startPoint y: 273, endPoint x: 88, endPoint y: 271, distance: 285.8
click at [186, 281] on div "Loan Details Lender Latitude Product Personal Loan Tier Tier 1-5 Loan Amount $2…" at bounding box center [407, 205] width 486 height 200
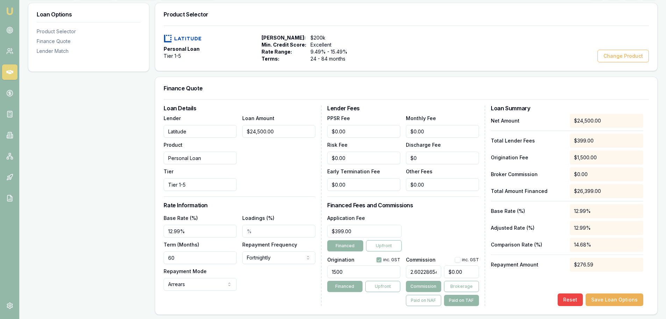
type input "1500.00"
click at [467, 216] on div "Application Fee $399.00 Financed Upfront" at bounding box center [403, 232] width 152 height 38
click at [461, 237] on div "Application Fee $399.00 Financed Upfront" at bounding box center [403, 232] width 152 height 38
click at [457, 257] on button "button" at bounding box center [458, 260] width 6 height 6
checkbox input "true"
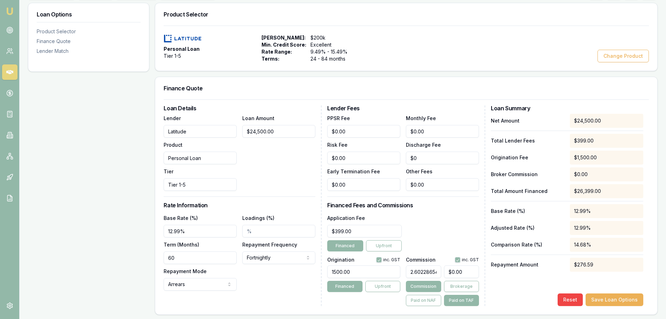
click at [464, 223] on div "Application Fee $399.00 Financed Upfront" at bounding box center [403, 232] width 152 height 38
drag, startPoint x: 454, startPoint y: 126, endPoint x: 256, endPoint y: 152, distance: 199.7
click at [319, 146] on div "Loan Details Lender Latitude Product Personal Loan Tier Tier 1-5 Loan Amount $2…" at bounding box center [407, 205] width 486 height 200
type input "$13.00"
click at [369, 89] on h3 "Finance Quote" at bounding box center [407, 88] width 486 height 6
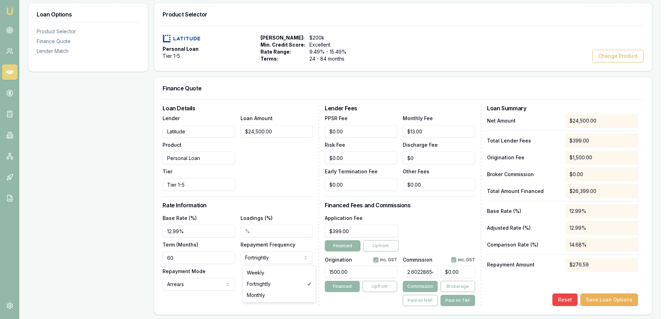
click at [263, 214] on html "Emu Broker Deals View D-WEKHKHEJM6 Erin Shield Toggle Menu Customer Sergio Trav…" at bounding box center [333, 54] width 666 height 319
select select "MONTHLY"
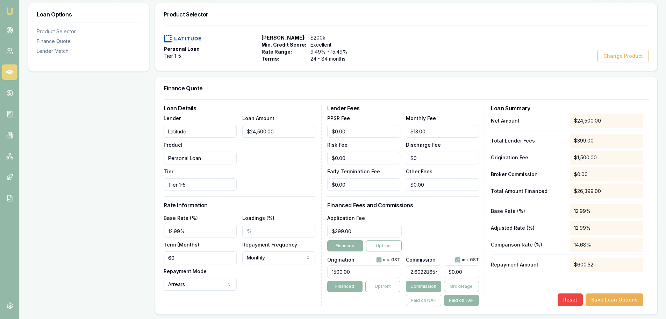
click at [430, 225] on div "Application Fee $399.00 Financed Upfront" at bounding box center [403, 232] width 152 height 38
click at [627, 297] on button "Save Loan Options" at bounding box center [615, 299] width 58 height 13
click at [458, 234] on div "Application Fee $399.00 Financed Upfront" at bounding box center [403, 232] width 152 height 38
type input "0"
drag, startPoint x: 475, startPoint y: 270, endPoint x: 417, endPoint y: 274, distance: 58.5
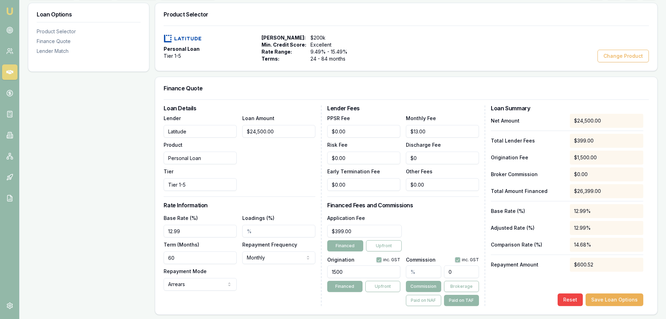
click at [417, 274] on div "0" at bounding box center [442, 269] width 73 height 15
type input "0.02651615591499678"
type input "7"
type input "0.27273760369710975"
type input "72"
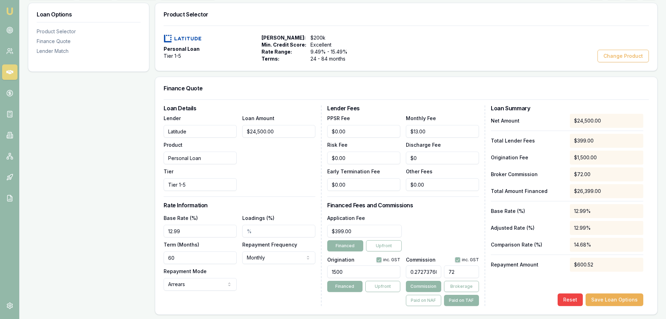
type input "2.7463161483389524"
type input "725."
type input "2.7497253683851657"
type input "725.9"
type input "2.7499905299443164"
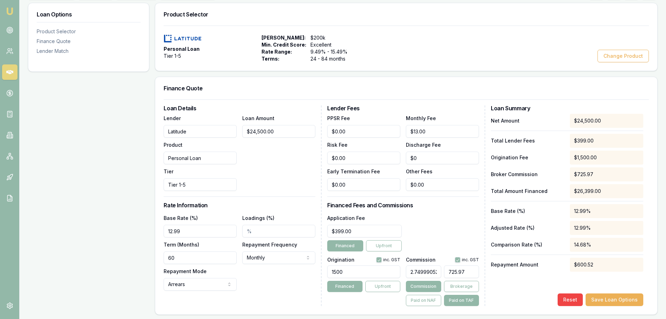
type input "$725.97"
click at [436, 214] on div "Application Fee $399.00 Financed Upfront" at bounding box center [403, 232] width 152 height 38
click at [636, 299] on button "Save Loan Options" at bounding box center [615, 299] width 58 height 13
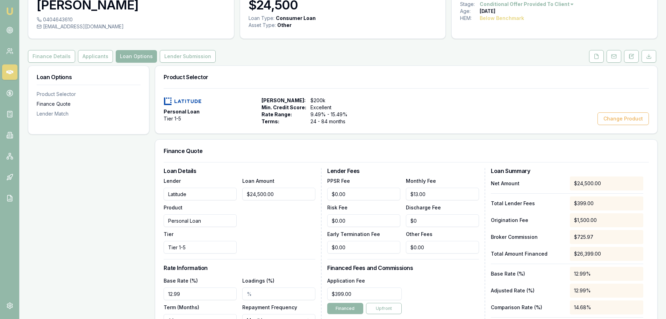
scroll to position [0, 0]
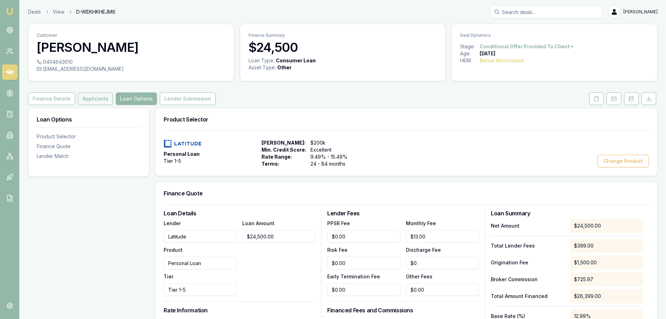
click at [90, 101] on button "Applicants" at bounding box center [95, 98] width 35 height 13
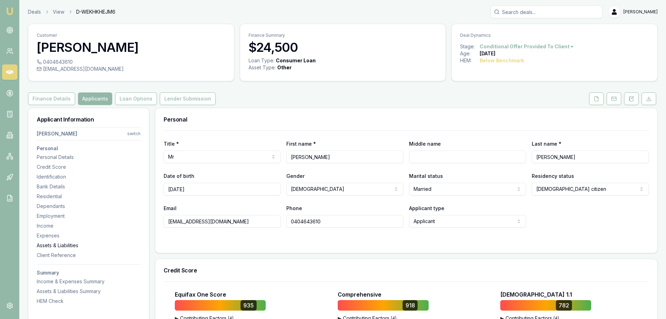
drag, startPoint x: 52, startPoint y: 216, endPoint x: 45, endPoint y: 215, distance: 7.4
click at [52, 216] on div "Employment" at bounding box center [89, 215] width 104 height 7
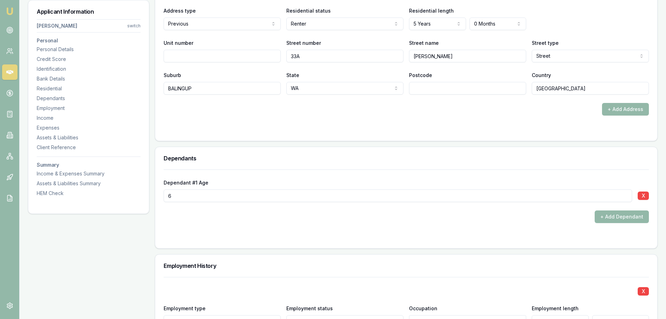
scroll to position [1095, 0]
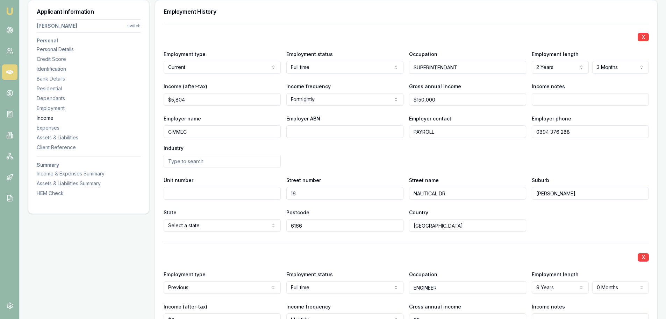
click at [56, 117] on div "Income" at bounding box center [89, 117] width 104 height 7
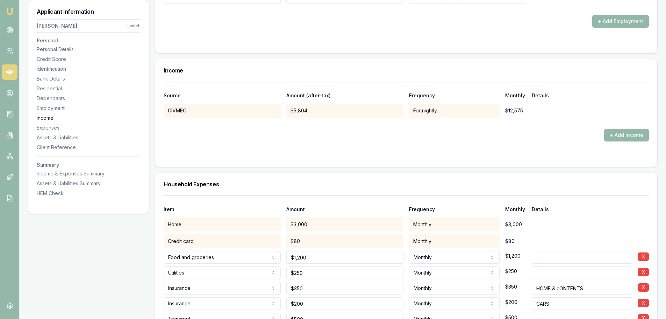
scroll to position [1602, 0]
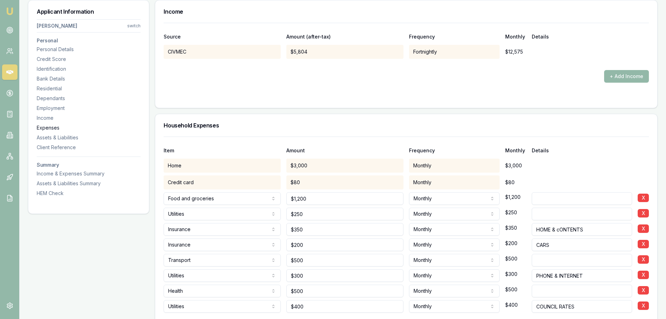
click at [54, 127] on div "Expenses" at bounding box center [89, 127] width 104 height 7
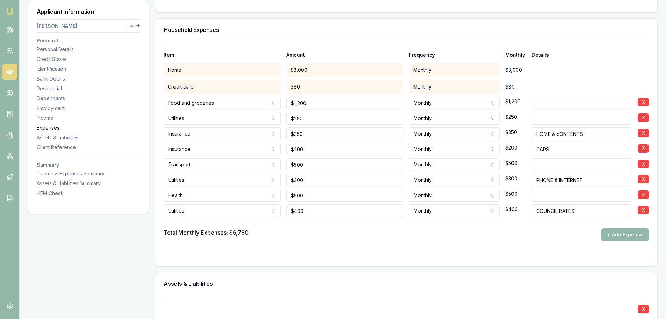
scroll to position [1716, 0]
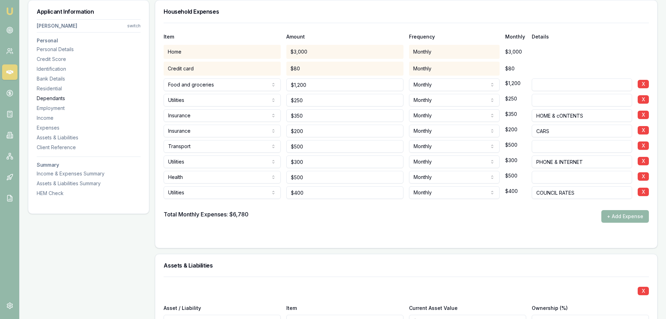
click at [61, 99] on div "Dependants" at bounding box center [89, 98] width 104 height 7
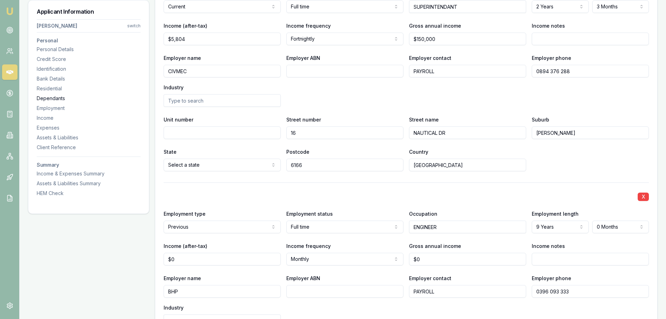
scroll to position [988, 0]
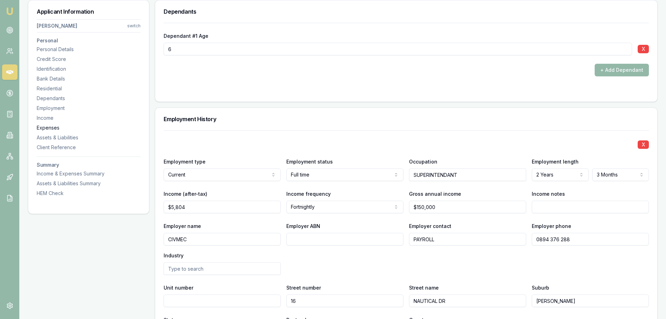
click at [58, 126] on div "Expenses" at bounding box center [89, 127] width 104 height 7
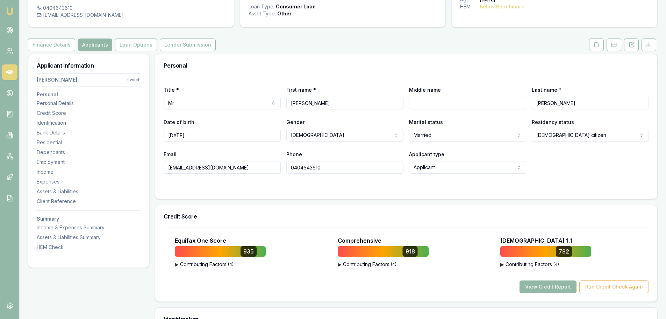
scroll to position [0, 0]
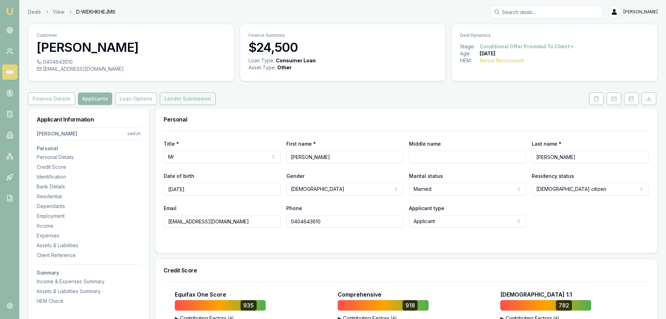
click at [182, 98] on button "Lender Submission" at bounding box center [188, 98] width 56 height 13
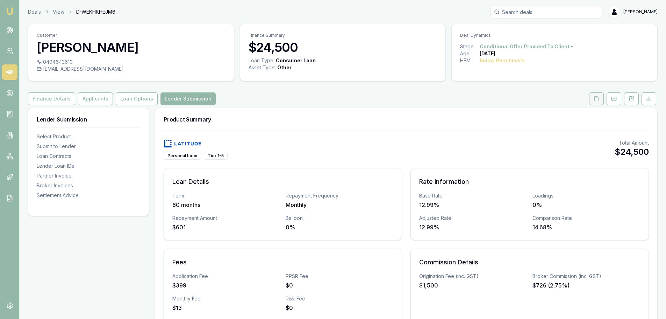
click at [594, 101] on button at bounding box center [596, 98] width 15 height 13
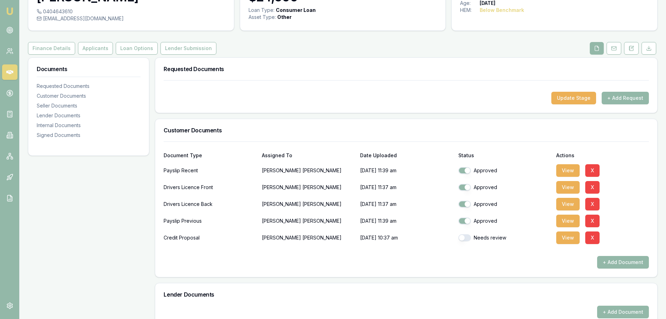
scroll to position [140, 0]
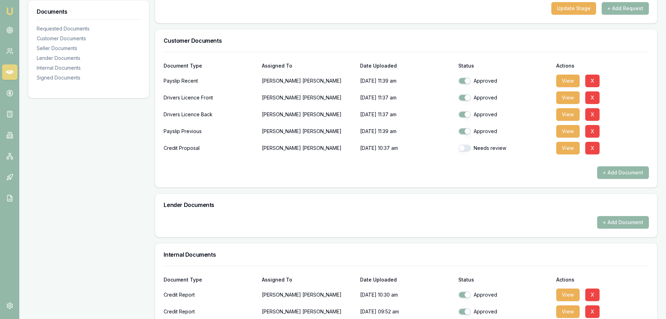
click at [493, 150] on div "Needs review" at bounding box center [505, 147] width 93 height 7
click at [467, 149] on button "button" at bounding box center [465, 147] width 13 height 7
checkbox input "true"
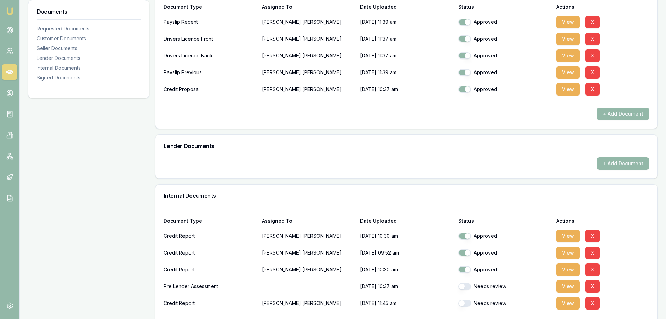
scroll to position [280, 0]
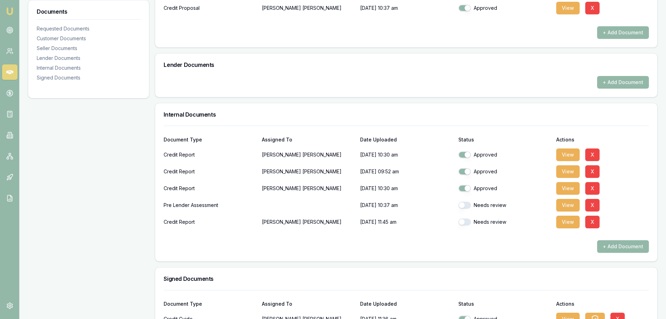
click at [468, 207] on button "button" at bounding box center [465, 204] width 13 height 7
checkbox input "true"
click at [467, 223] on button "button" at bounding box center [465, 221] width 13 height 7
checkbox input "true"
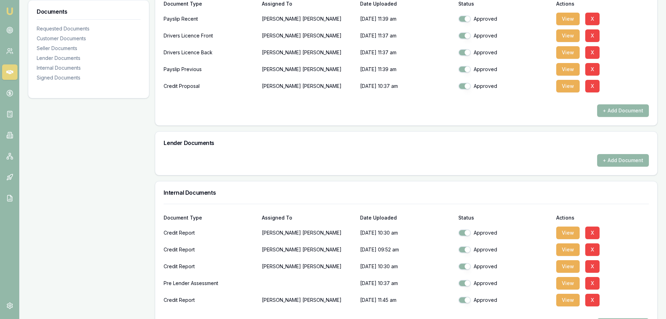
scroll to position [27, 0]
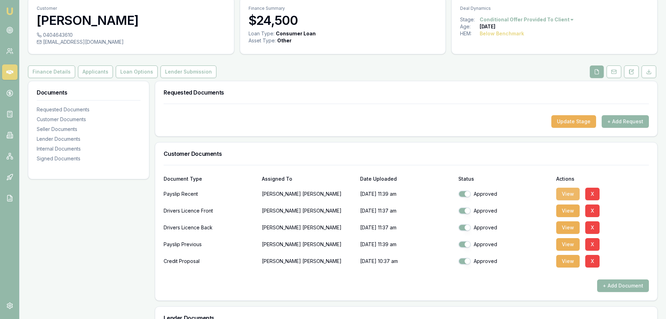
click at [569, 190] on button "View" at bounding box center [568, 194] width 23 height 13
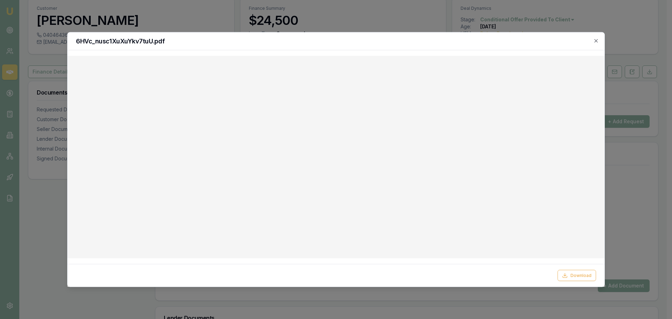
click at [435, 45] on div "6HVc_nusc1XuXuYkv7tuU.pdf" at bounding box center [336, 41] width 537 height 18
click at [598, 42] on icon "button" at bounding box center [596, 41] width 6 height 6
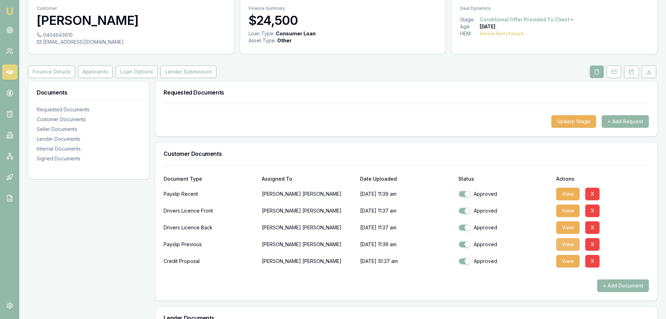
click at [564, 244] on button "View" at bounding box center [568, 244] width 23 height 13
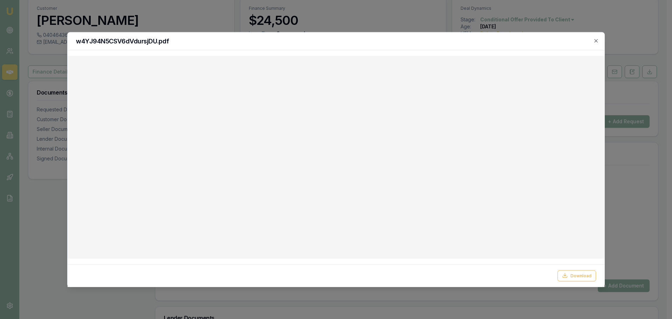
click at [332, 42] on h2 "w4YJ94N5CSV6dVdursjDU.pdf" at bounding box center [336, 41] width 520 height 6
click at [595, 40] on icon "button" at bounding box center [596, 41] width 6 height 6
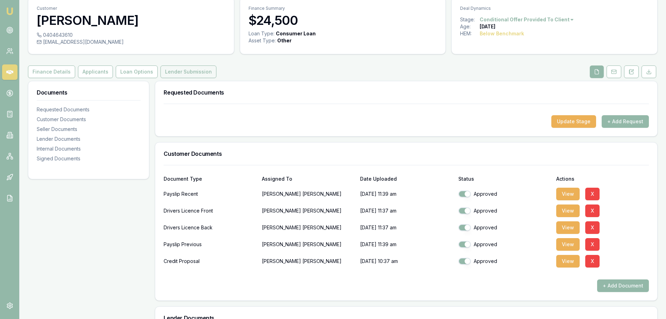
click at [161, 69] on button "Lender Submission" at bounding box center [189, 71] width 56 height 13
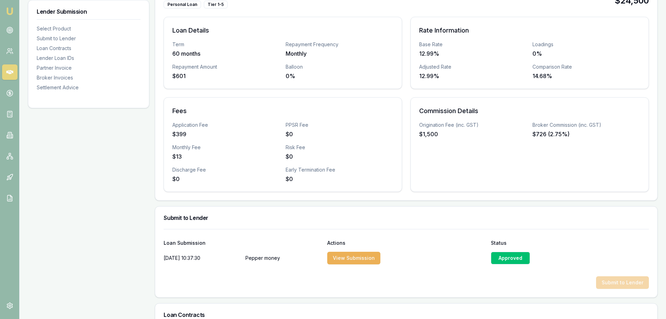
scroll to position [210, 0]
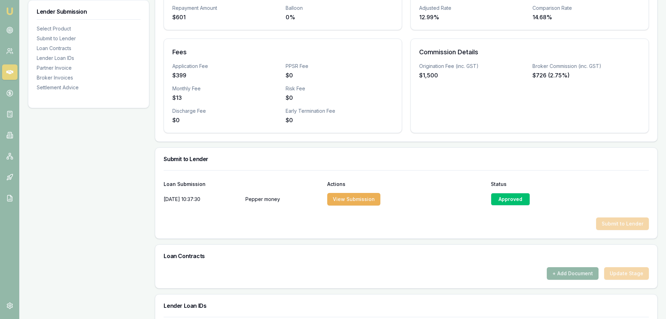
click at [628, 225] on div "Submit to Lender" at bounding box center [407, 223] width 486 height 13
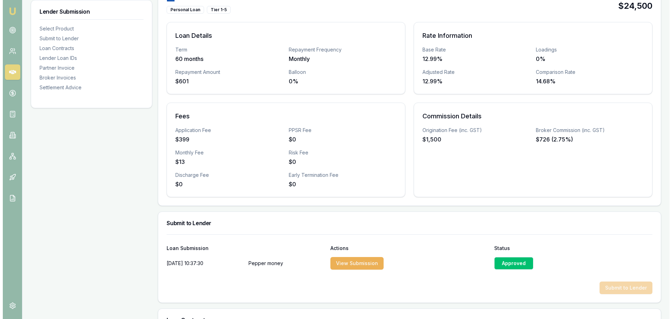
scroll to position [175, 0]
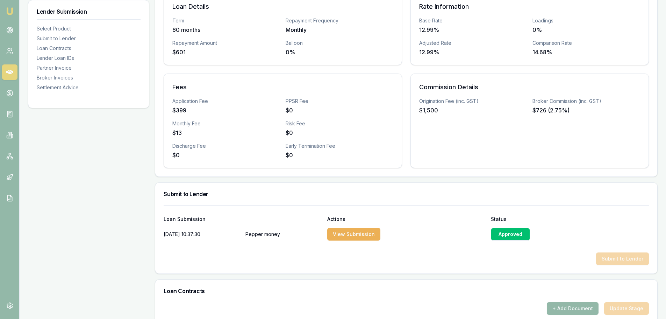
click at [519, 235] on div "Approved" at bounding box center [510, 234] width 39 height 13
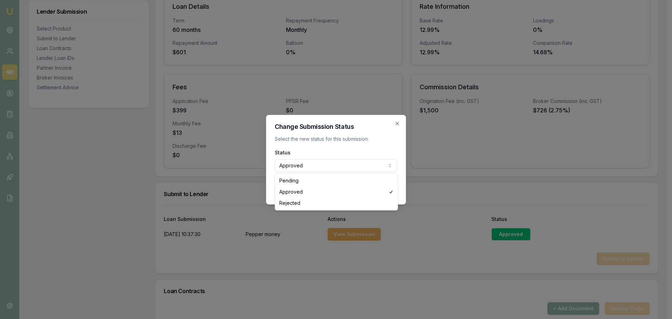
select select "REJECTED"
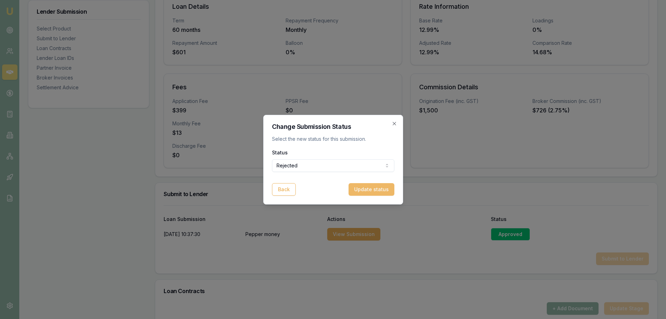
click at [380, 186] on button "Update status" at bounding box center [372, 189] width 46 height 13
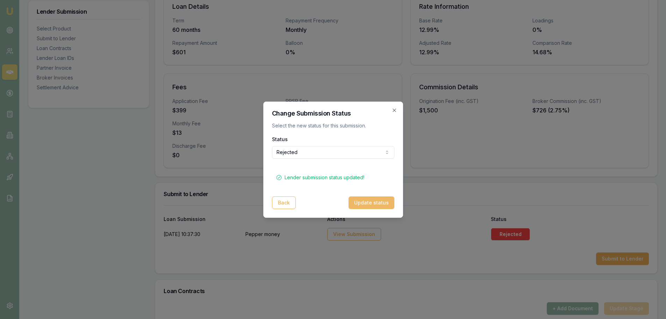
click at [380, 205] on button "Update status" at bounding box center [372, 202] width 46 height 13
click at [393, 108] on icon "button" at bounding box center [395, 110] width 6 height 6
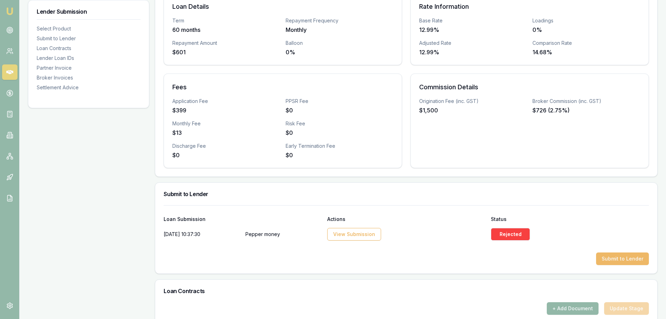
click at [635, 257] on button "Submit to Lender" at bounding box center [622, 258] width 53 height 13
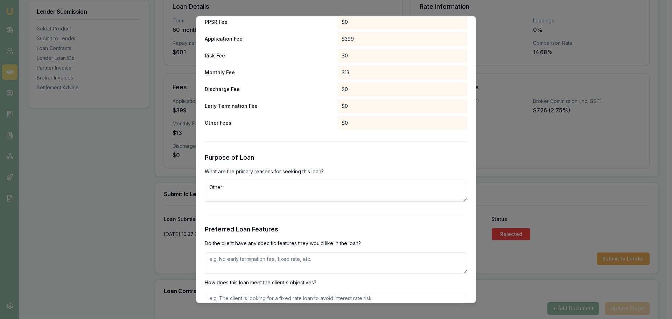
scroll to position [700, 0]
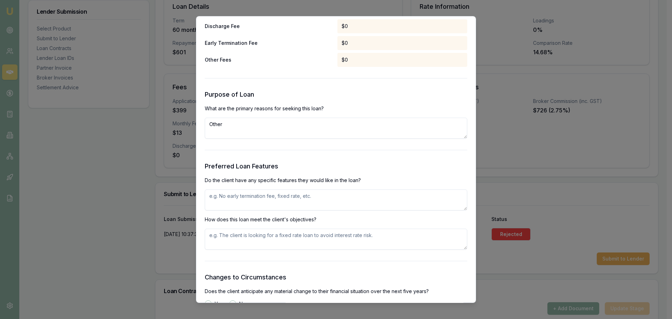
click at [256, 124] on textarea "Other" at bounding box center [336, 128] width 262 height 21
type textarea "O"
type textarea "p"
click at [225, 125] on textarea "fiannce purchase of older vehicle" at bounding box center [336, 128] width 262 height 21
type textarea "finance purchase of older vehicle"
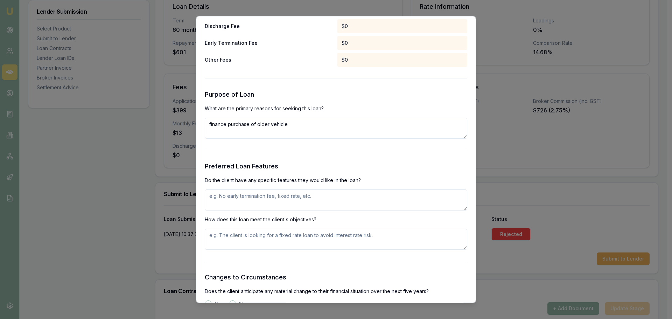
click at [285, 196] on textarea at bounding box center [336, 199] width 262 height 21
type textarea "fixed rate"
type textarea "fix"
drag, startPoint x: 239, startPoint y: 198, endPoint x: 148, endPoint y: 192, distance: 91.1
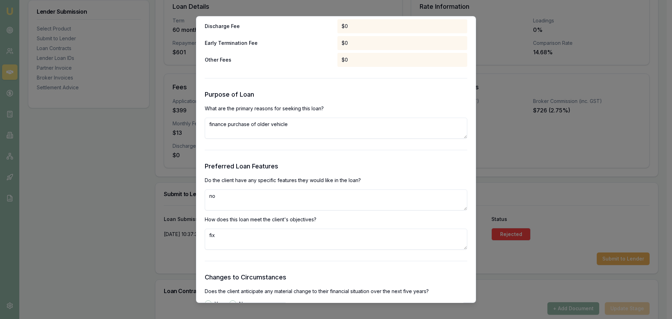
type textarea "n"
type textarea "unsecured loan"
click at [215, 235] on textarea "fixunsecured loan" at bounding box center [336, 238] width 262 height 21
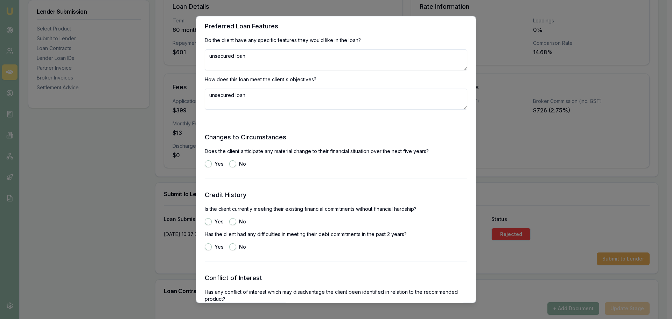
type textarea "unsecured loan"
click at [232, 165] on button "No" at bounding box center [232, 163] width 7 height 7
radio input "true"
click at [208, 221] on button "Yes" at bounding box center [208, 221] width 7 height 7
radio input "true"
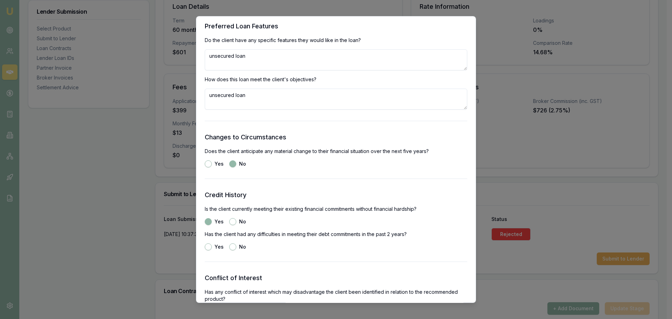
click at [233, 246] on button "No" at bounding box center [232, 246] width 7 height 7
radio input "true"
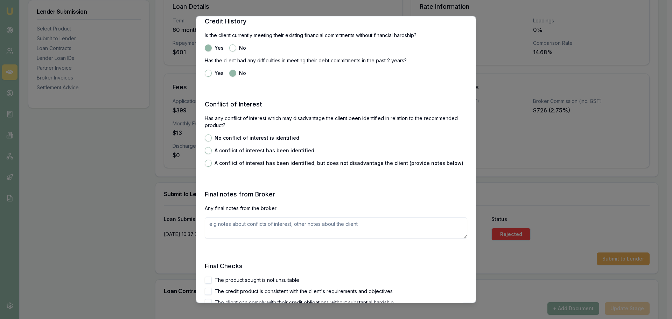
scroll to position [1014, 0]
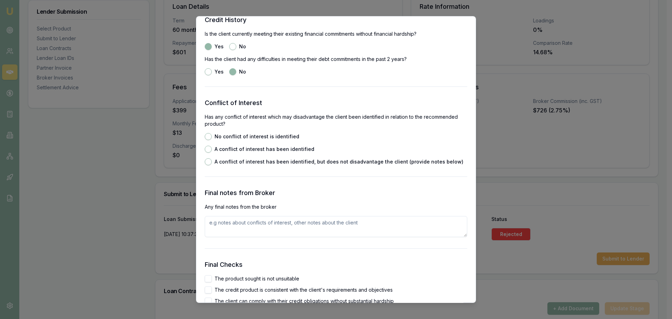
click at [209, 136] on button "No conflict of interest is identified" at bounding box center [208, 136] width 7 height 7
radio input "true"
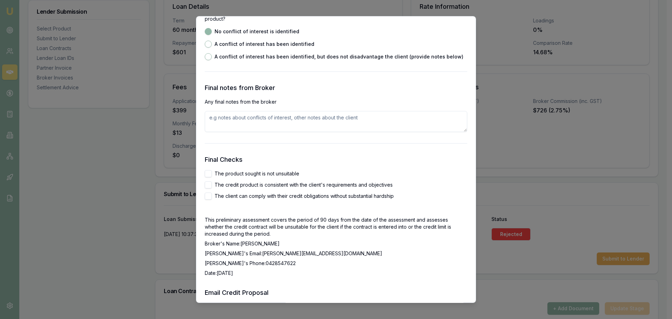
click at [210, 172] on button "The product sought is not unsuitable" at bounding box center [208, 173] width 7 height 7
checkbox input "true"
click at [208, 186] on button "The credit product is consistent with the client's requirements and objectives" at bounding box center [208, 184] width 7 height 7
checkbox input "true"
click at [208, 198] on button "The client can comply with their credit obligations without substantial hardship" at bounding box center [208, 195] width 7 height 7
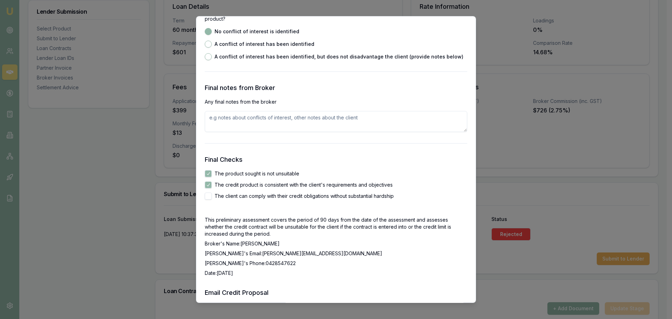
checkbox input "true"
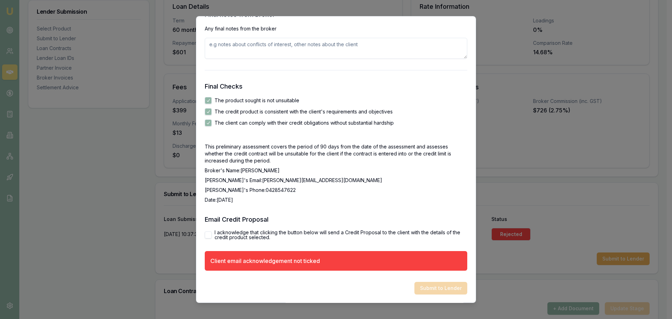
click at [209, 234] on button "I acknowledge that clicking the button below will send a Credit Proposal to the…" at bounding box center [208, 234] width 7 height 7
checkbox input "true"
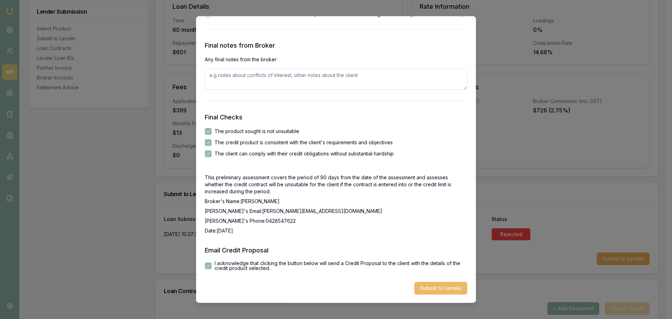
click at [439, 286] on button "Submit to Lender" at bounding box center [440, 288] width 53 height 13
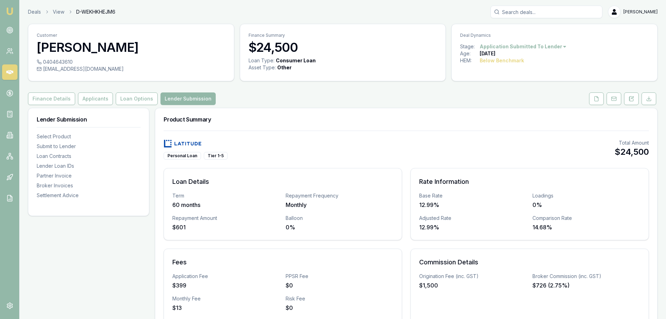
click at [10, 71] on icon at bounding box center [9, 72] width 7 height 4
